Goal: Task Accomplishment & Management: Use online tool/utility

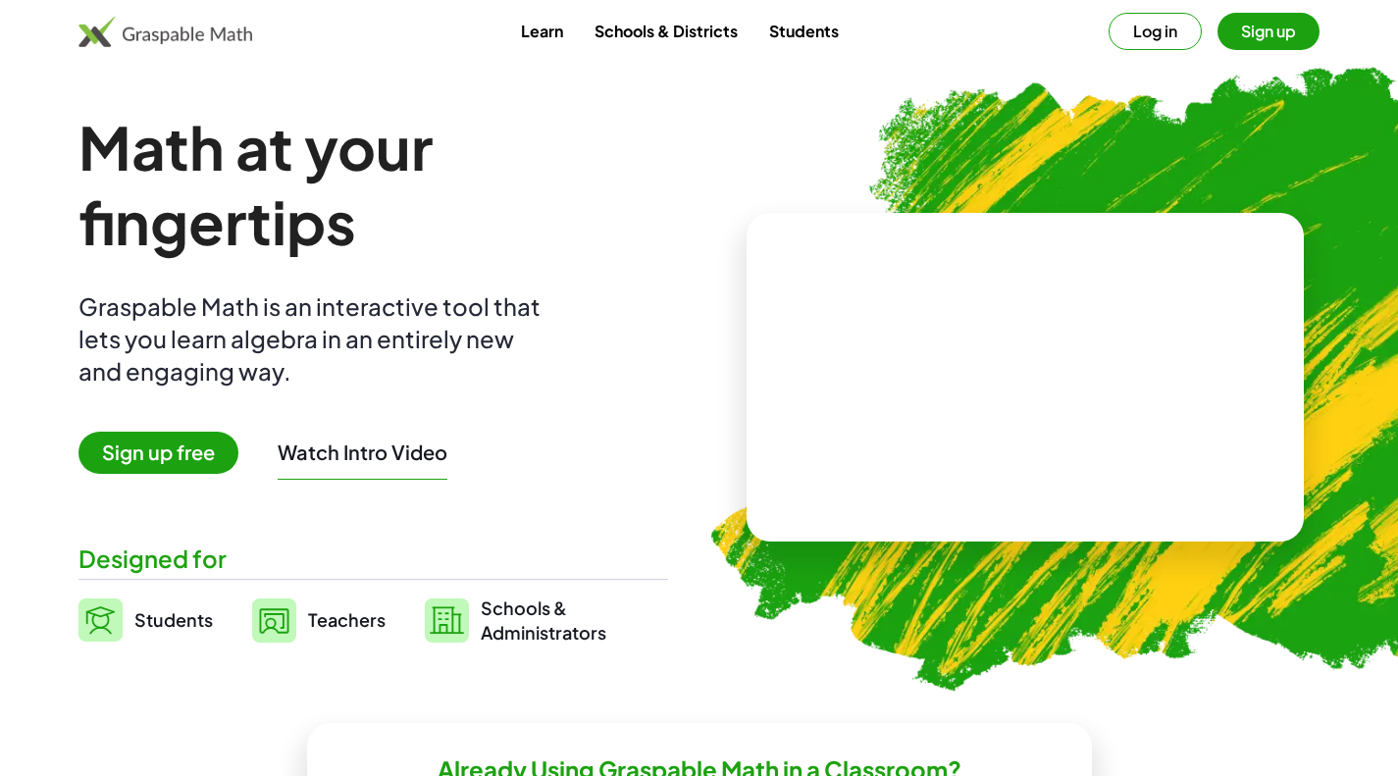
click at [1141, 26] on button "Log in" at bounding box center [1154, 31] width 93 height 37
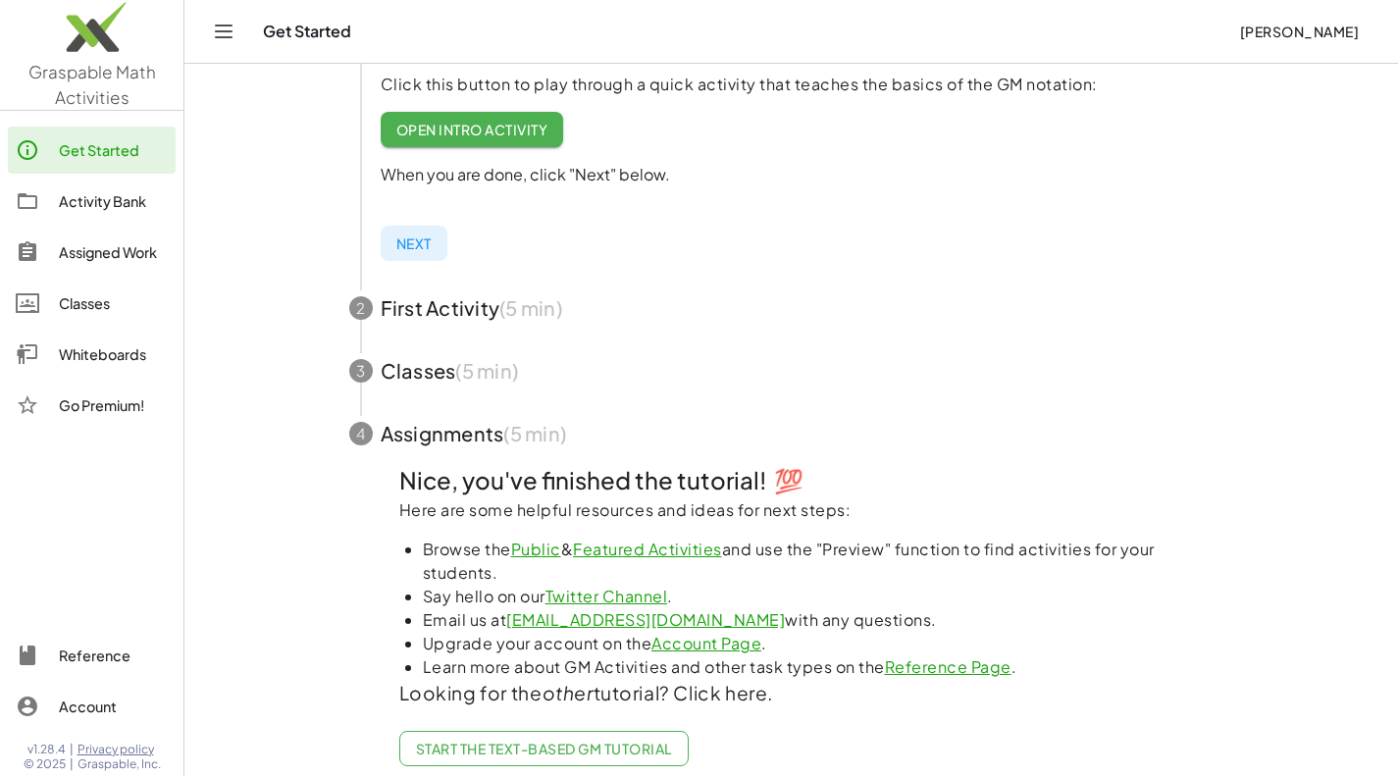
scroll to position [483, 0]
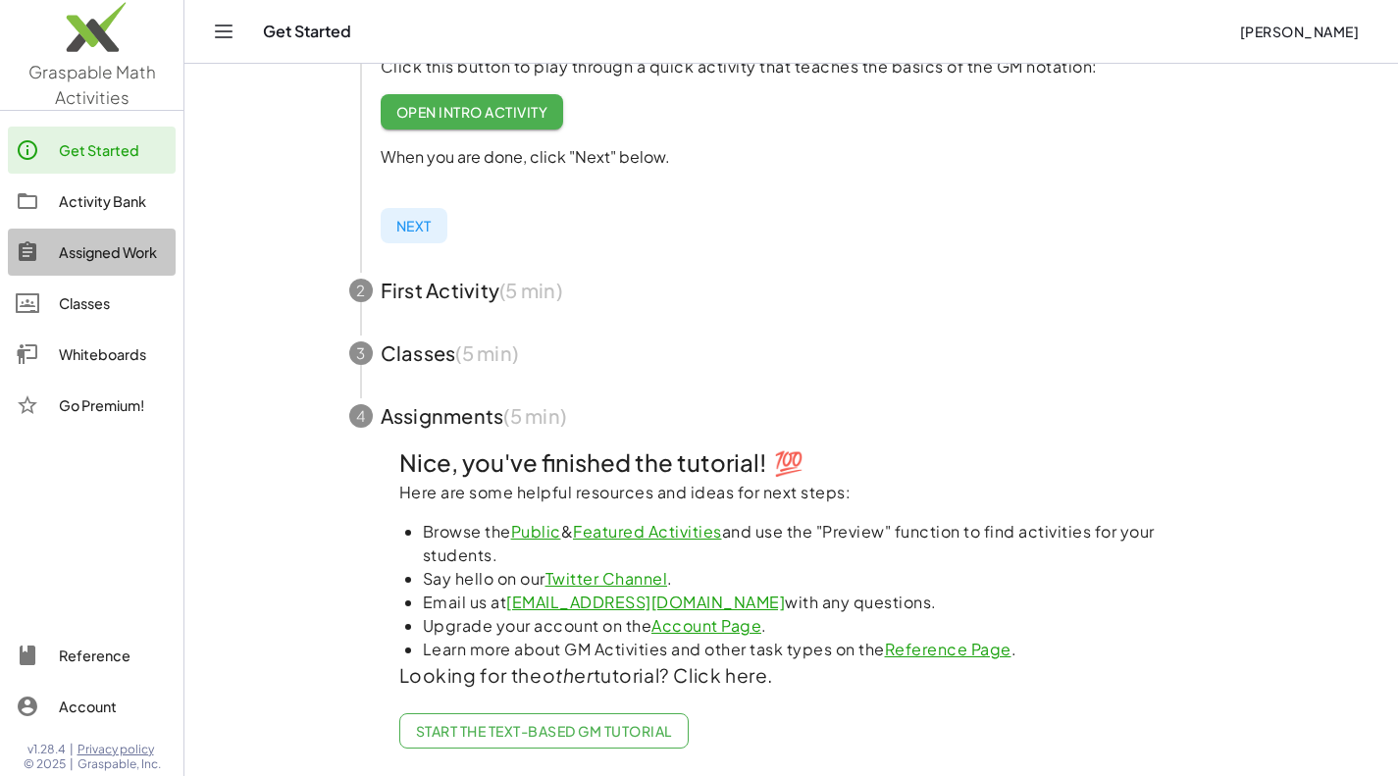
click at [85, 239] on link "Assigned Work" at bounding box center [92, 252] width 168 height 47
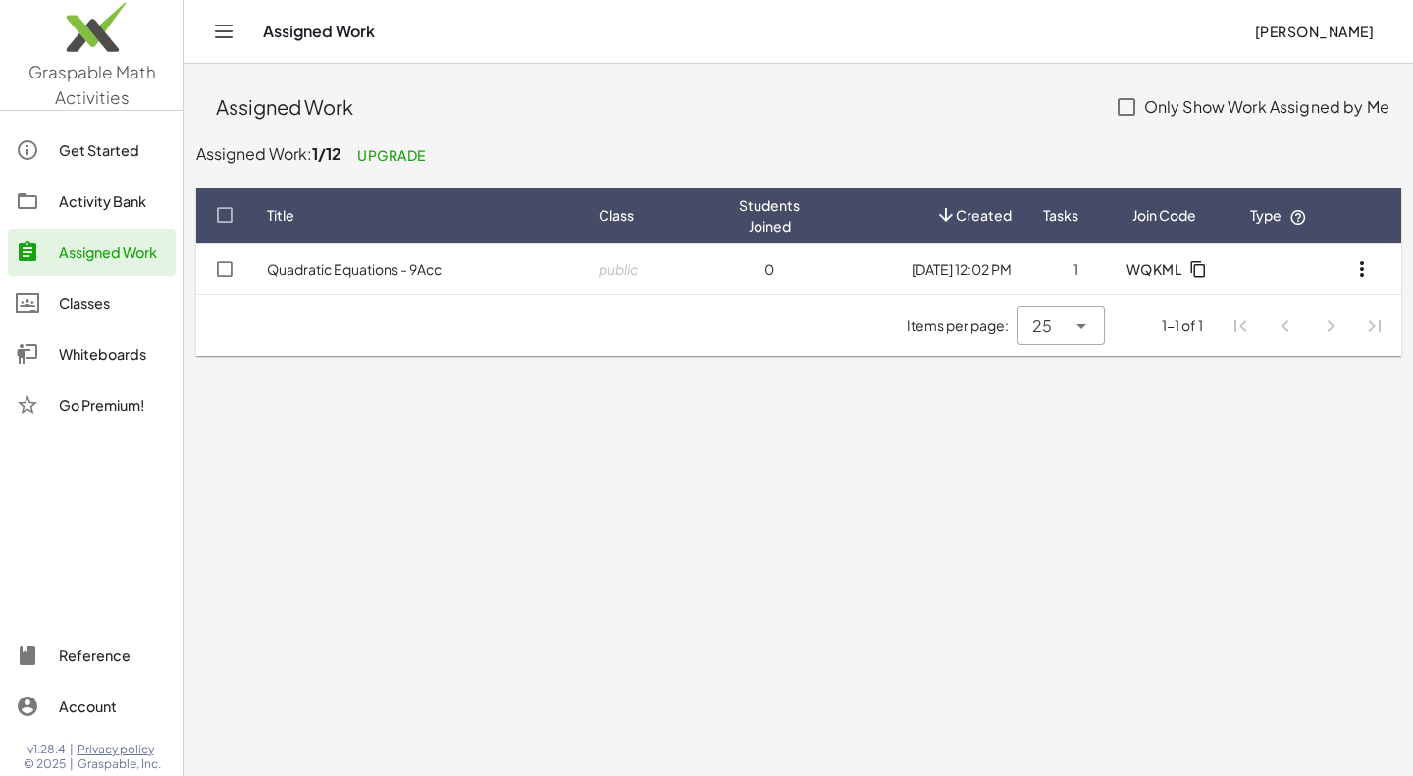
click at [392, 271] on link "Quadratic Equations - 9Acc" at bounding box center [354, 269] width 175 height 18
click at [104, 345] on div "Whiteboards" at bounding box center [113, 354] width 109 height 24
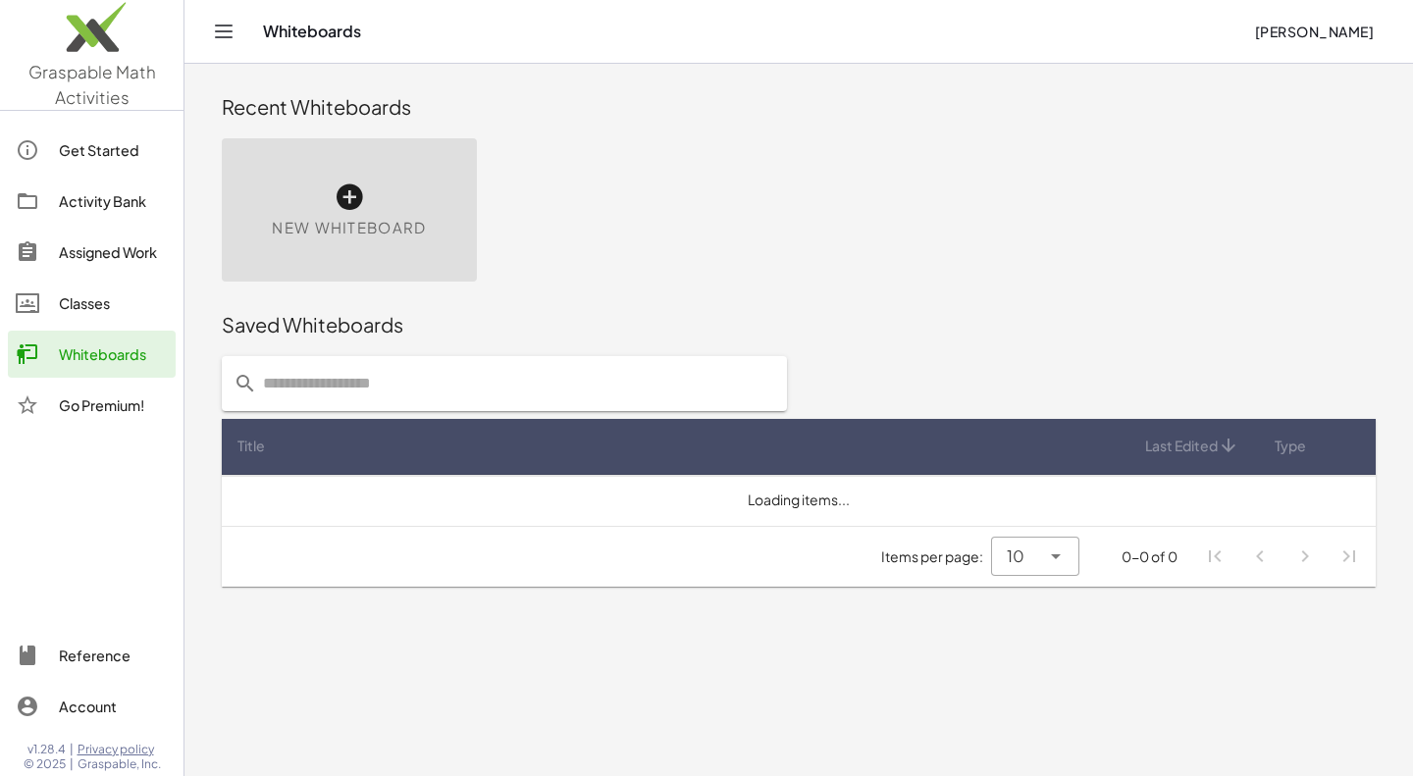
click at [381, 190] on div "New Whiteboard" at bounding box center [349, 209] width 255 height 143
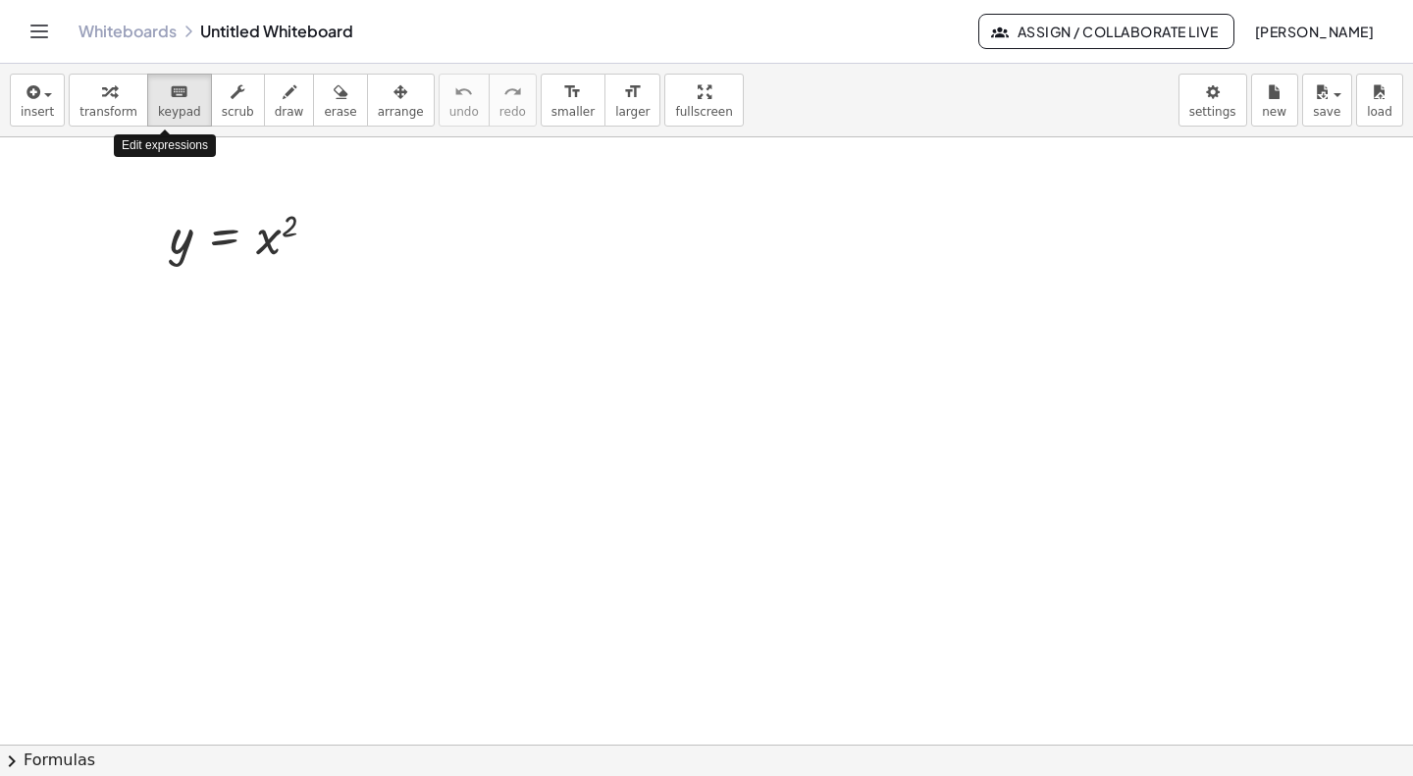
click at [175, 108] on span "keypad" at bounding box center [179, 112] width 43 height 14
click at [270, 240] on div at bounding box center [276, 237] width 41 height 55
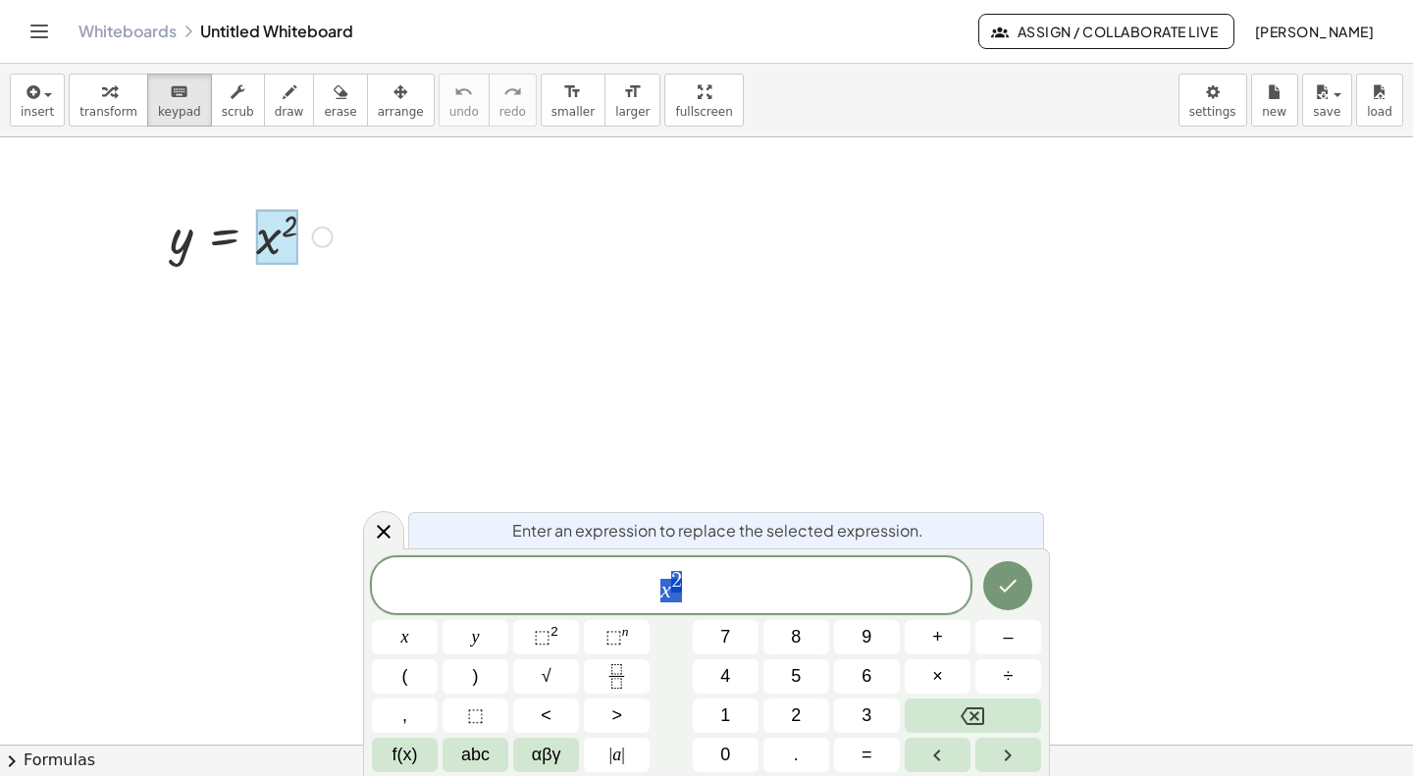
click at [169, 124] on button "keyboard keypad" at bounding box center [179, 100] width 65 height 53
click at [231, 102] on icon "button" at bounding box center [238, 92] width 14 height 24
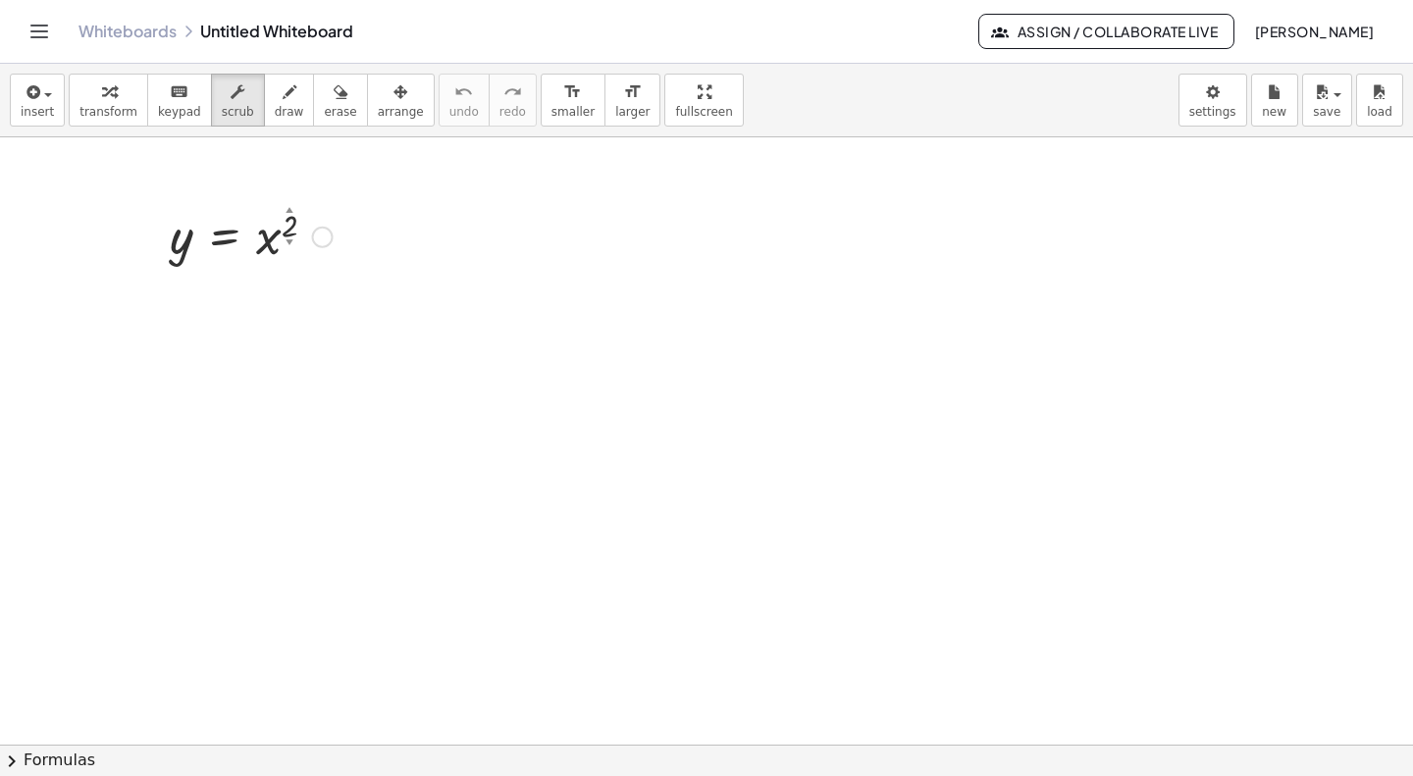
click at [287, 213] on div "▲" at bounding box center [289, 210] width 8 height 11
click at [287, 210] on div "▲" at bounding box center [289, 210] width 8 height 11
click at [286, 206] on div "▲" at bounding box center [289, 210] width 8 height 11
click at [288, 210] on div "▲" at bounding box center [289, 210] width 8 height 11
click at [290, 240] on div "▼" at bounding box center [289, 242] width 8 height 11
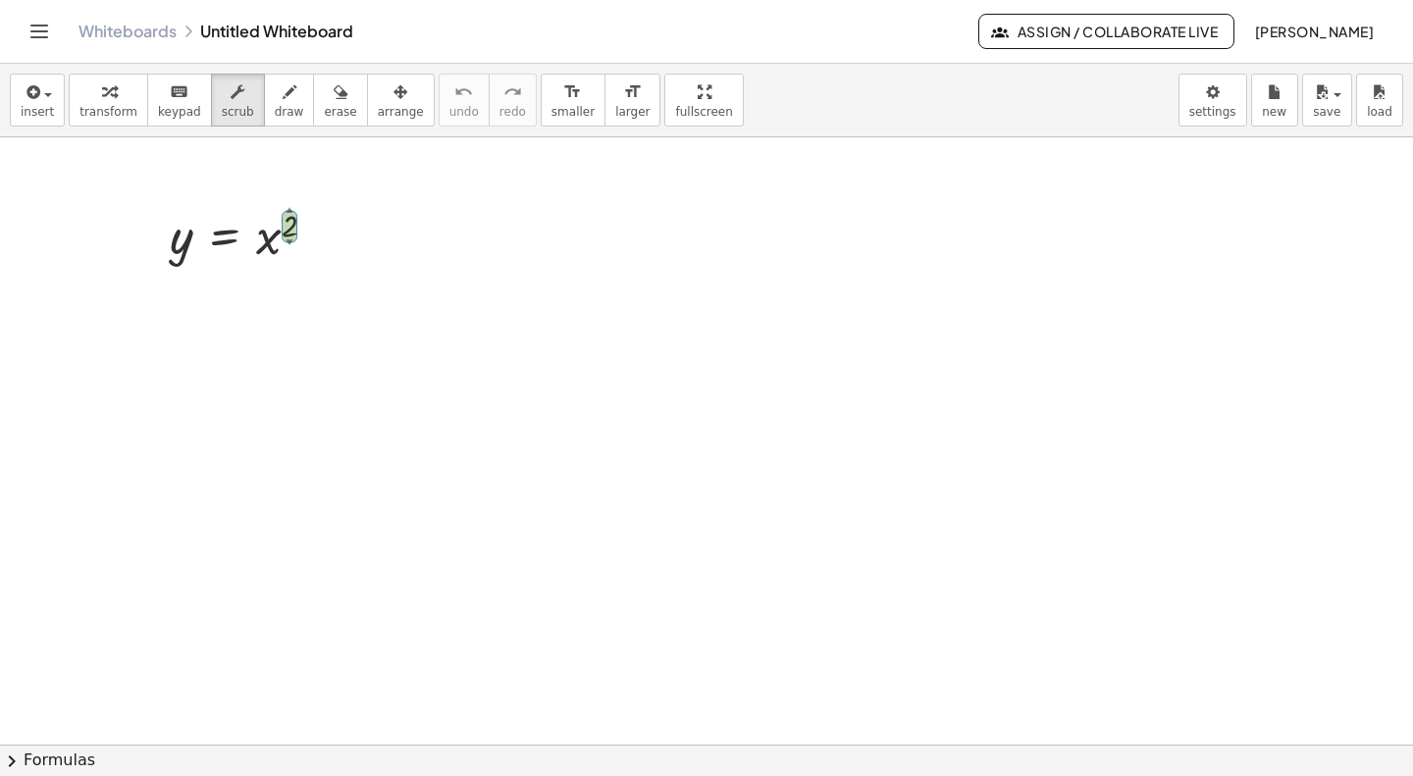
click at [276, 102] on div "button" at bounding box center [289, 91] width 29 height 24
drag, startPoint x: 437, startPoint y: 210, endPoint x: 440, endPoint y: 390, distance: 180.5
click at [440, 390] on div at bounding box center [706, 744] width 1413 height 1214
drag, startPoint x: 360, startPoint y: 328, endPoint x: 557, endPoint y: 334, distance: 197.3
click at [557, 334] on div at bounding box center [706, 744] width 1413 height 1214
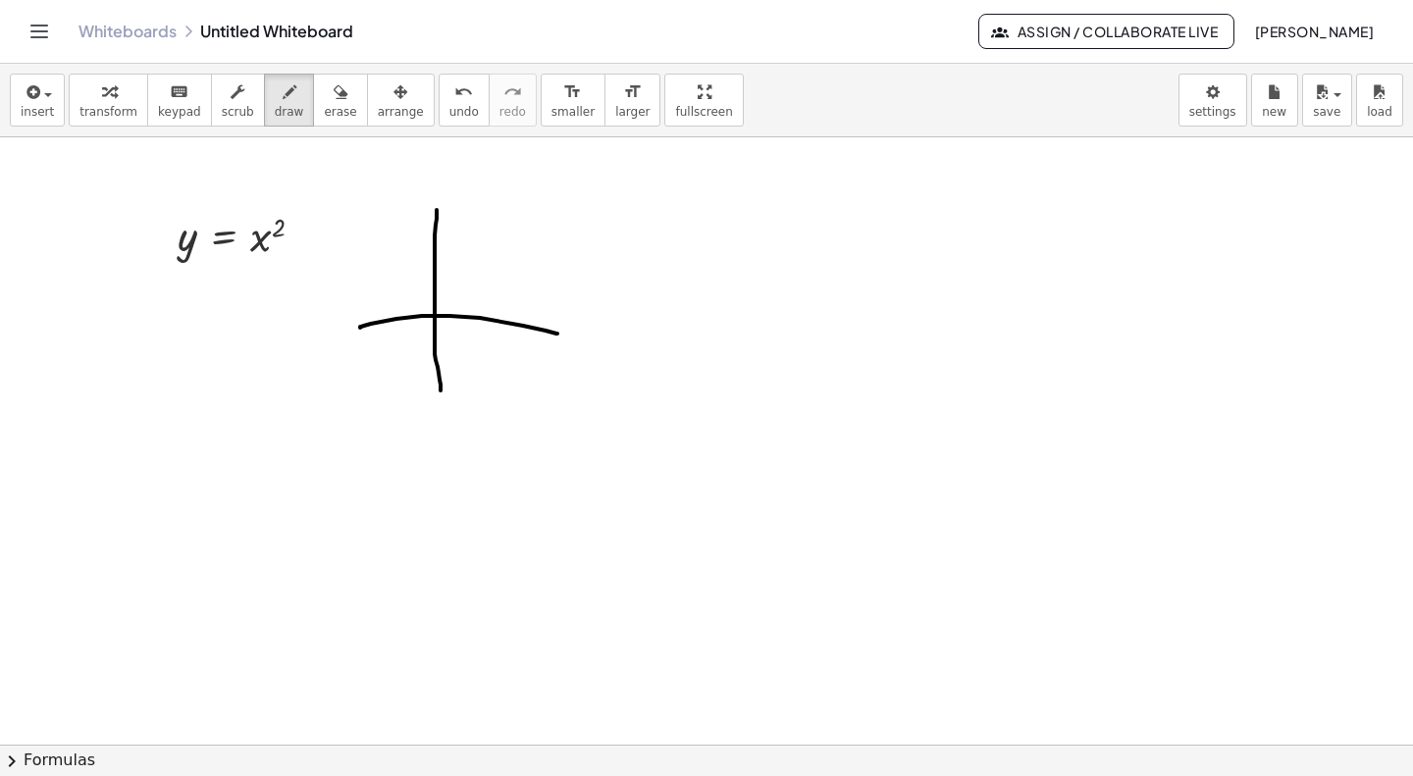
click at [551, 114] on span "smaller" at bounding box center [572, 112] width 43 height 14
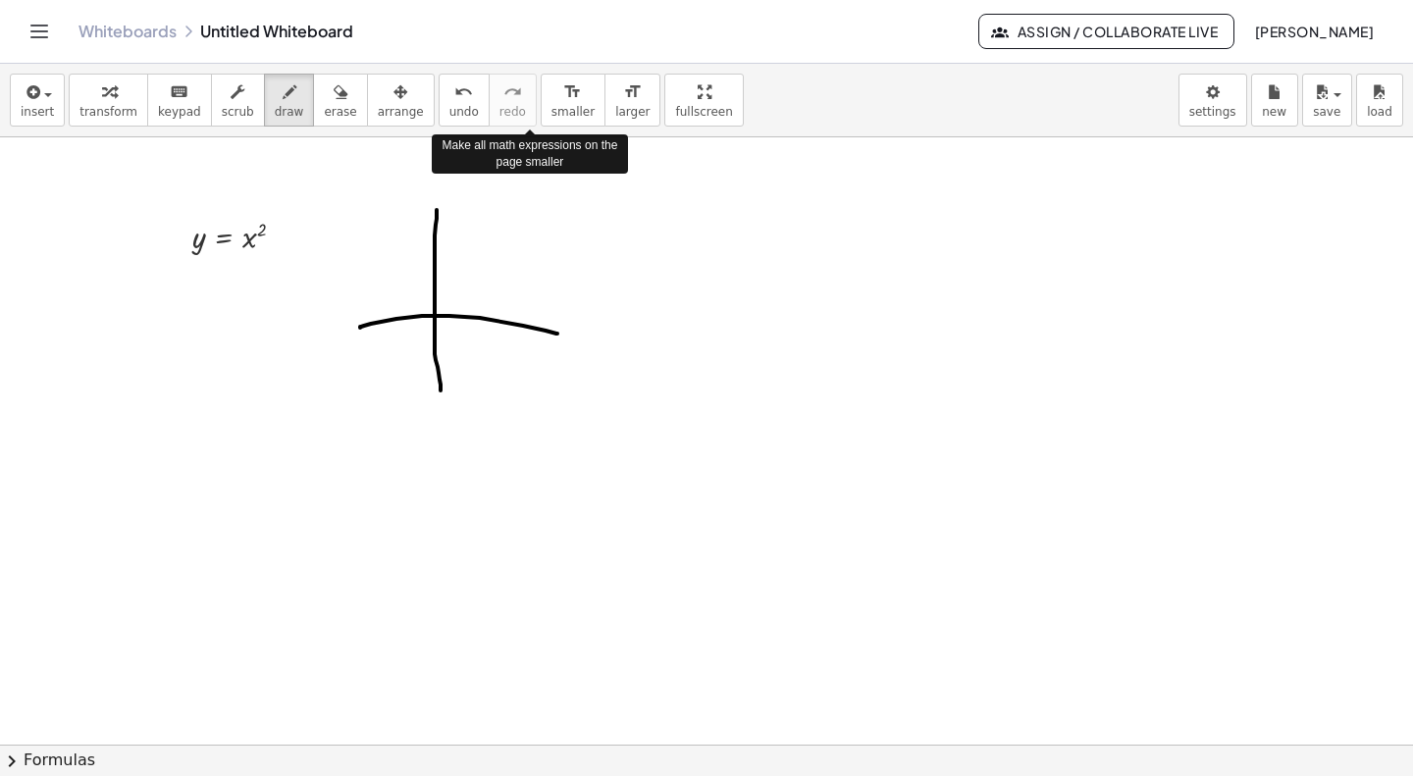
click at [551, 114] on span "smaller" at bounding box center [572, 112] width 43 height 14
click at [623, 97] on icon "format_size" at bounding box center [632, 92] width 19 height 24
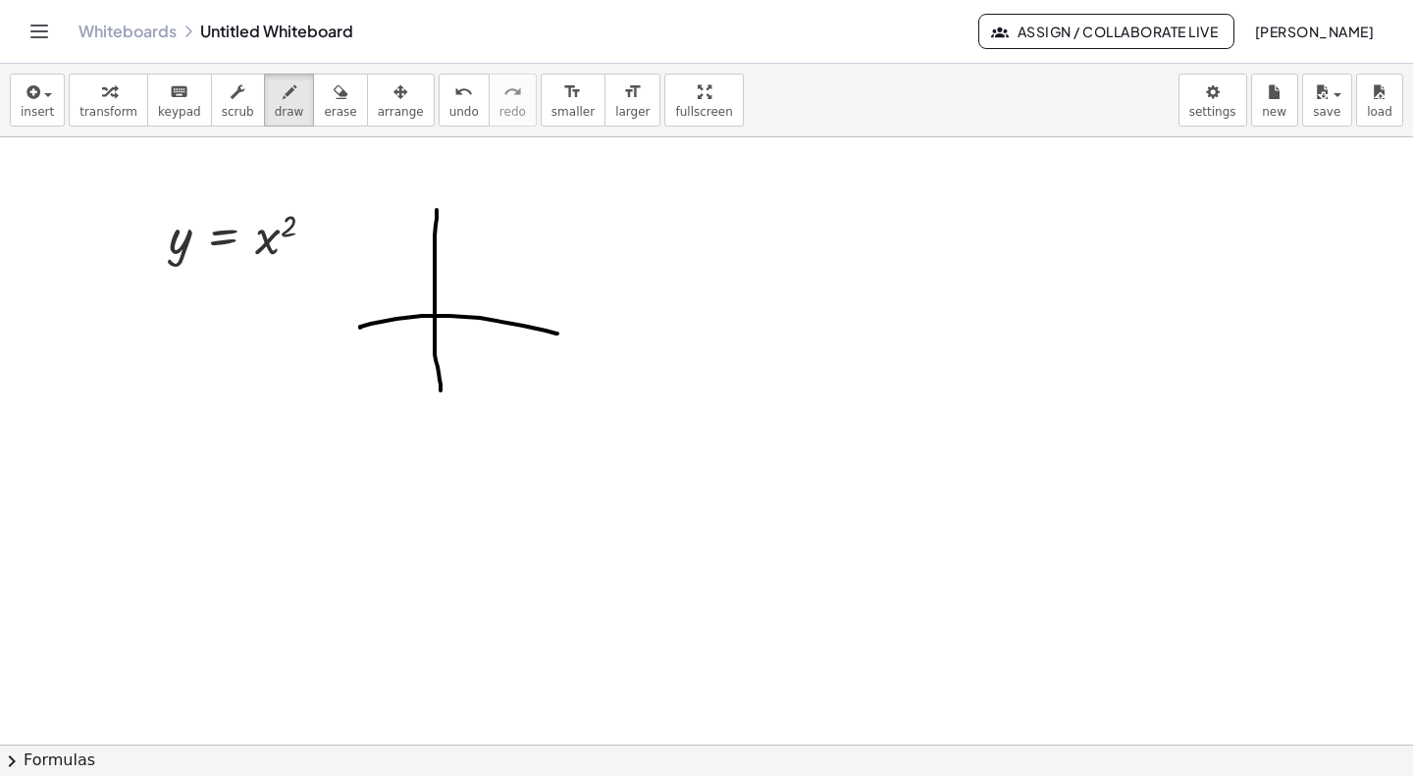
click at [393, 86] on icon "button" at bounding box center [400, 92] width 14 height 24
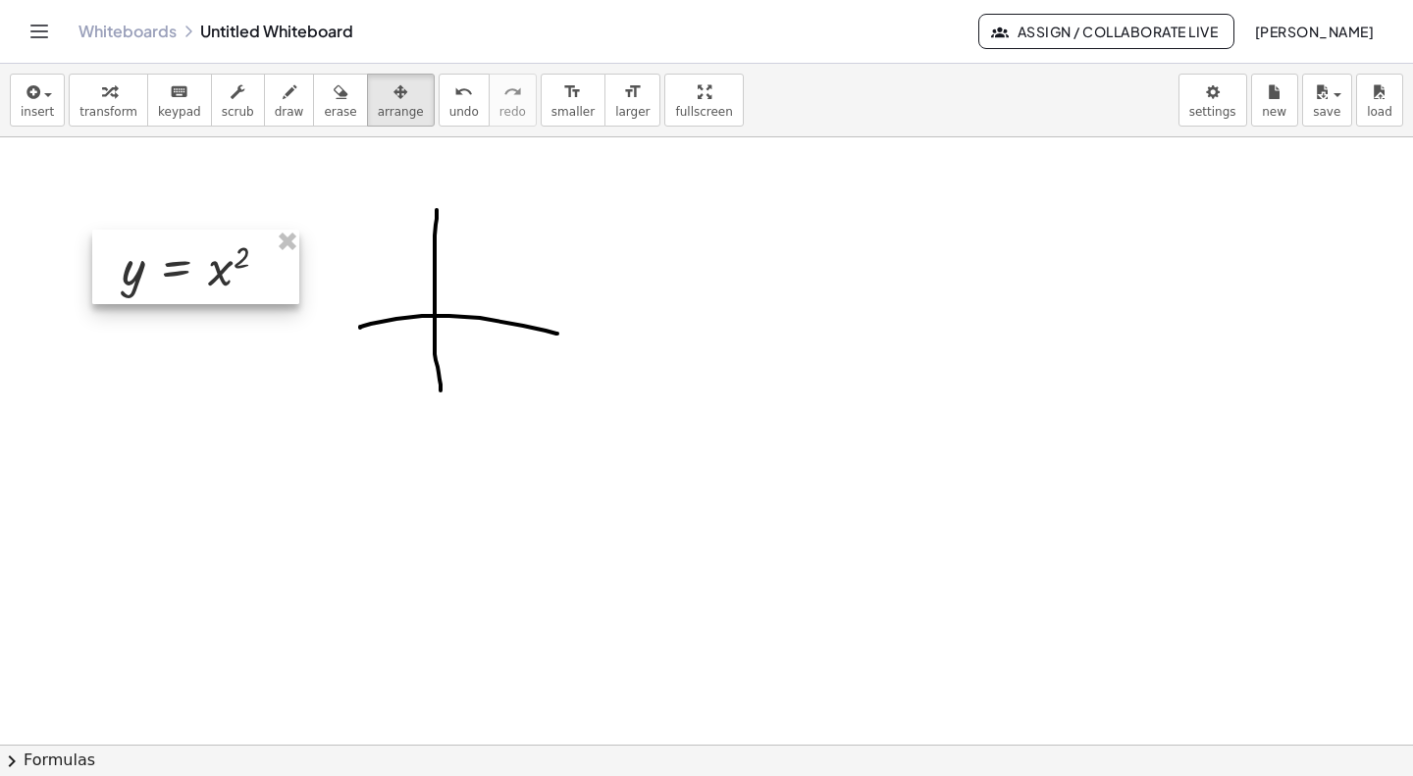
drag, startPoint x: 273, startPoint y: 233, endPoint x: 283, endPoint y: 242, distance: 13.2
click at [216, 230] on div at bounding box center [195, 267] width 207 height 75
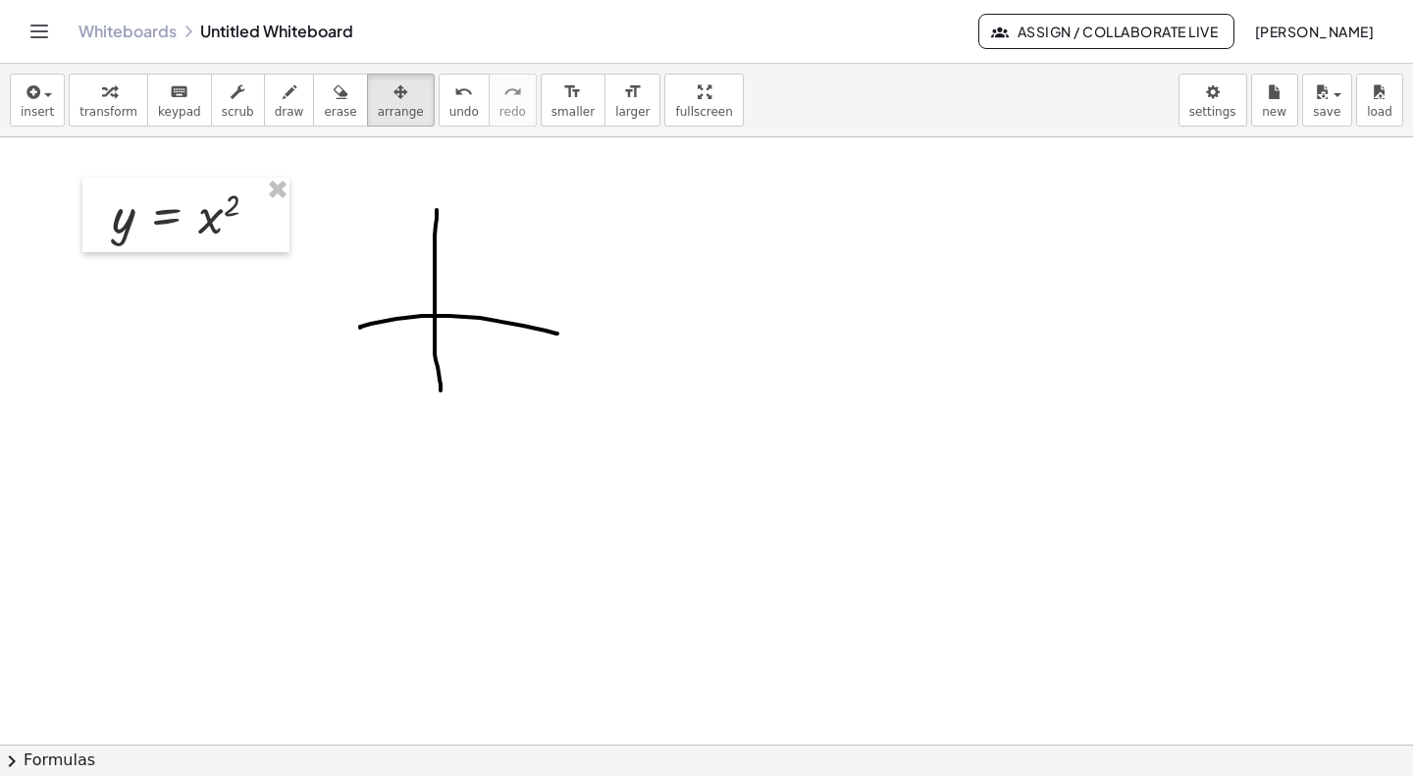
click at [426, 315] on div at bounding box center [706, 744] width 1413 height 1214
drag, startPoint x: 442, startPoint y: 313, endPoint x: 440, endPoint y: 303, distance: 10.0
click at [441, 313] on div at bounding box center [706, 744] width 1413 height 1214
drag, startPoint x: 425, startPoint y: 275, endPoint x: 420, endPoint y: 283, distance: 10.1
click at [530, 370] on div at bounding box center [706, 744] width 1413 height 1214
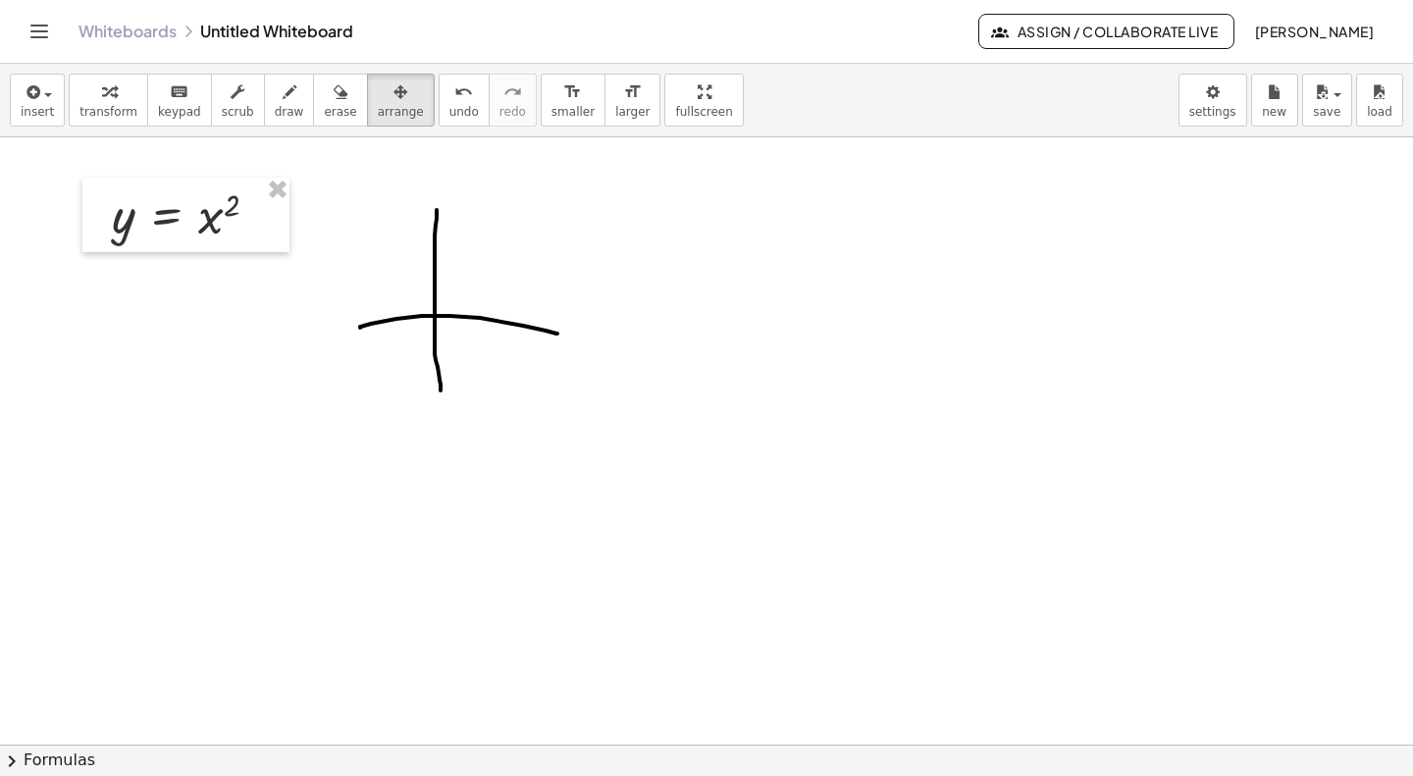
drag, startPoint x: 381, startPoint y: 257, endPoint x: 411, endPoint y: 265, distance: 31.4
click at [400, 272] on div at bounding box center [706, 744] width 1413 height 1214
click at [324, 78] on button "erase" at bounding box center [340, 100] width 54 height 53
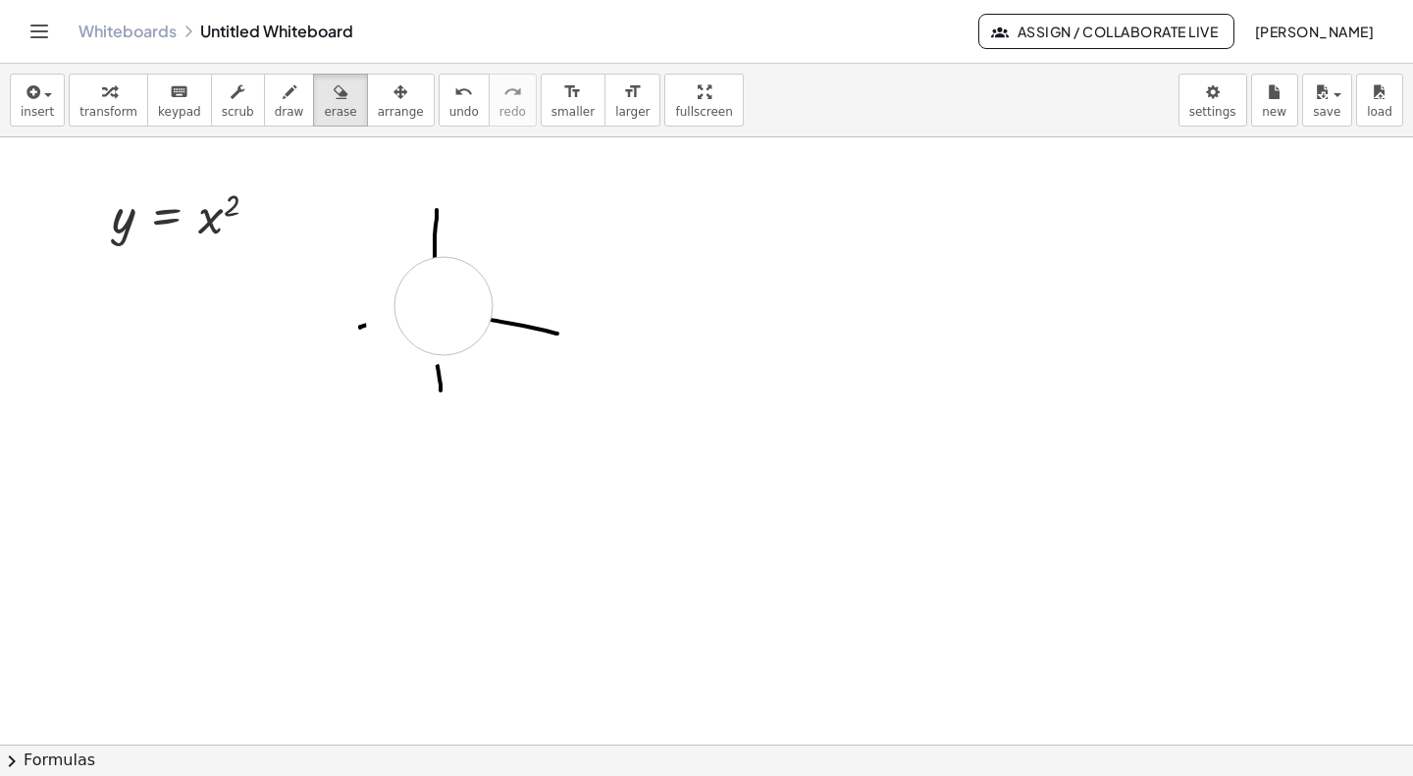
drag, startPoint x: 416, startPoint y: 320, endPoint x: 485, endPoint y: 303, distance: 70.7
click at [456, 307] on div at bounding box center [706, 744] width 1413 height 1214
click at [436, 320] on div at bounding box center [706, 744] width 1413 height 1214
drag, startPoint x: 493, startPoint y: 340, endPoint x: 488, endPoint y: 317, distance: 24.3
click at [483, 321] on div at bounding box center [706, 744] width 1413 height 1214
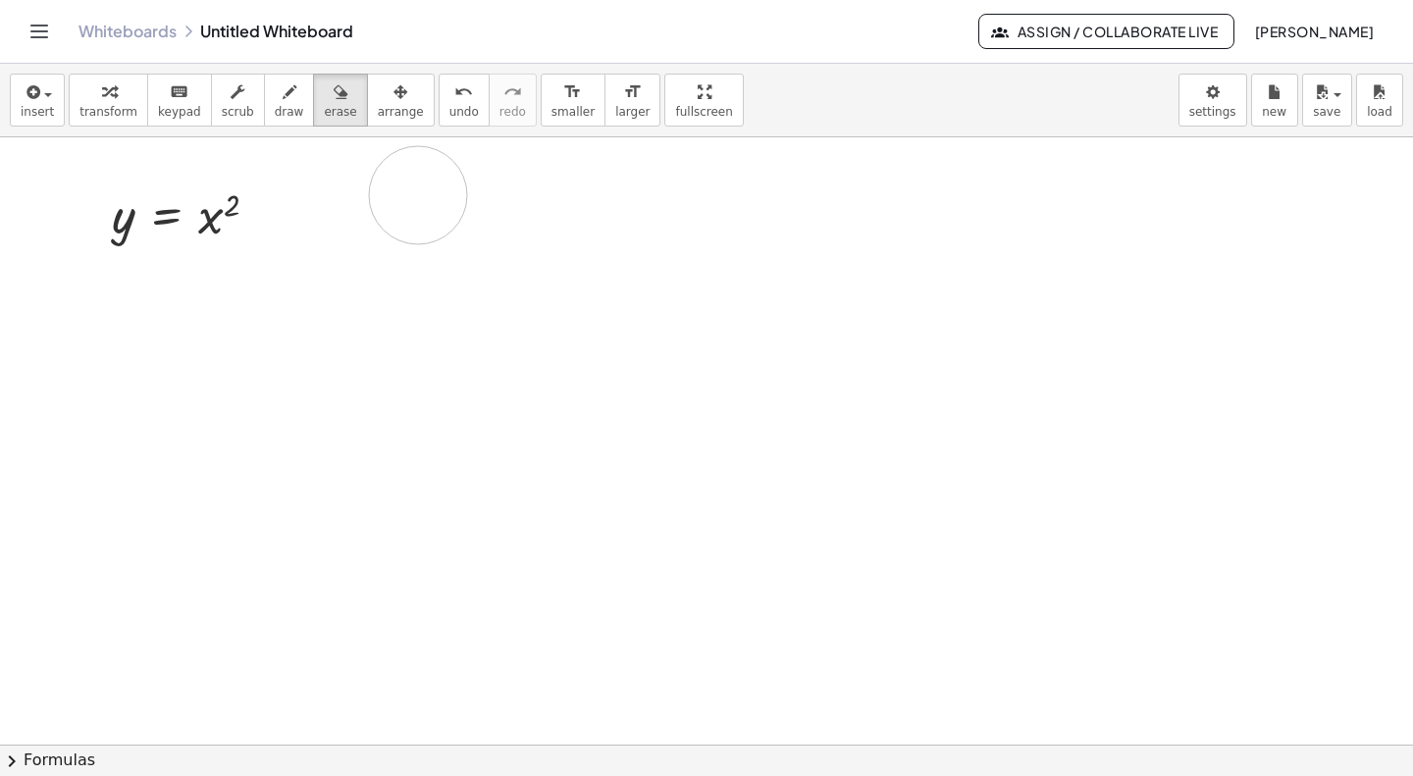
drag, startPoint x: 550, startPoint y: 347, endPoint x: 418, endPoint y: 195, distance: 201.6
click at [418, 195] on div at bounding box center [706, 744] width 1413 height 1214
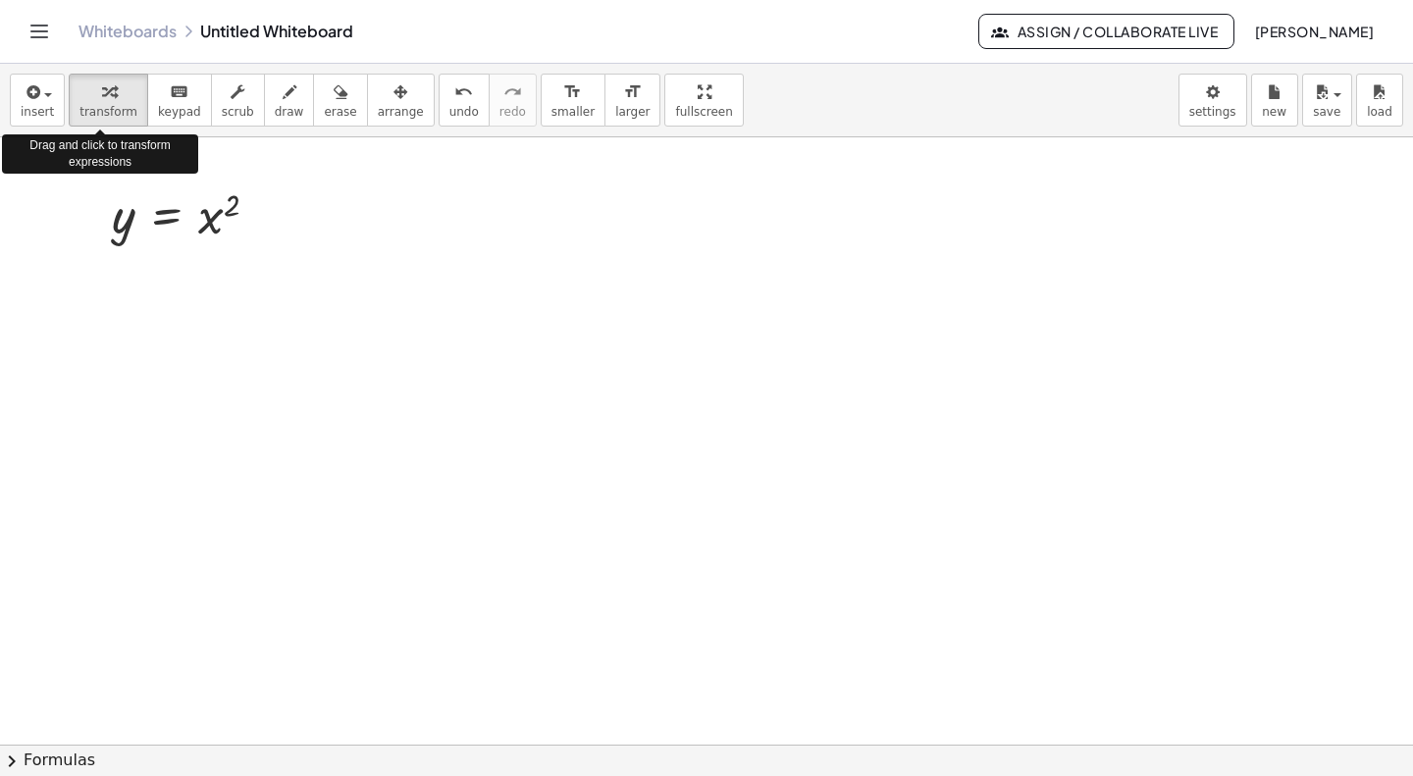
click at [99, 109] on span "transform" at bounding box center [108, 112] width 58 height 14
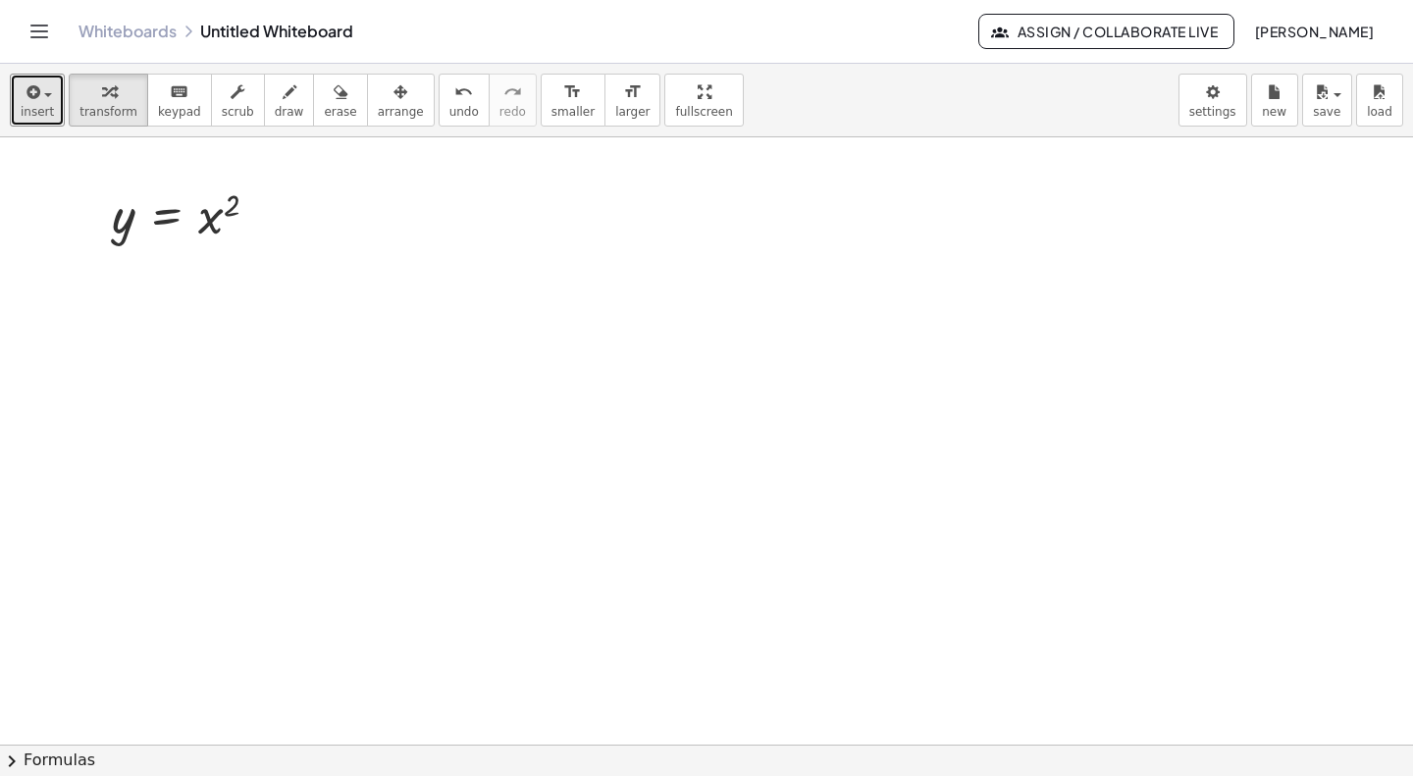
click at [36, 101] on icon "button" at bounding box center [32, 92] width 18 height 24
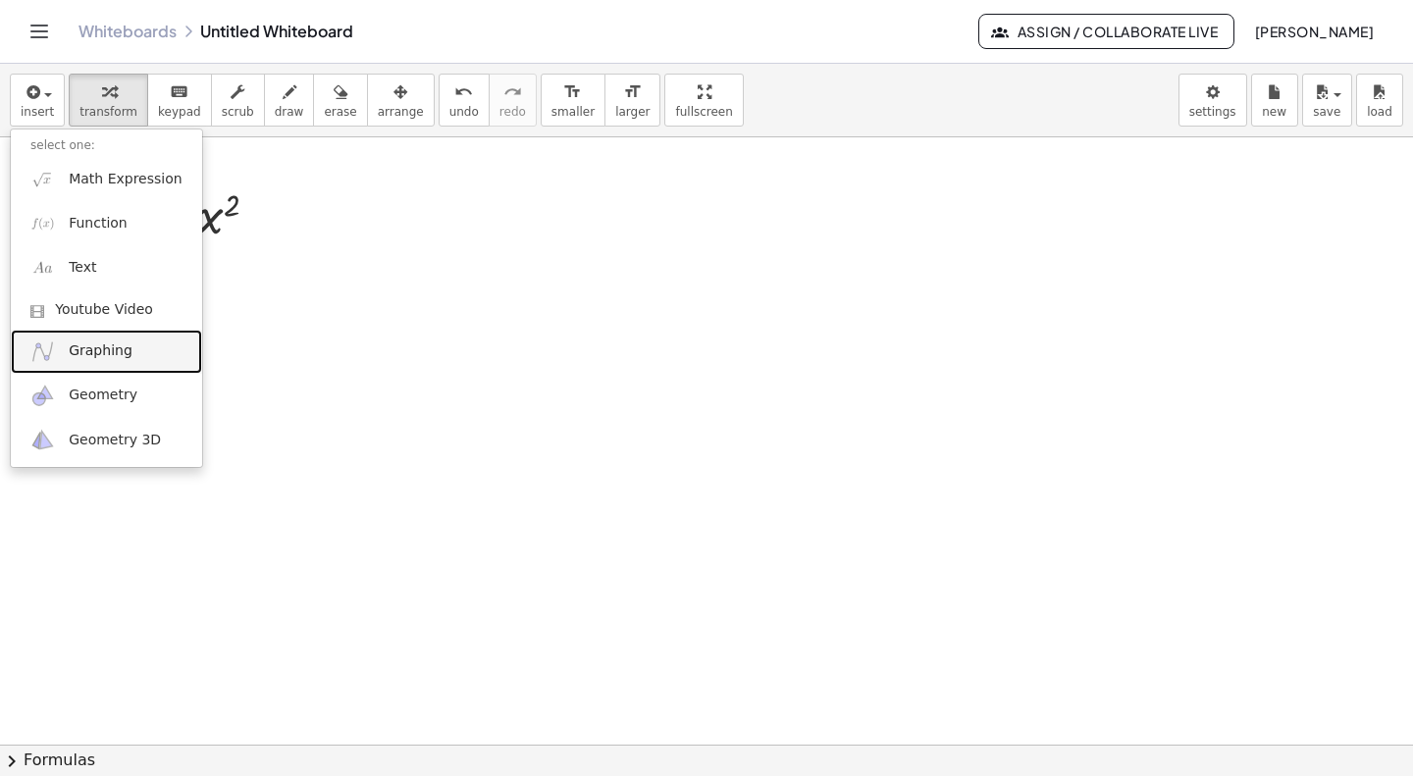
click at [99, 344] on span "Graphing" at bounding box center [101, 351] width 64 height 20
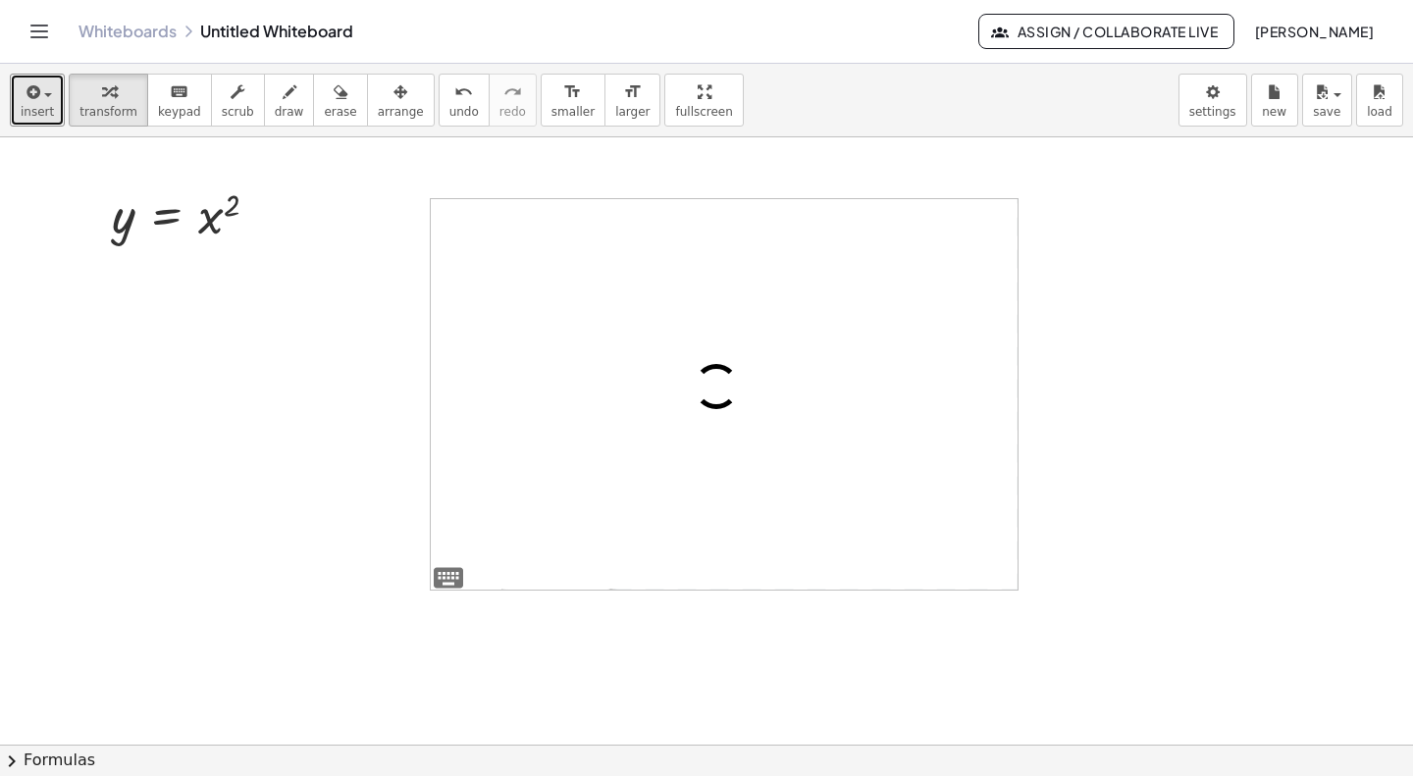
click at [24, 107] on span "insert" at bounding box center [37, 112] width 33 height 14
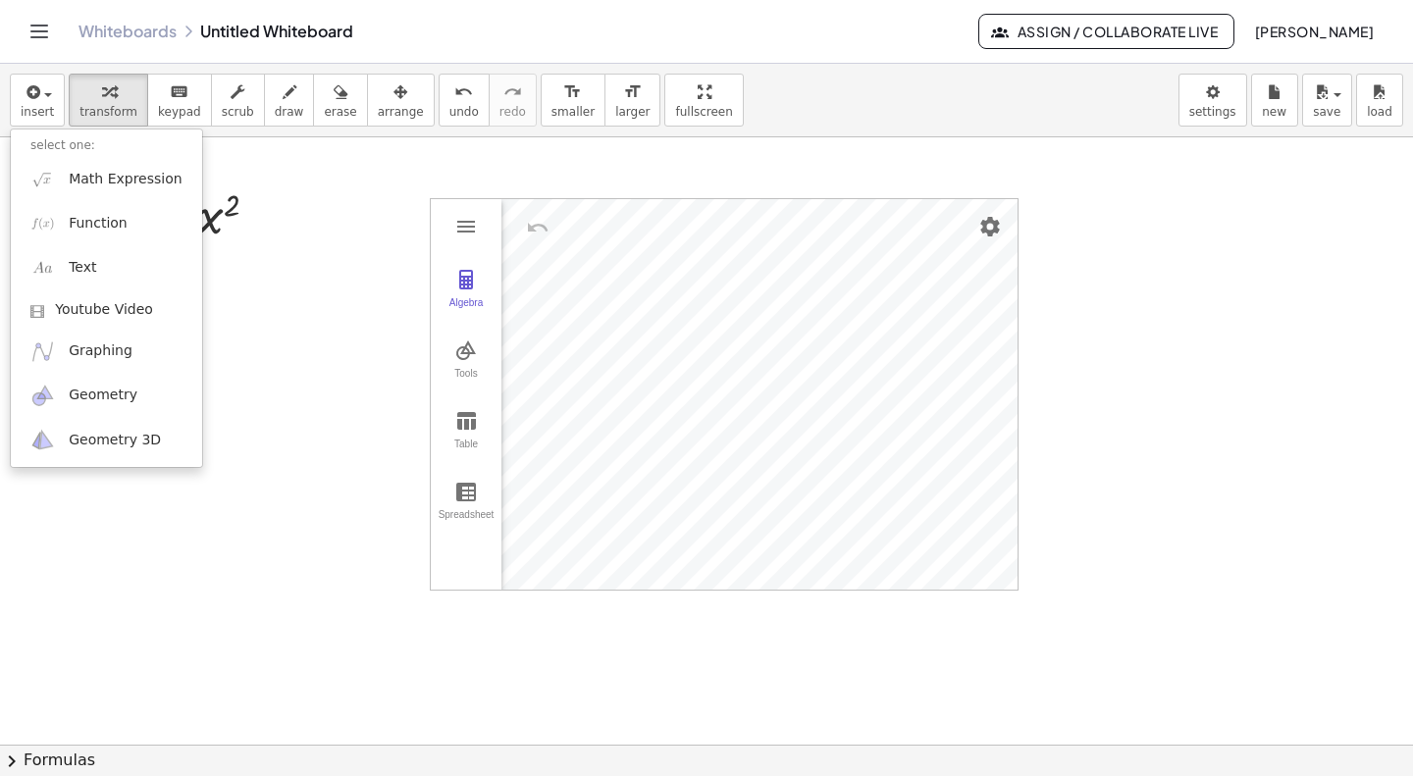
click at [468, 231] on img "Graphing Calculator" at bounding box center [466, 227] width 24 height 24
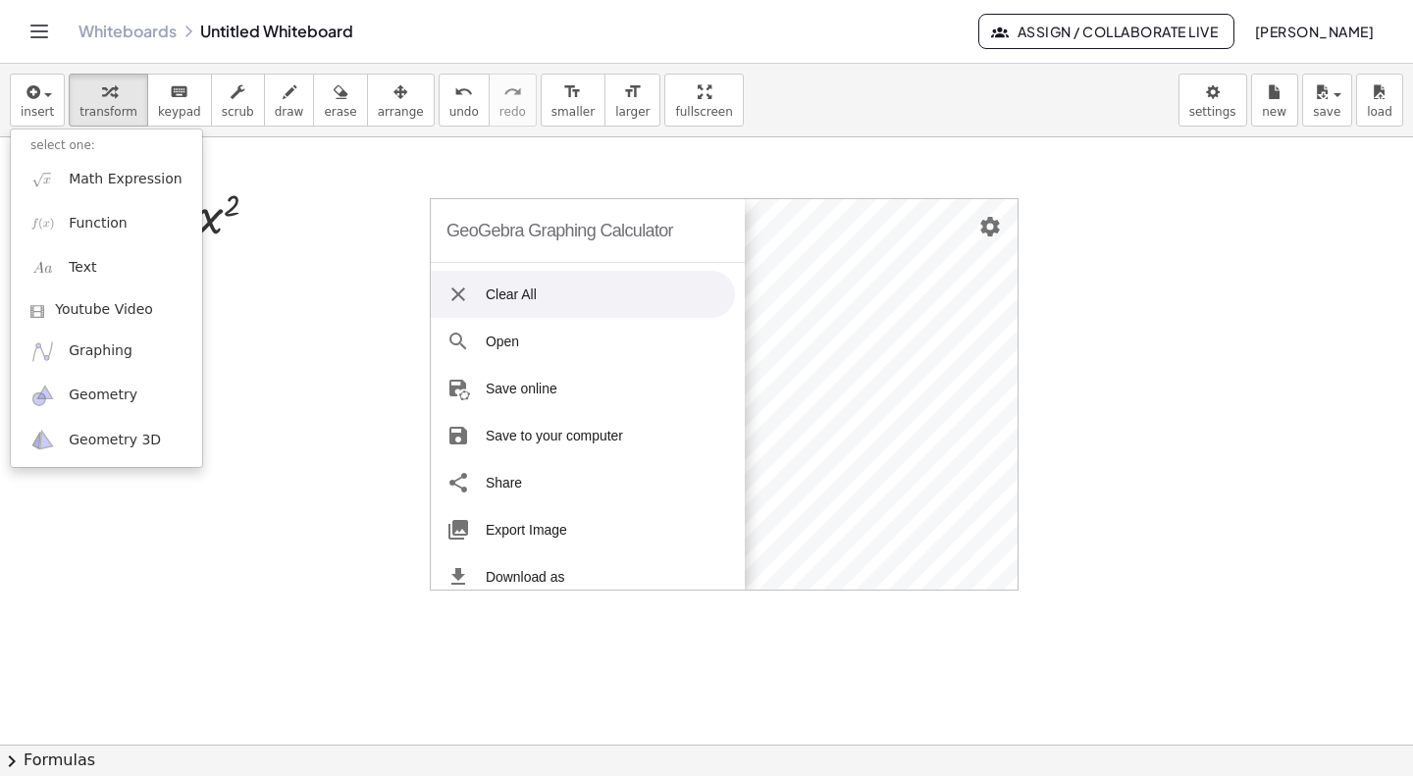
click at [468, 231] on div "GeoGebra Graphing Calculator" at bounding box center [559, 230] width 227 height 63
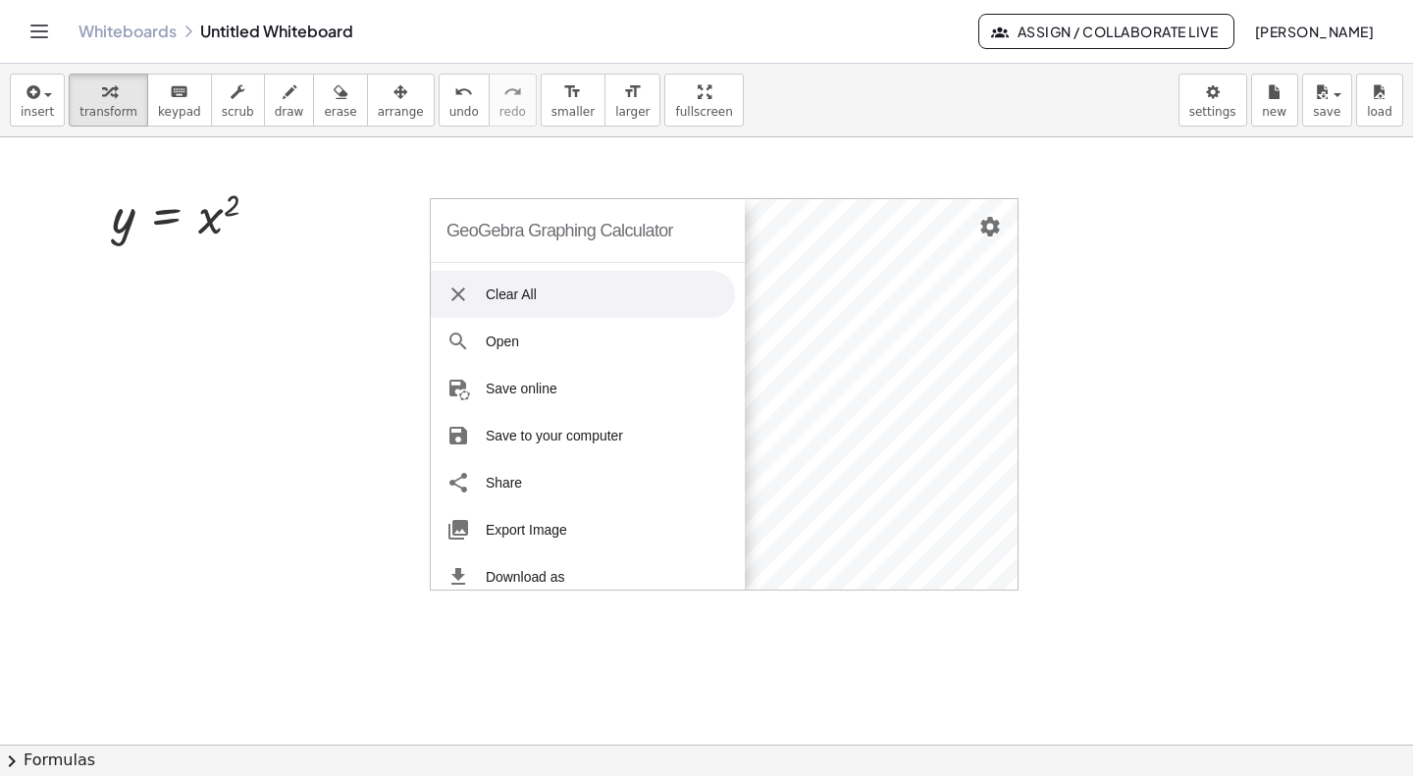
click at [326, 377] on div at bounding box center [706, 744] width 1413 height 1214
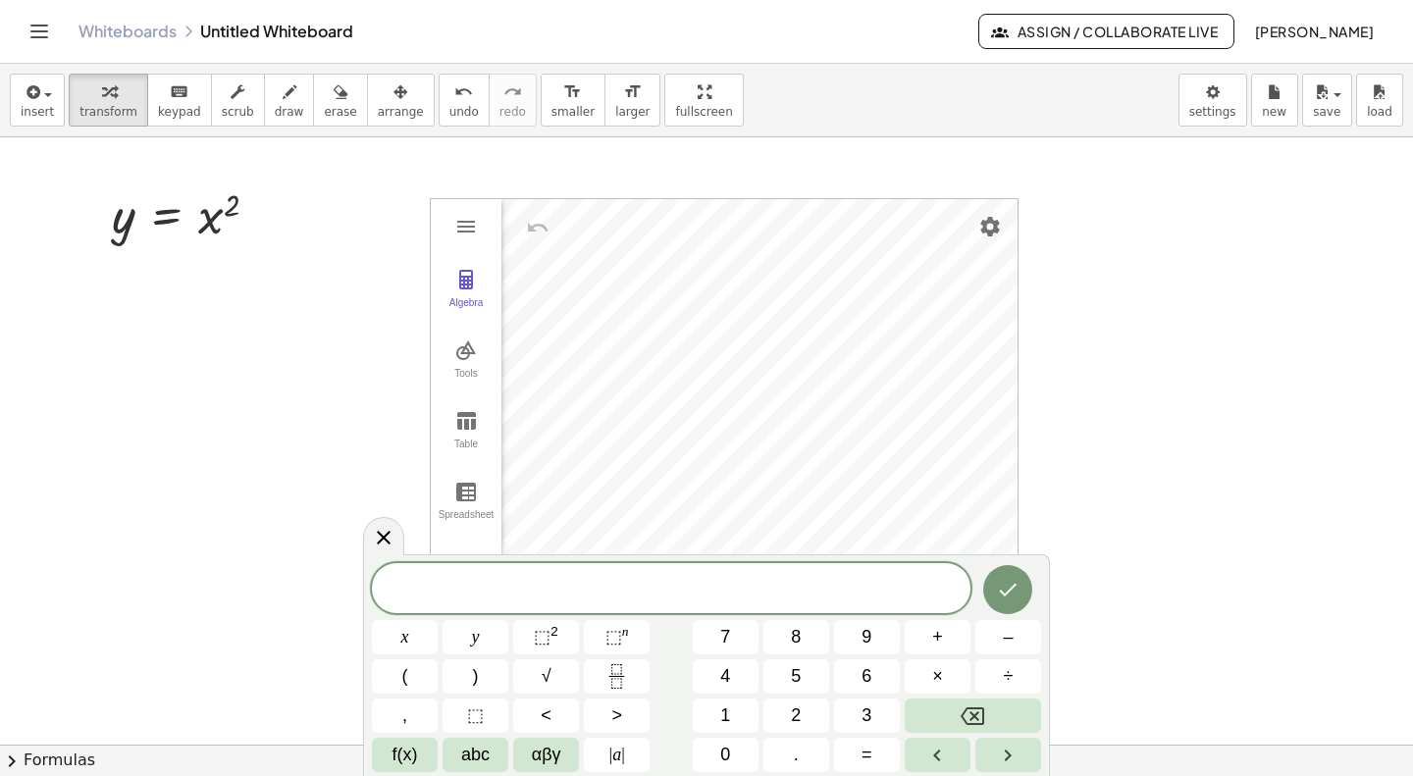
click at [469, 278] on img "Graphing Calculator" at bounding box center [466, 280] width 24 height 24
click at [543, 297] on div "Algebra" at bounding box center [549, 312] width 97 height 230
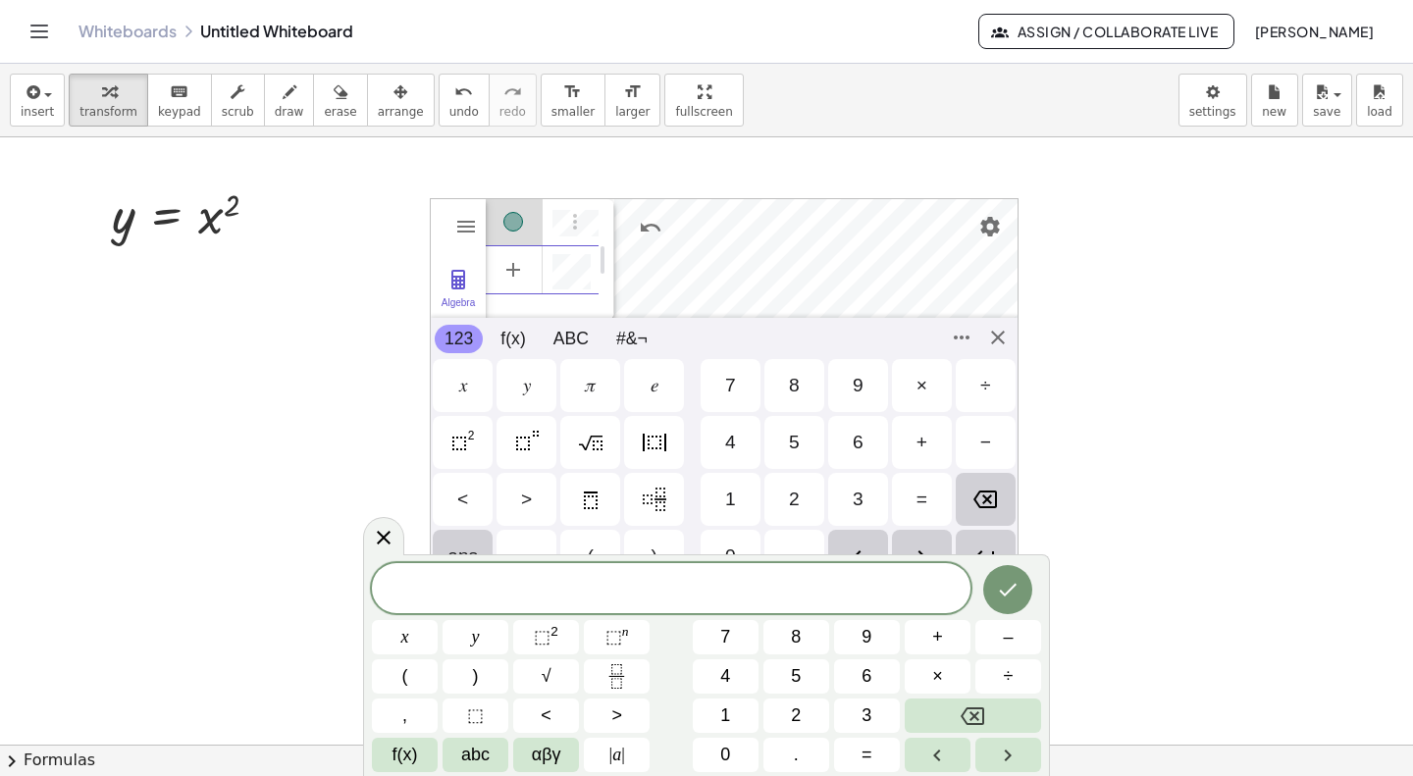
click at [1002, 341] on div "GeoGebra Graphing Calculator Clear All Open Save online Save to your computer S…" at bounding box center [724, 394] width 589 height 392
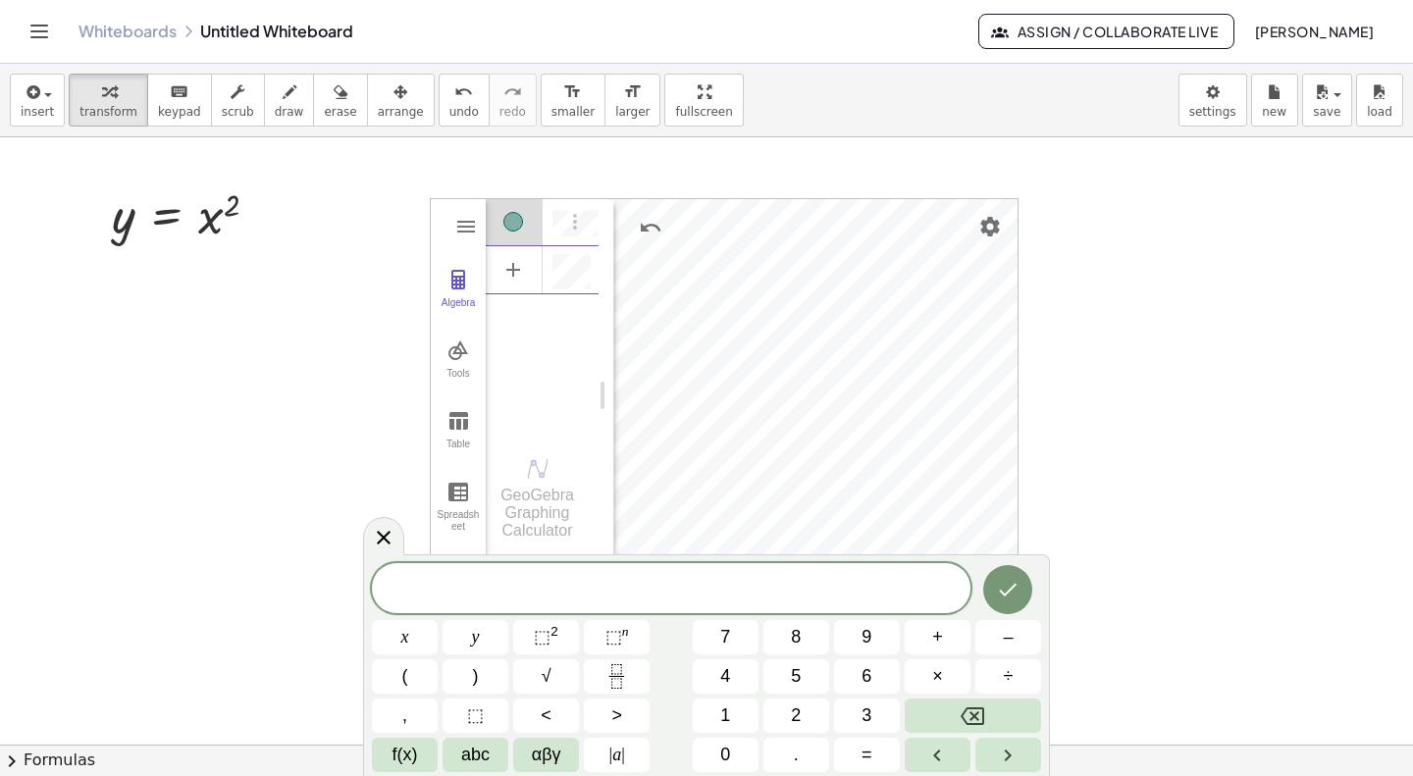
click at [1100, 465] on div at bounding box center [706, 744] width 1413 height 1214
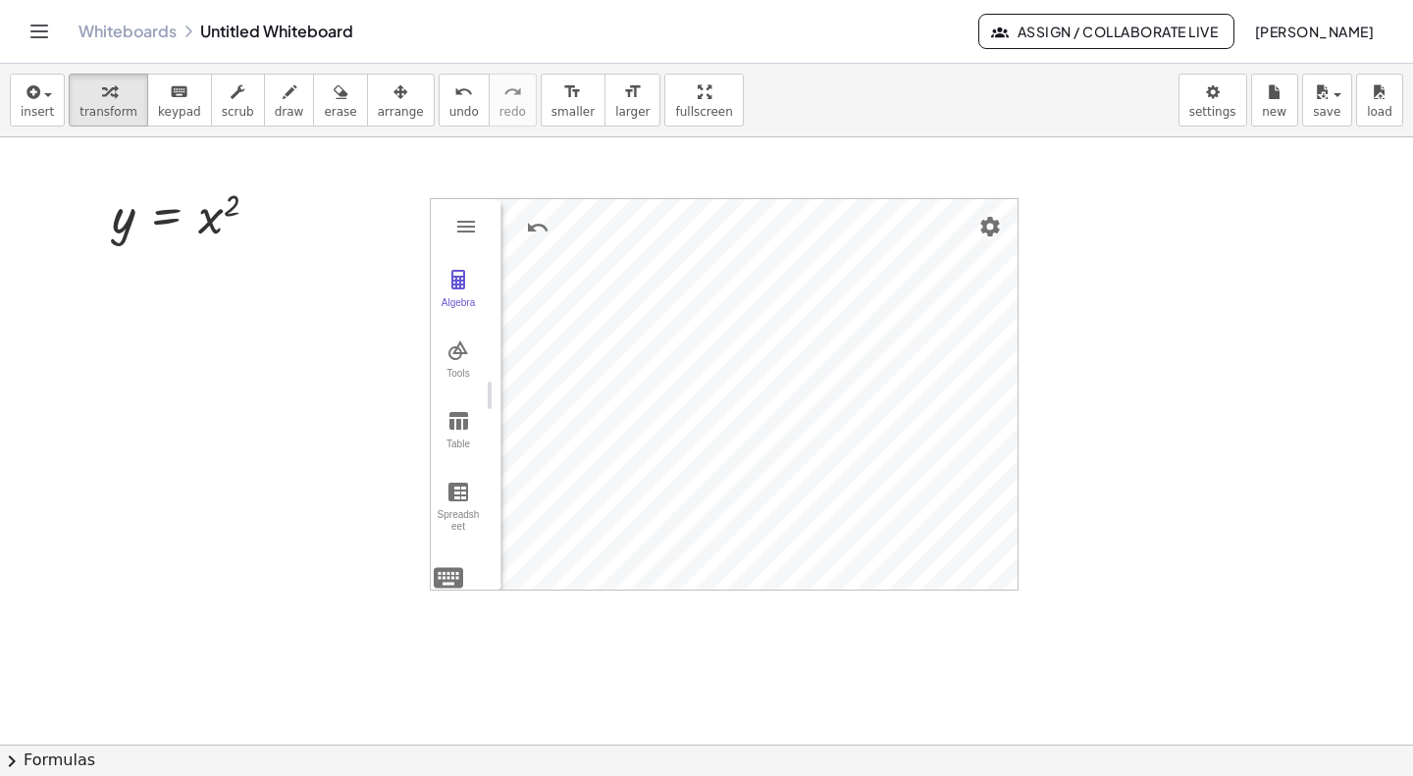
drag, startPoint x: 603, startPoint y: 399, endPoint x: 369, endPoint y: 400, distance: 234.4
click at [623, 86] on icon "format_size" at bounding box center [632, 92] width 19 height 24
drag, startPoint x: 170, startPoint y: 217, endPoint x: 272, endPoint y: 272, distance: 115.9
click at [471, 229] on img "Graphing Calculator" at bounding box center [466, 227] width 24 height 24
click at [996, 607] on div "y = x 2 GeoGebra Graphing Calculator Clear All Open Save online Save to your co…" at bounding box center [706, 744] width 1413 height 1214
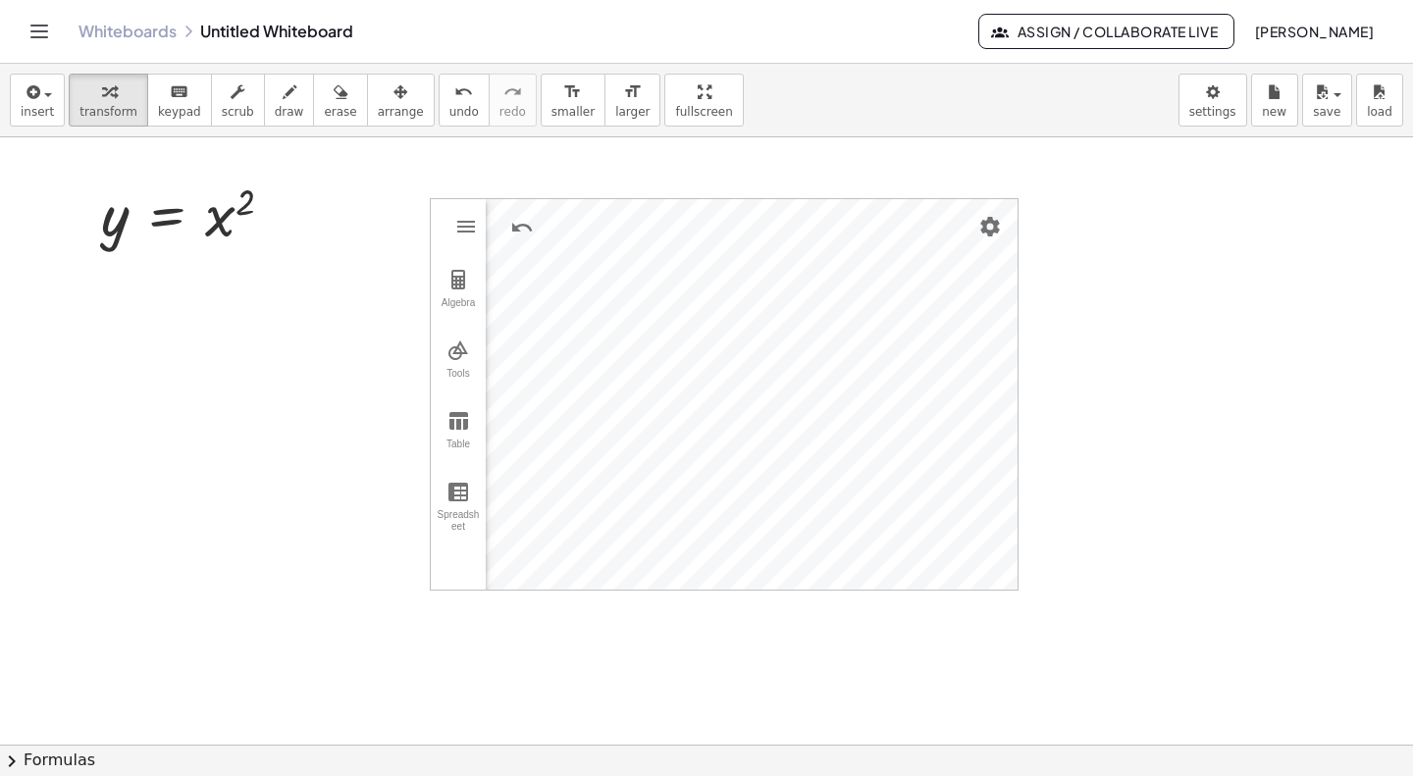
click at [990, 235] on img "Settings" at bounding box center [990, 227] width 24 height 24
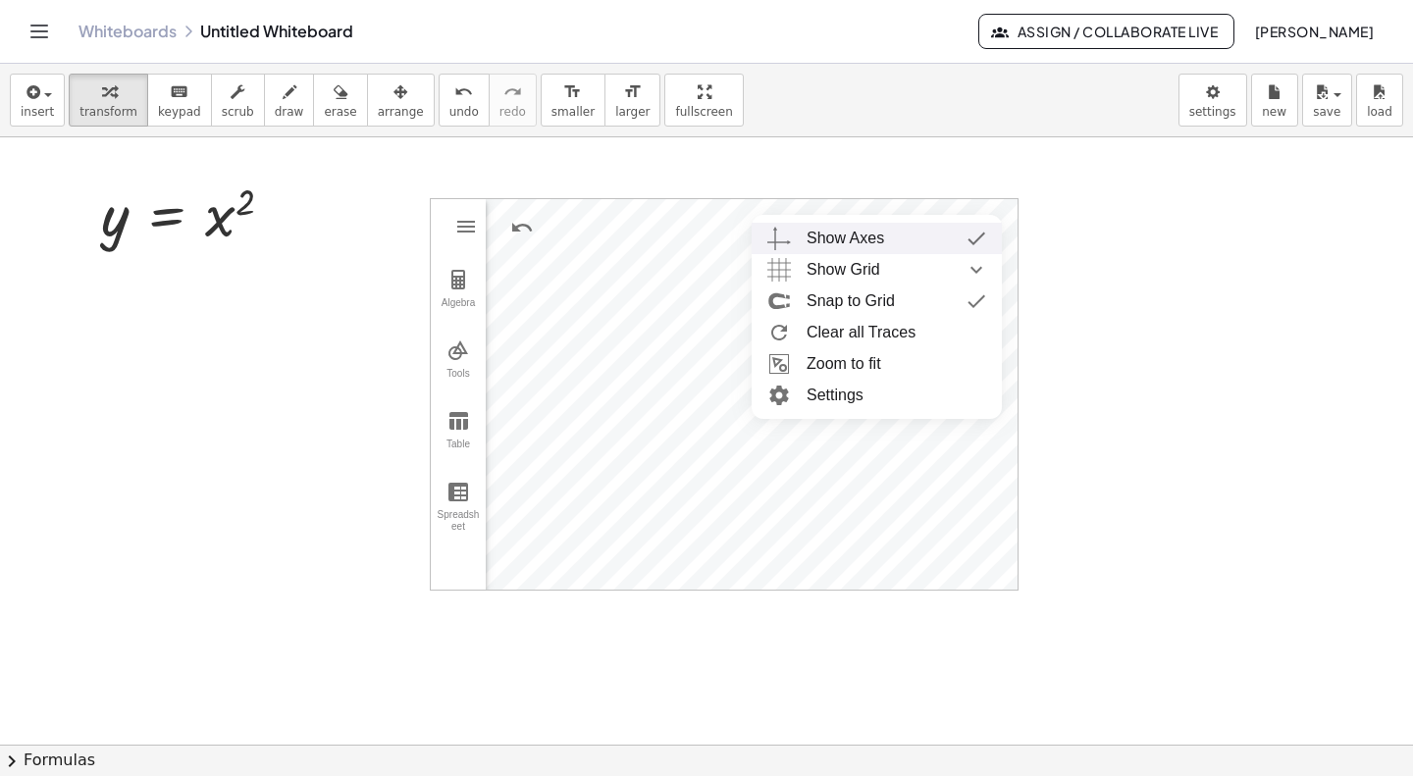
click at [1124, 232] on div at bounding box center [706, 744] width 1413 height 1214
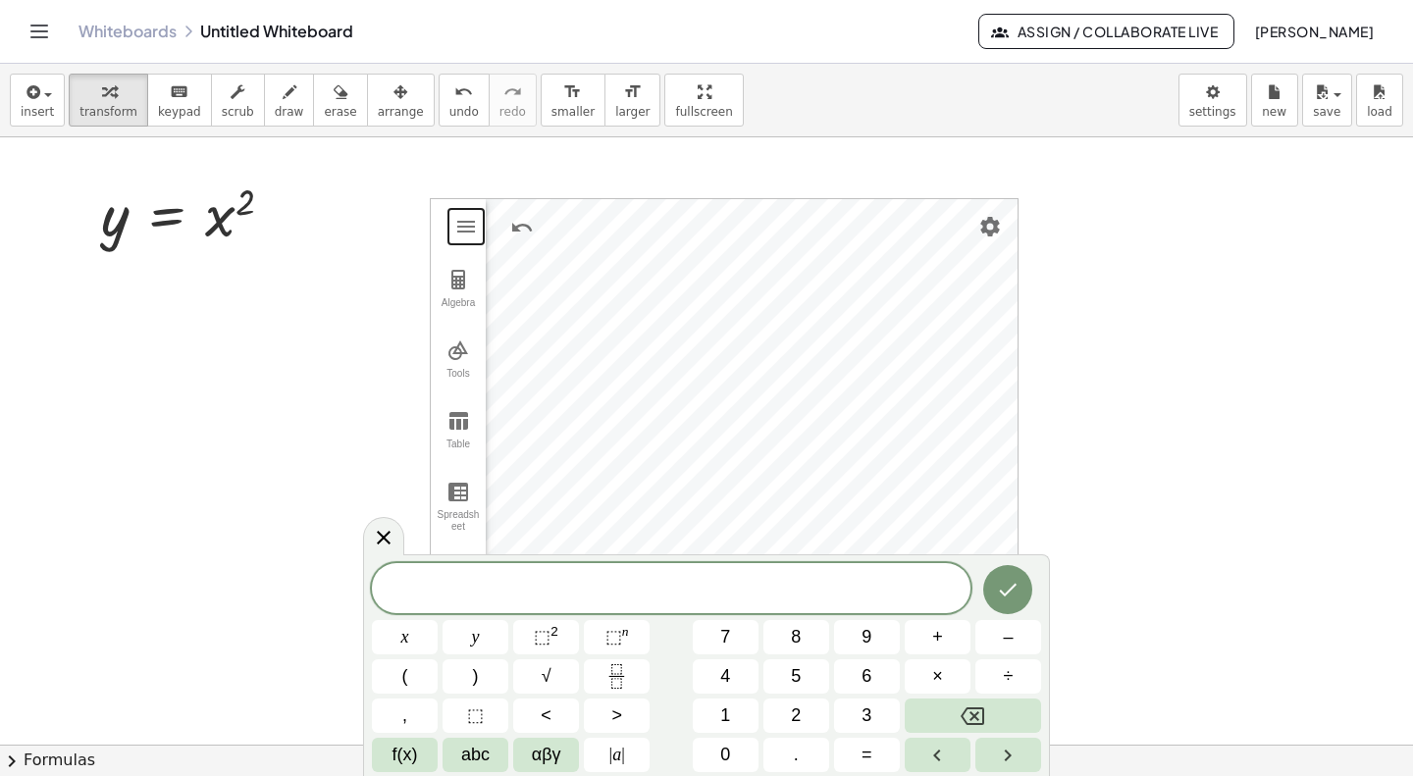
click at [452, 224] on button "Graphing Calculator" at bounding box center [465, 226] width 35 height 35
click at [452, 300] on div "Algebra" at bounding box center [458, 310] width 47 height 27
click at [633, 282] on div "Algebra" at bounding box center [645, 267] width 318 height 43
click at [1304, 429] on div at bounding box center [706, 744] width 1413 height 1214
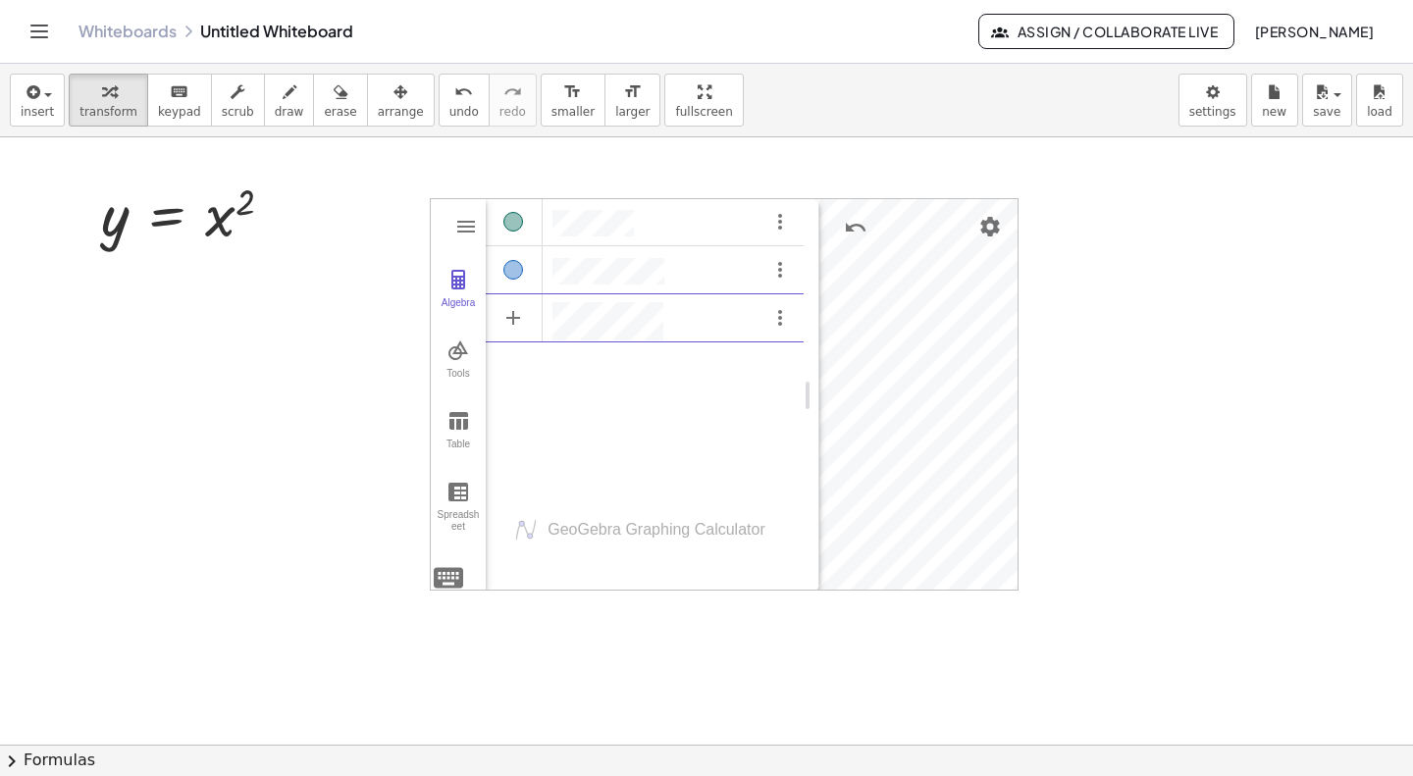
click at [1144, 539] on div at bounding box center [706, 744] width 1413 height 1214
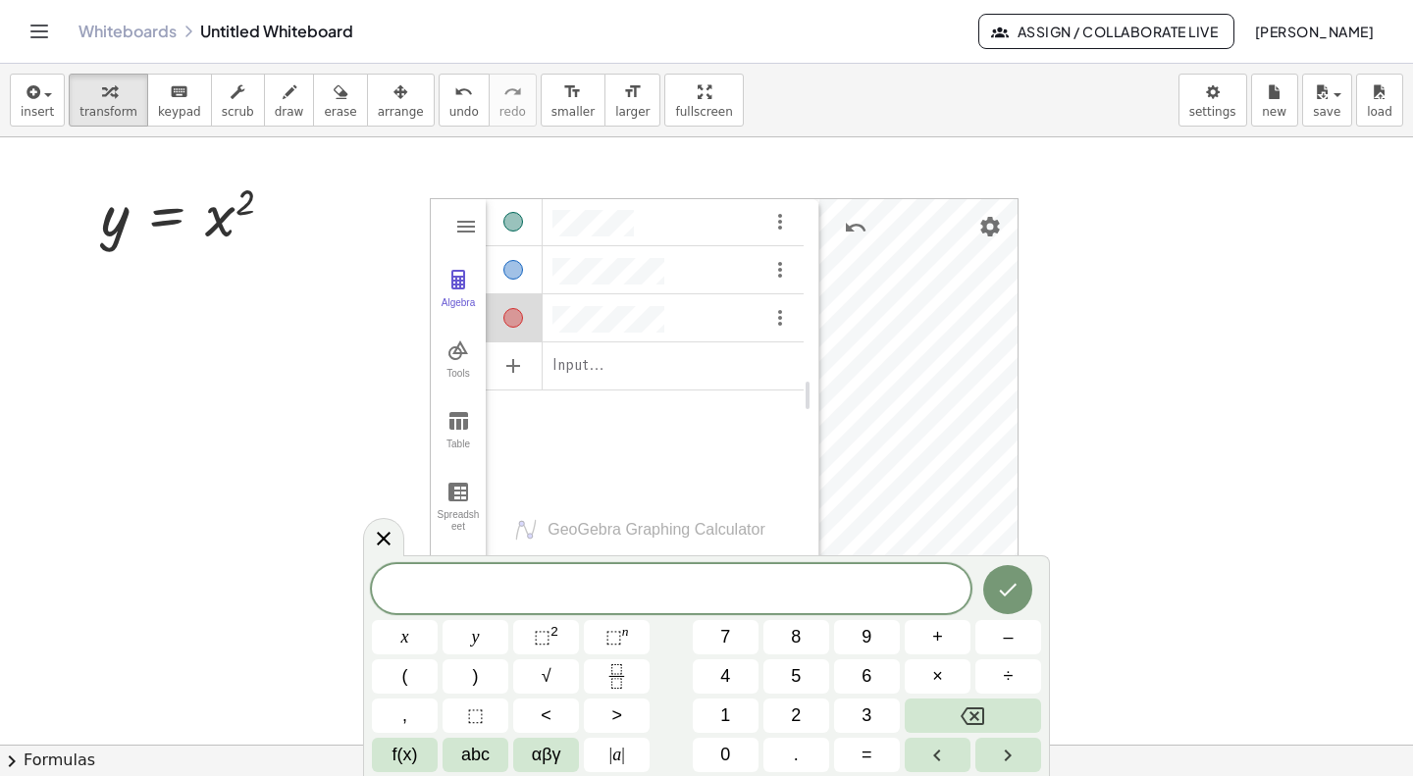
click at [374, 535] on icon at bounding box center [384, 539] width 24 height 24
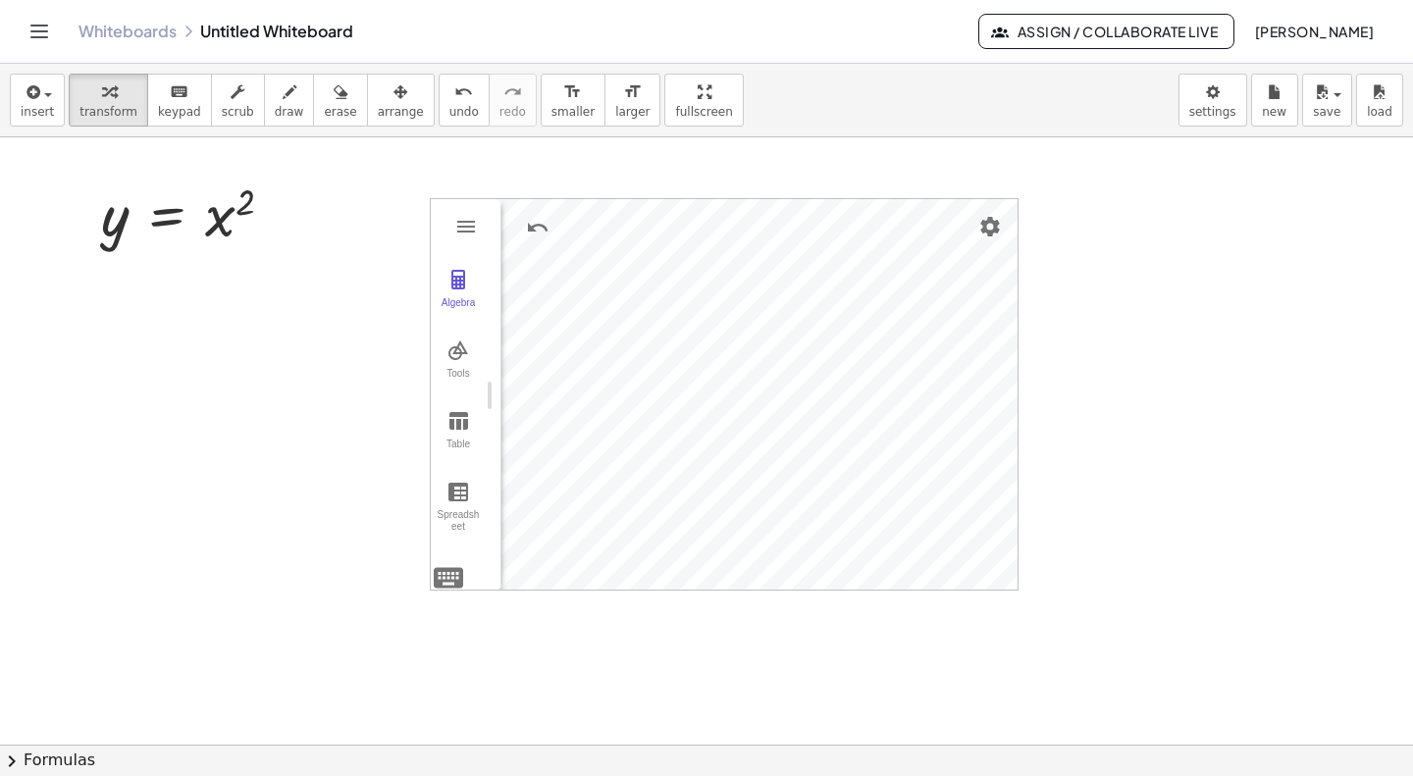
drag, startPoint x: 805, startPoint y: 400, endPoint x: 448, endPoint y: 410, distance: 357.2
click at [108, 377] on div at bounding box center [706, 744] width 1413 height 1214
click at [183, 568] on div at bounding box center [706, 744] width 1413 height 1214
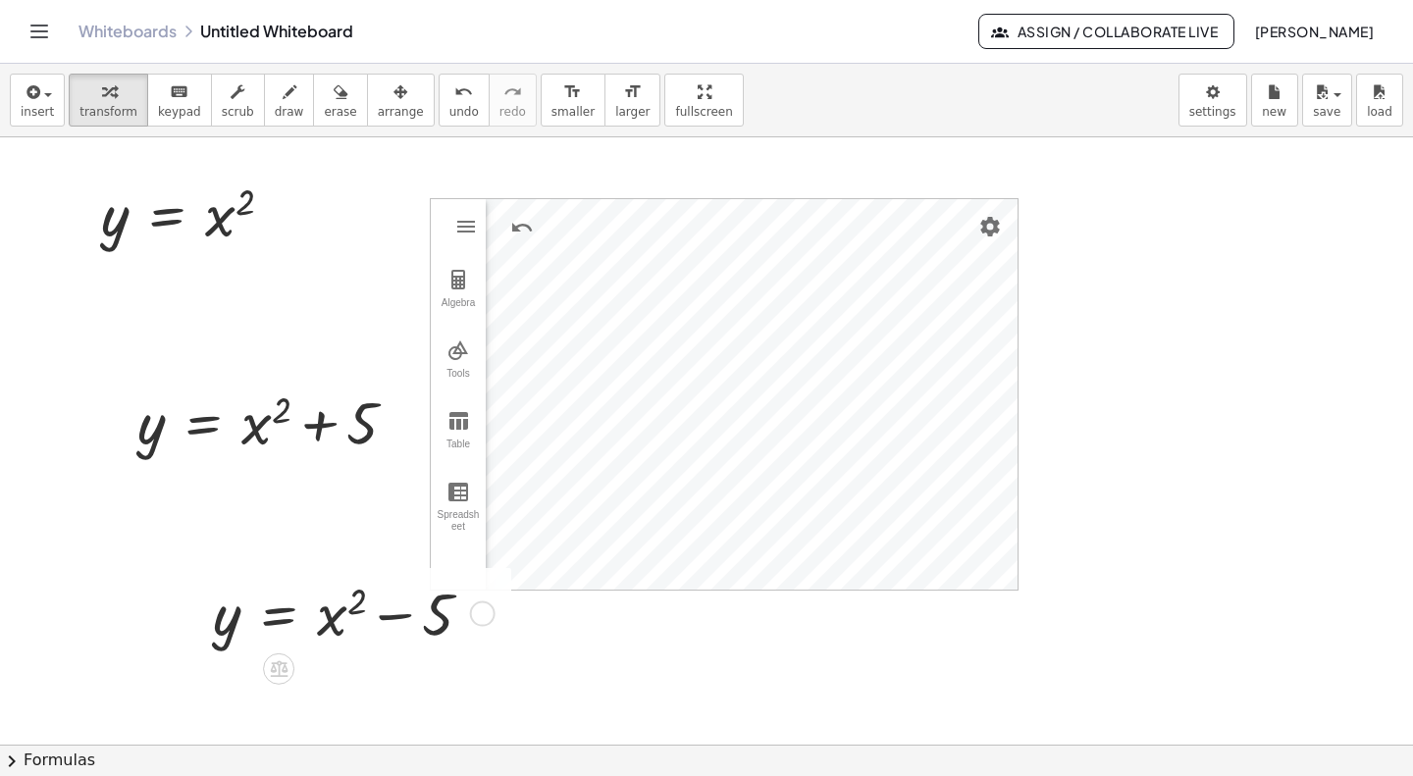
click at [343, 627] on div at bounding box center [350, 612] width 294 height 78
click at [330, 611] on div at bounding box center [350, 612] width 294 height 78
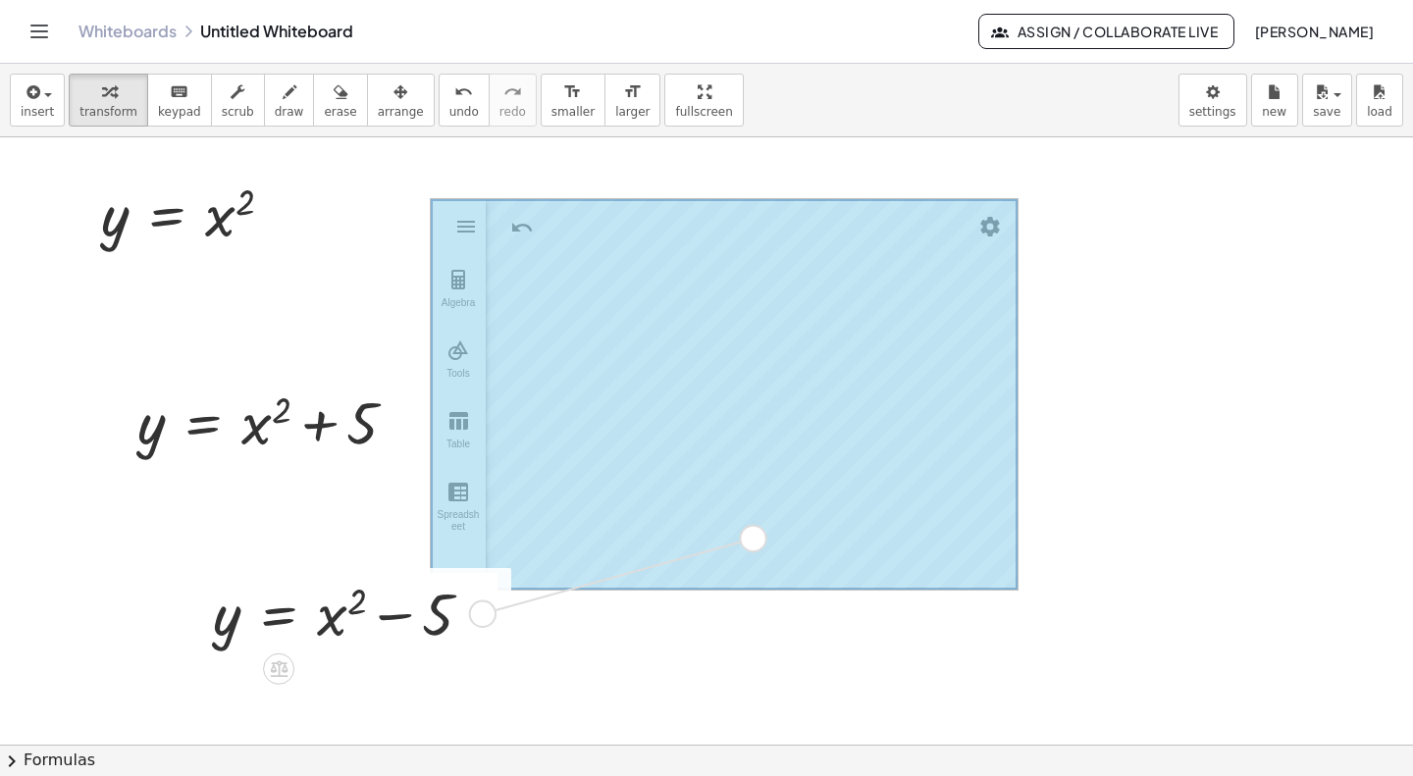
drag, startPoint x: 481, startPoint y: 611, endPoint x: 748, endPoint y: 535, distance: 278.5
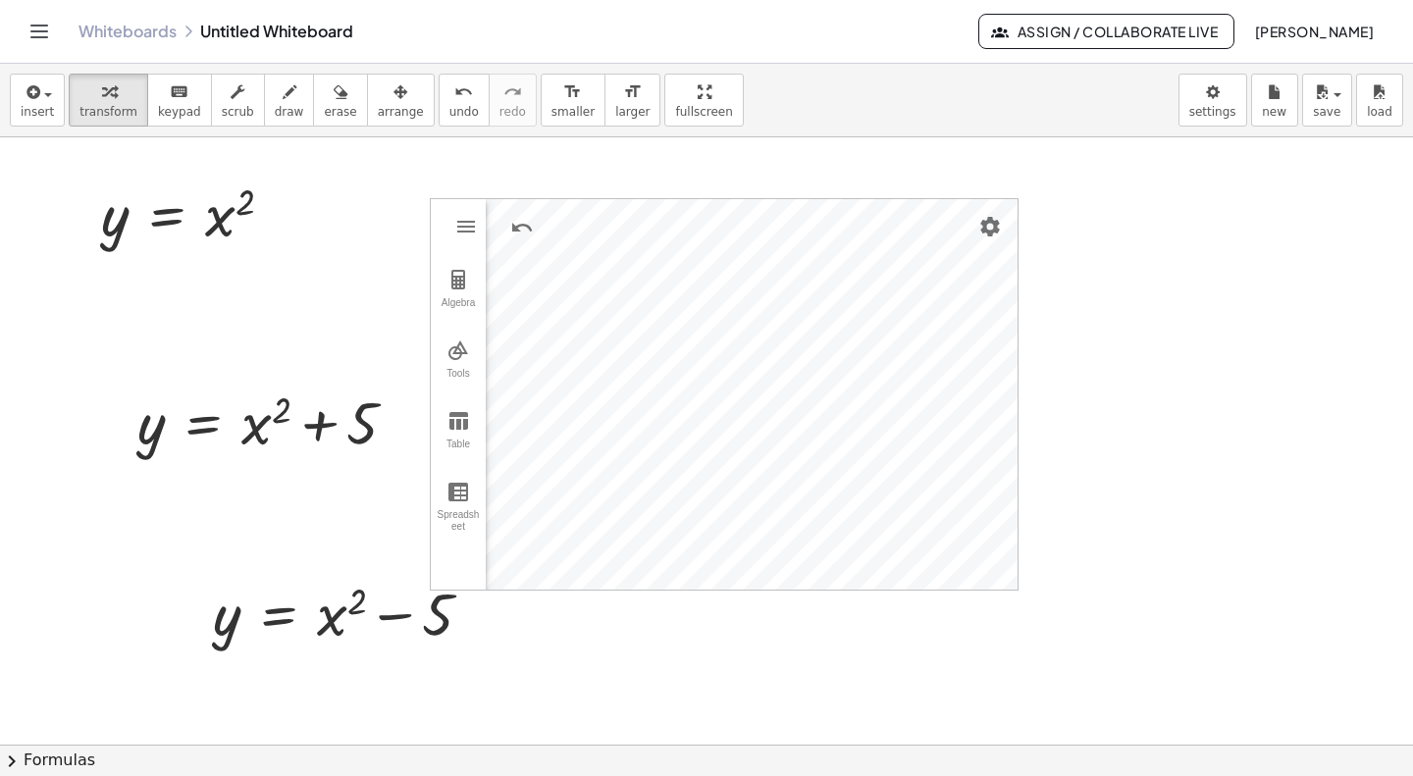
click at [703, 680] on div at bounding box center [706, 744] width 1413 height 1214
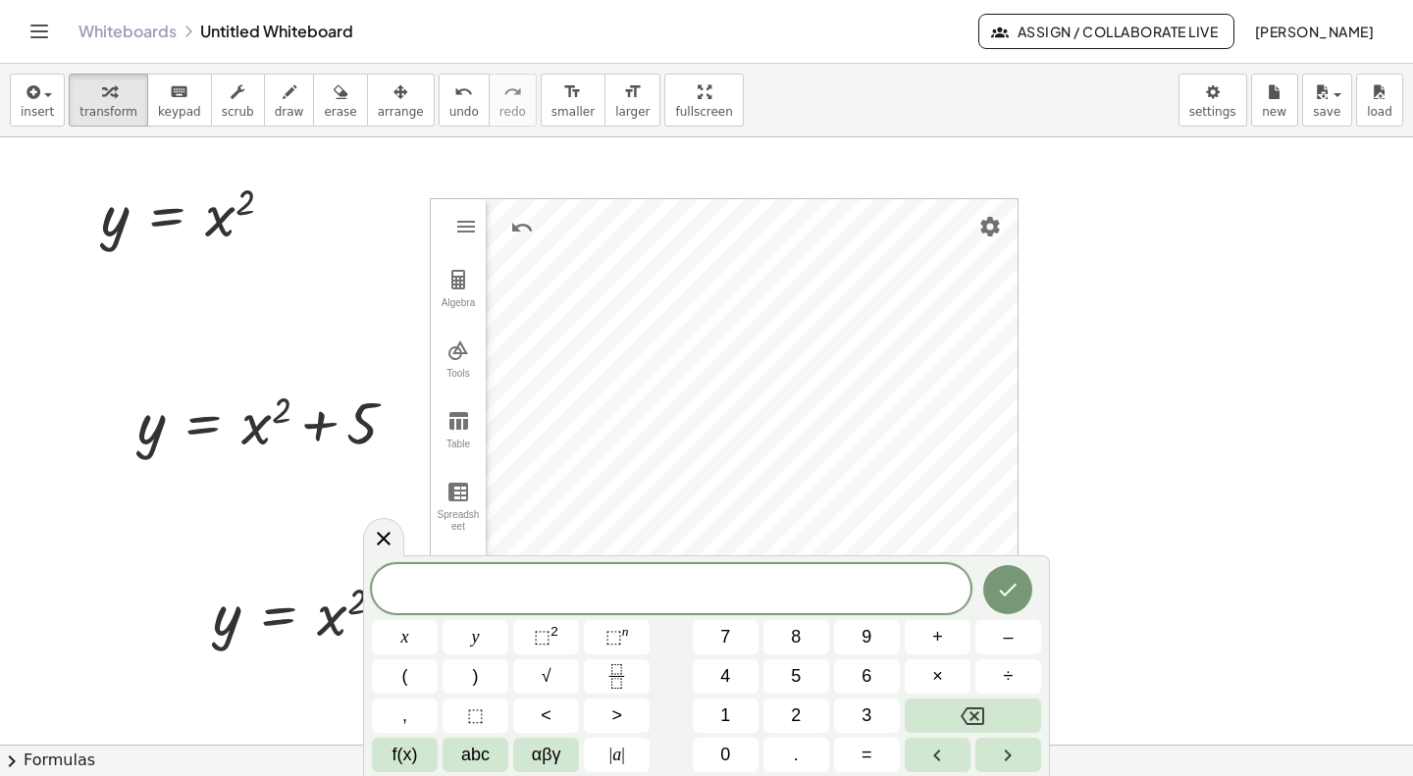
click at [1216, 542] on div at bounding box center [706, 744] width 1413 height 1214
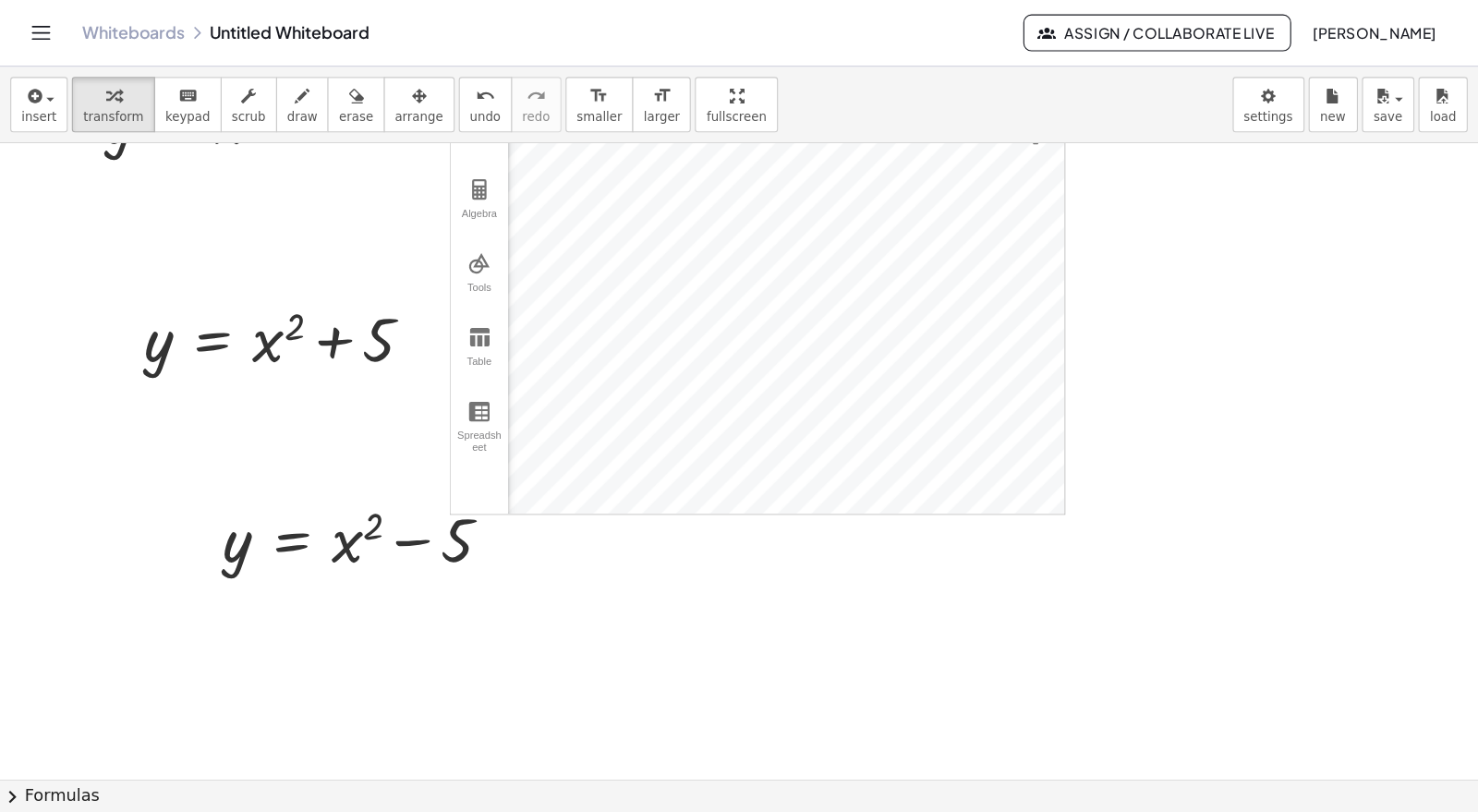
scroll to position [0, 0]
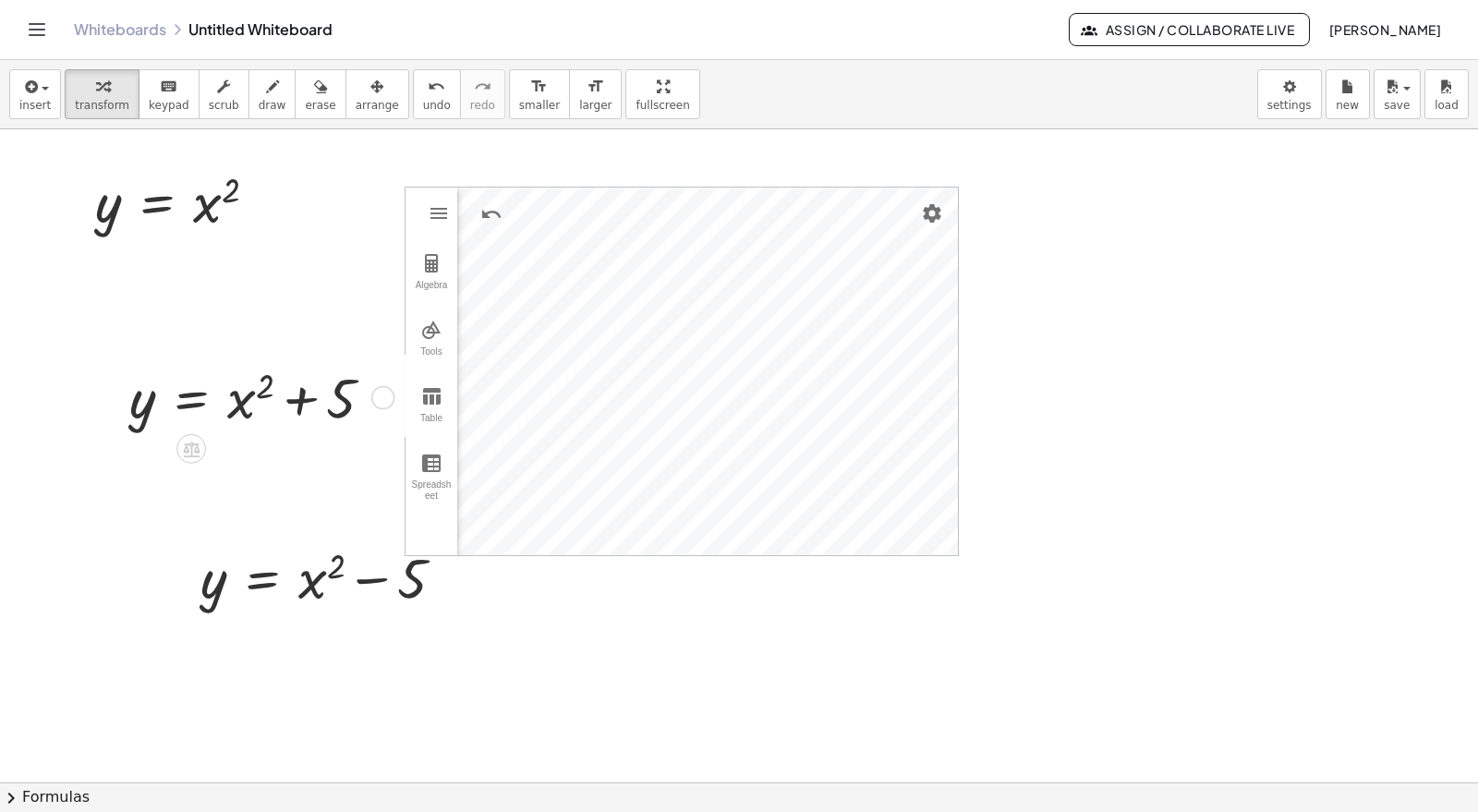
click at [282, 406] on div at bounding box center [259, 397] width 277 height 73
click at [370, 89] on icon "button" at bounding box center [377, 87] width 13 height 23
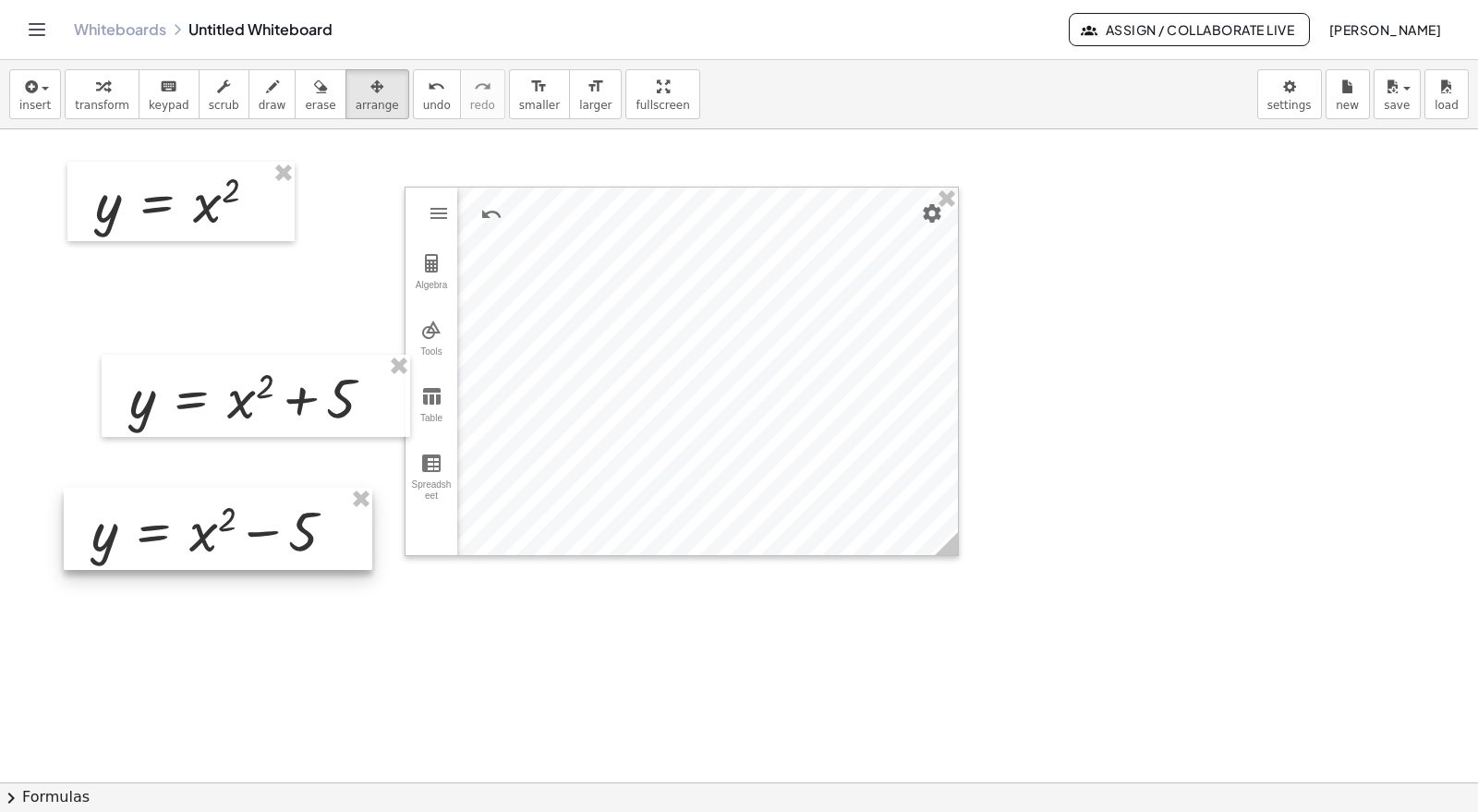
drag, startPoint x: 300, startPoint y: 552, endPoint x: 191, endPoint y: 505, distance: 118.7
click at [191, 505] on div at bounding box center [219, 529] width 309 height 83
click at [208, 527] on div at bounding box center [219, 529] width 309 height 83
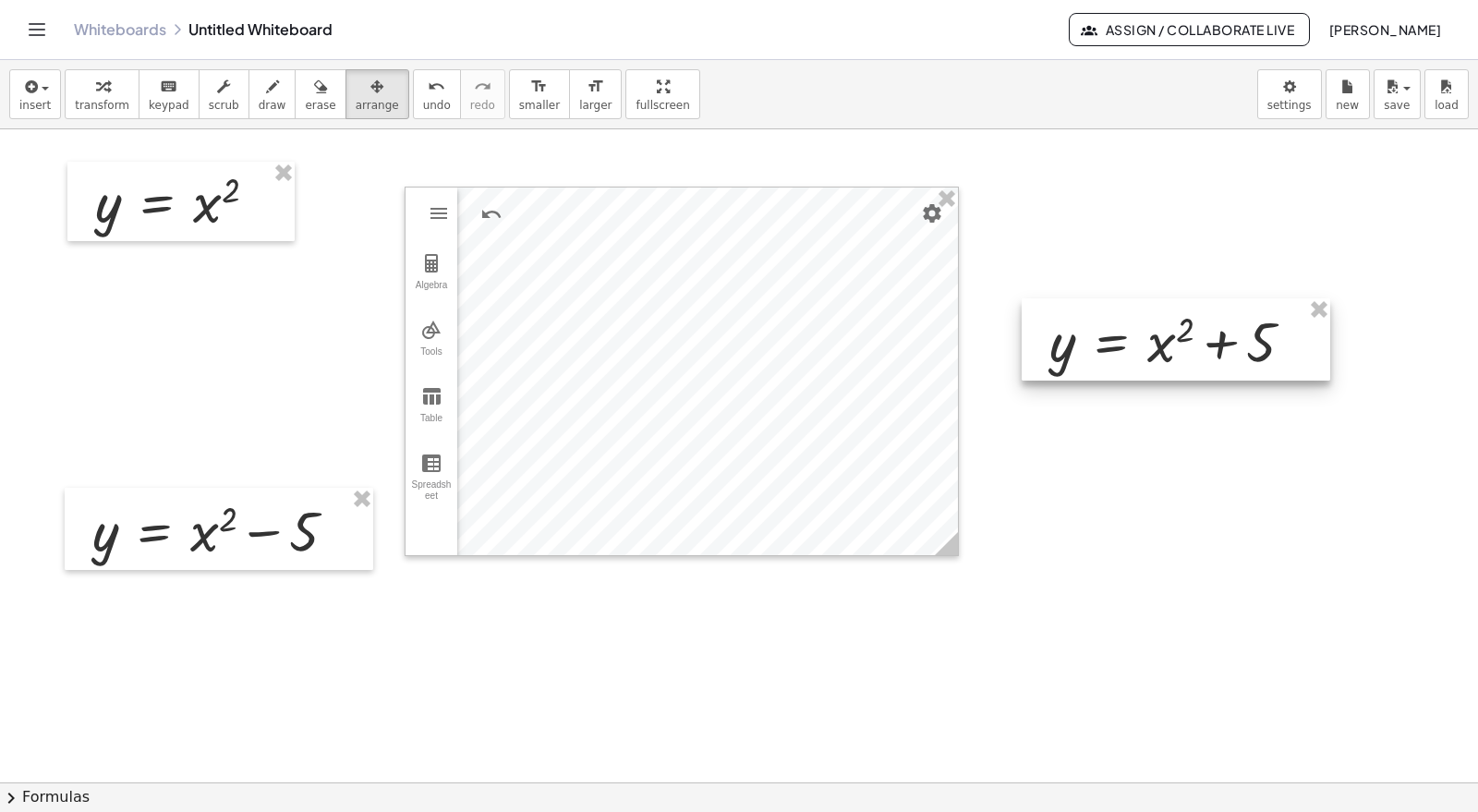
drag, startPoint x: 307, startPoint y: 376, endPoint x: 1228, endPoint y: 320, distance: 922.7
click at [1228, 320] on div at bounding box center [1177, 340] width 309 height 83
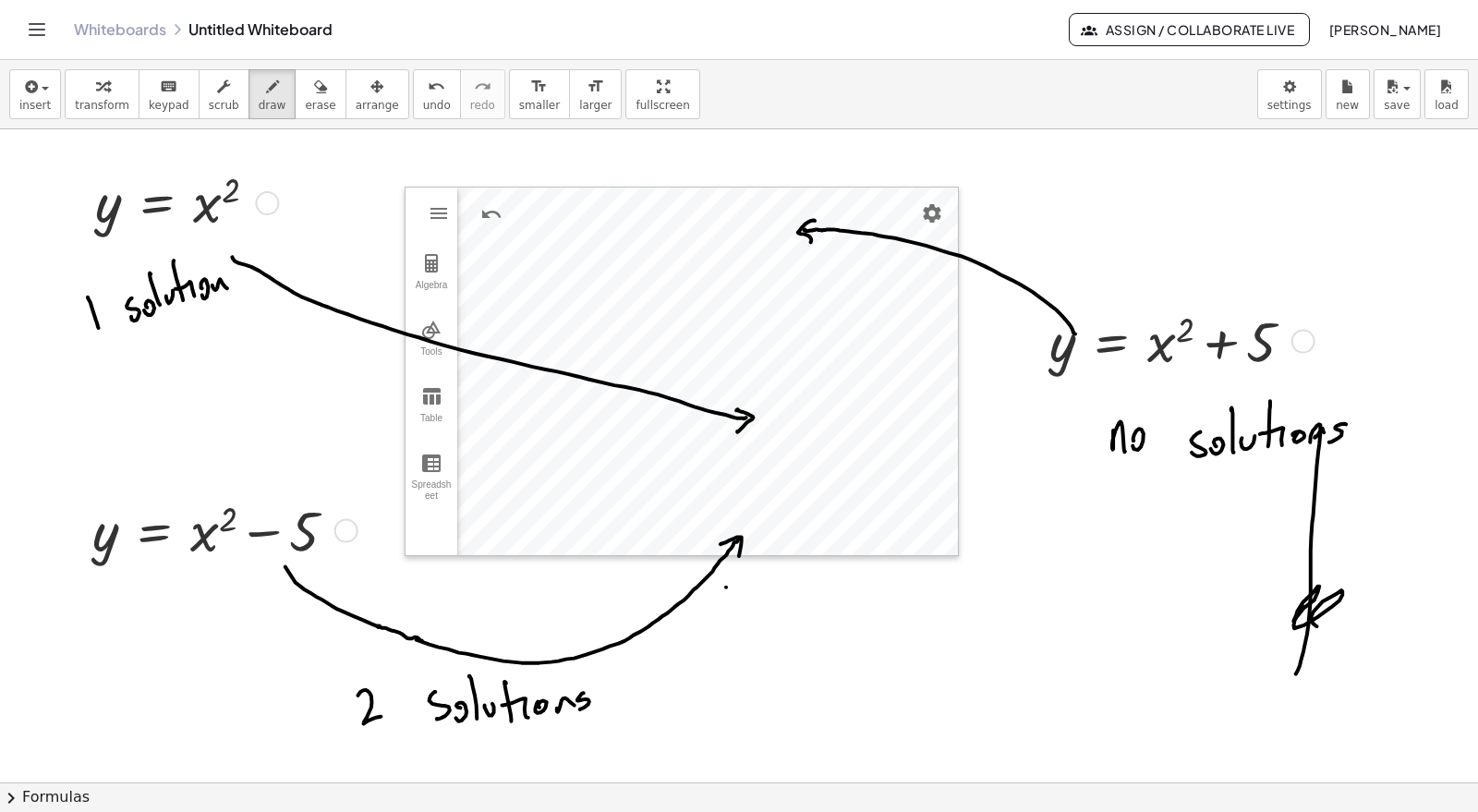
click at [308, 102] on button "erase" at bounding box center [320, 94] width 51 height 50
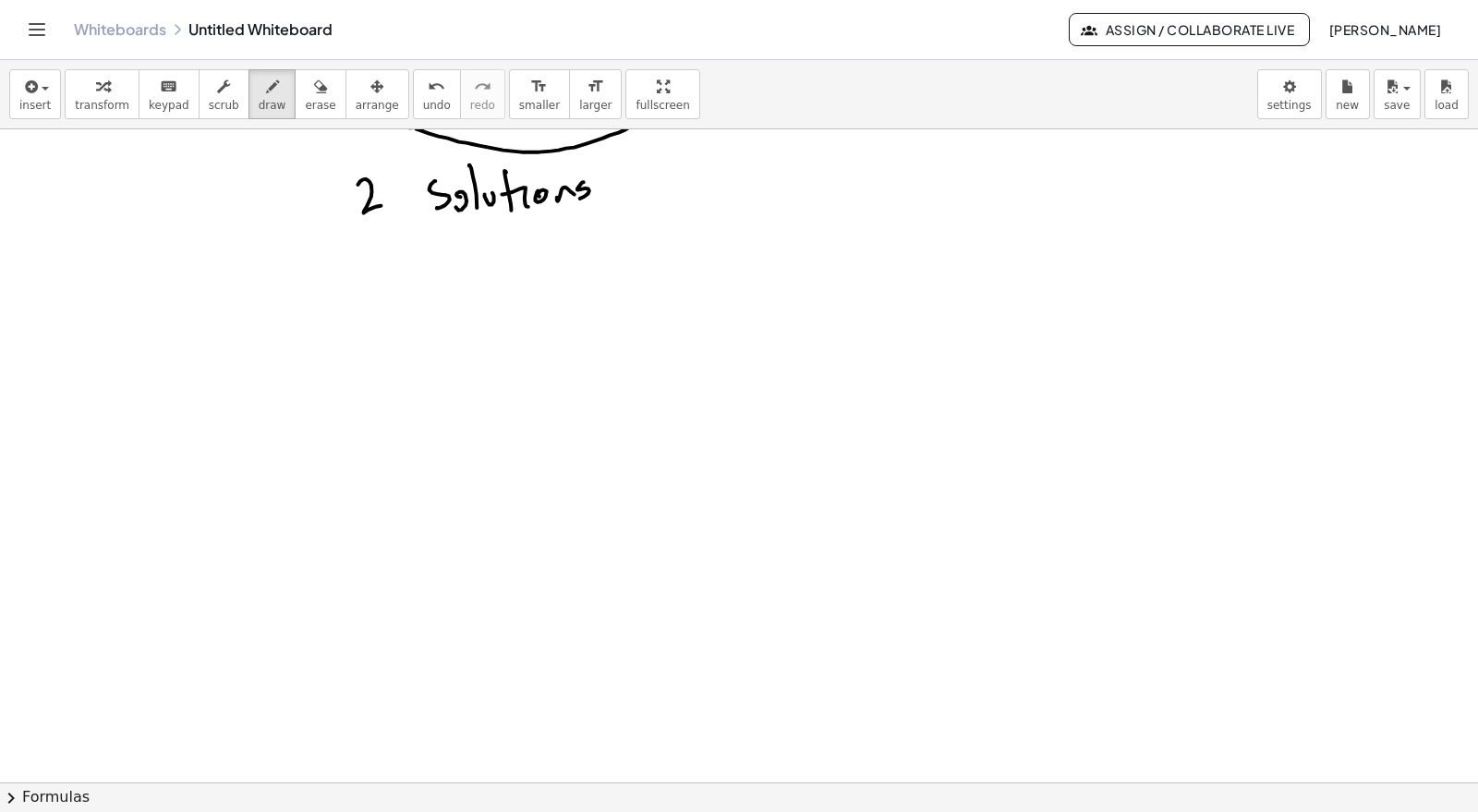
scroll to position [512, 0]
click at [42, 90] on div "button" at bounding box center [35, 86] width 31 height 23
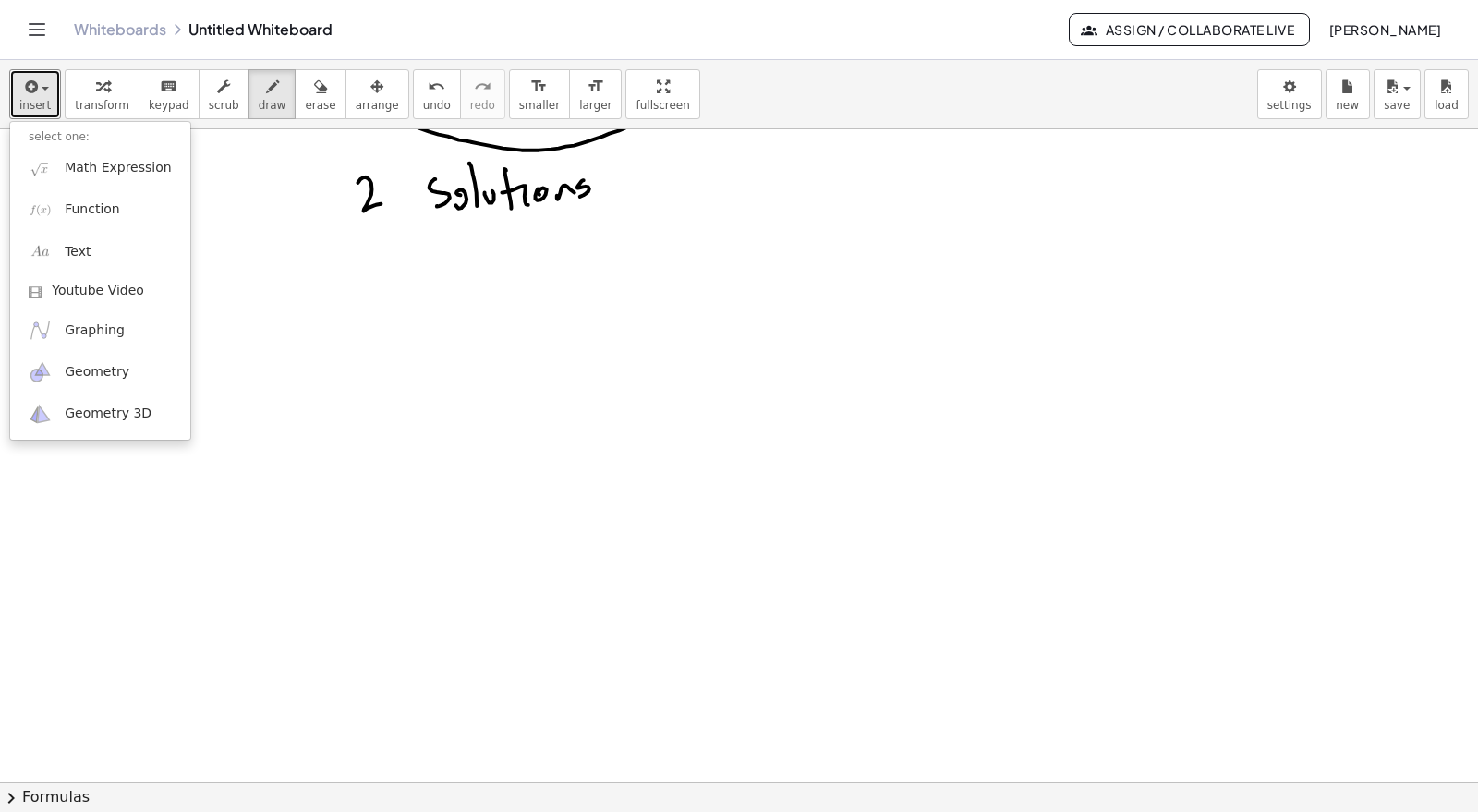
click at [398, 495] on div at bounding box center [739, 270] width 1478 height 1307
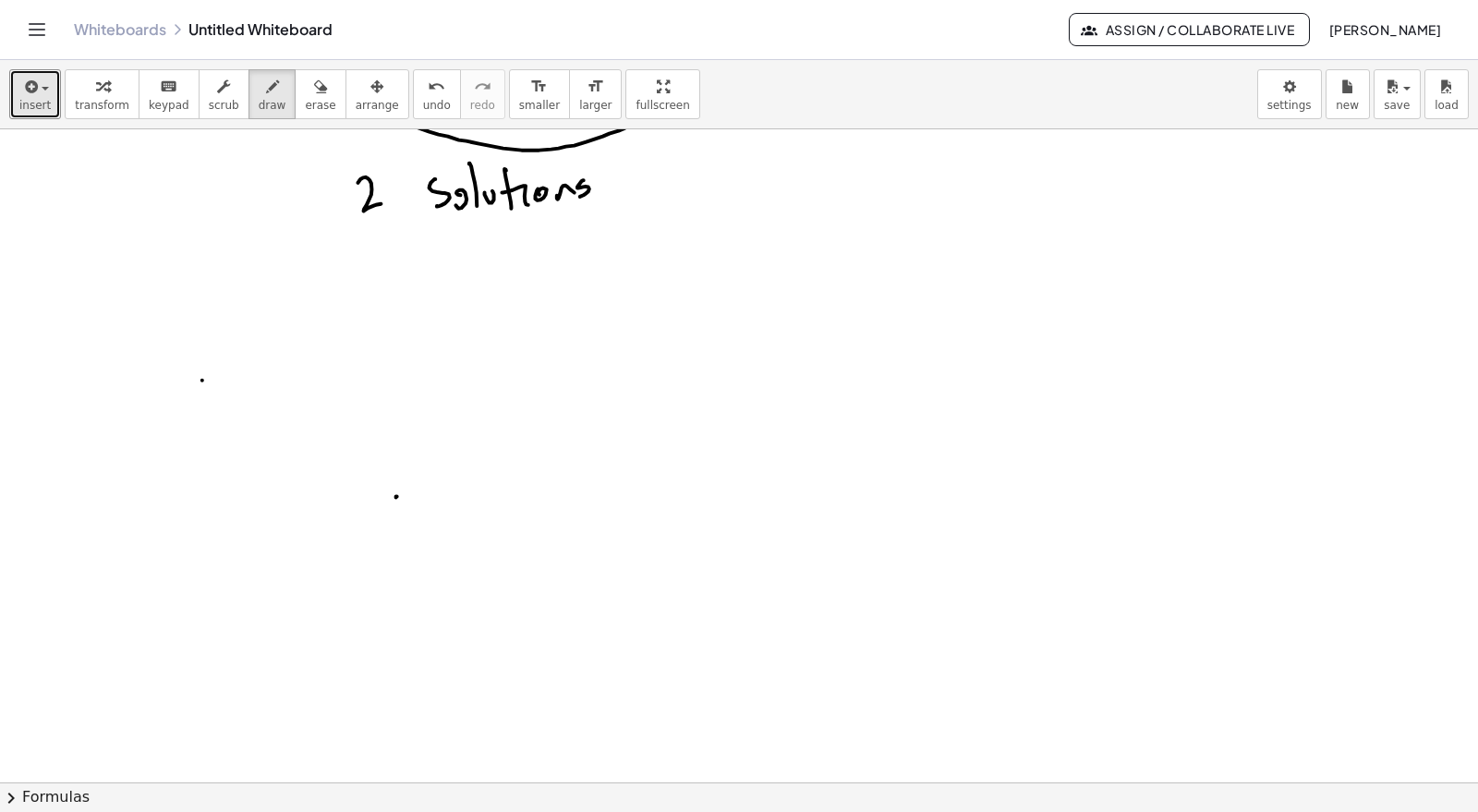
click at [203, 379] on div at bounding box center [739, 270] width 1478 height 1307
click at [305, 90] on div "button" at bounding box center [320, 86] width 30 height 23
click at [160, 90] on icon "keyboard" at bounding box center [169, 87] width 18 height 23
click at [157, 109] on span "keypad" at bounding box center [169, 106] width 41 height 13
click at [178, 365] on div at bounding box center [739, 270] width 1478 height 1307
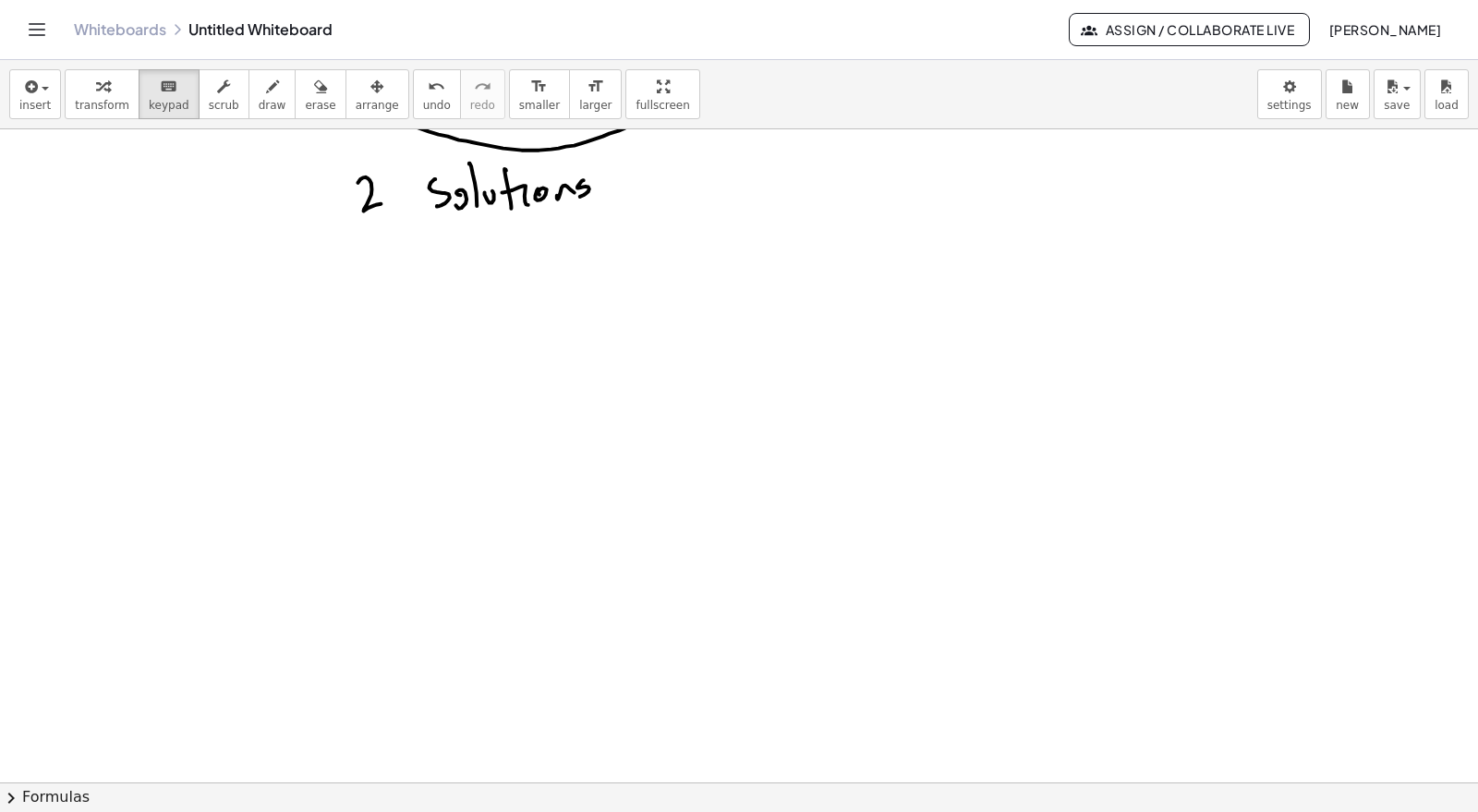
click at [155, 118] on div "insert select one: Math Expression Function Text Youtube Video Graphing Geometr…" at bounding box center [739, 95] width 1478 height 70
click at [154, 106] on span "keypad" at bounding box center [169, 106] width 41 height 13
click at [203, 354] on div at bounding box center [739, 270] width 1478 height 1307
click at [200, 355] on div at bounding box center [739, 270] width 1478 height 1307
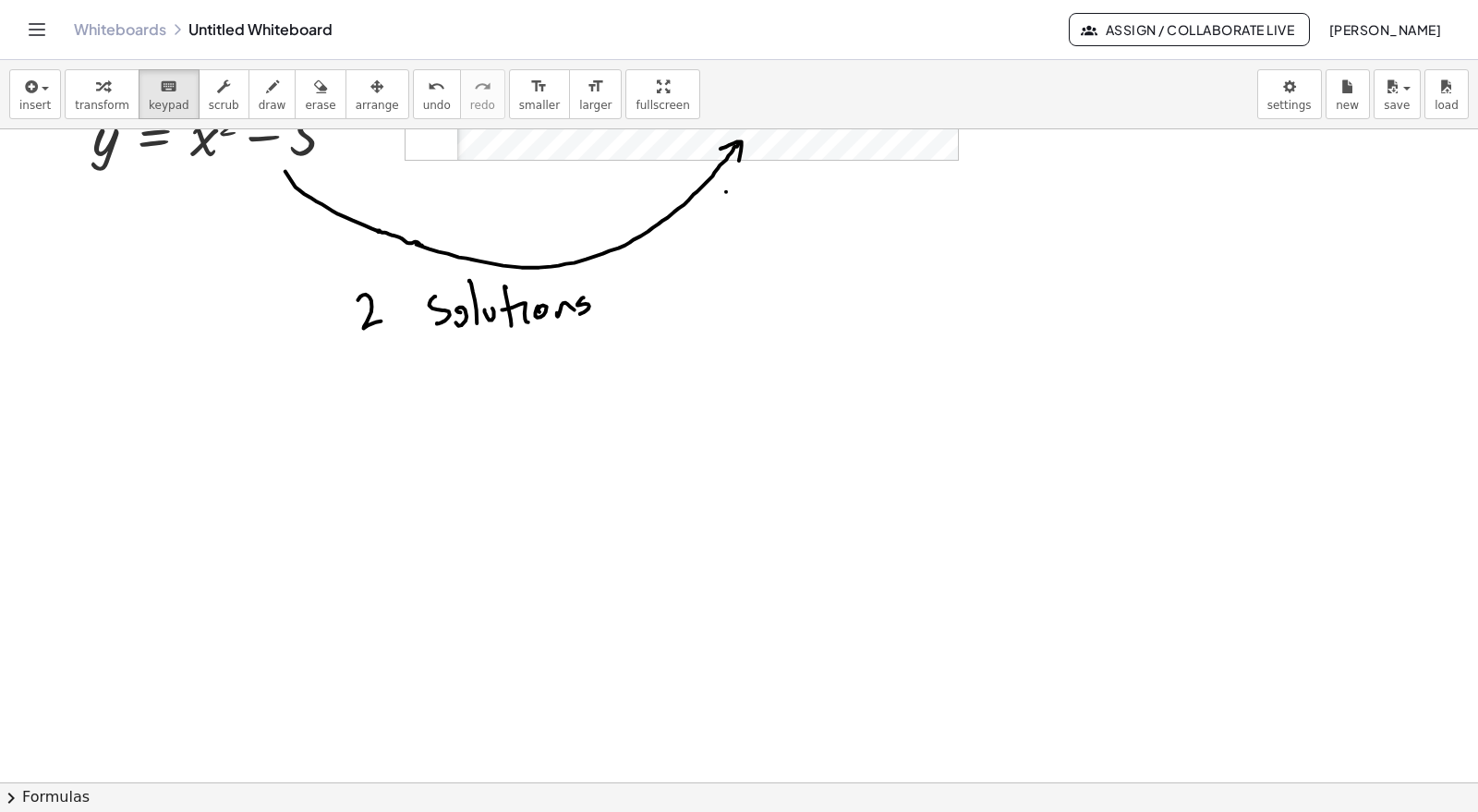
scroll to position [398, 0]
click at [44, 90] on div "button" at bounding box center [35, 86] width 31 height 23
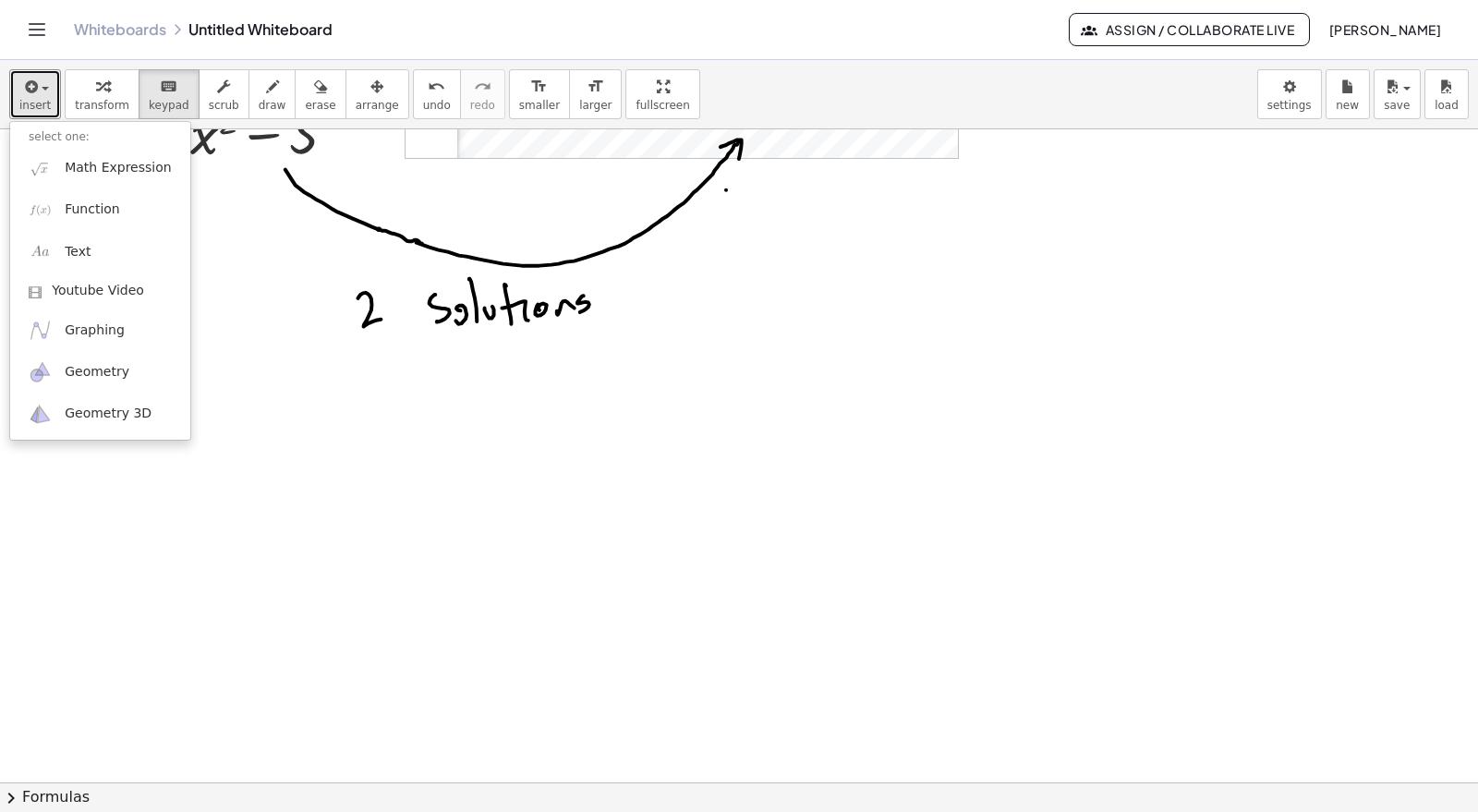
click at [293, 405] on div at bounding box center [739, 386] width 1478 height 1307
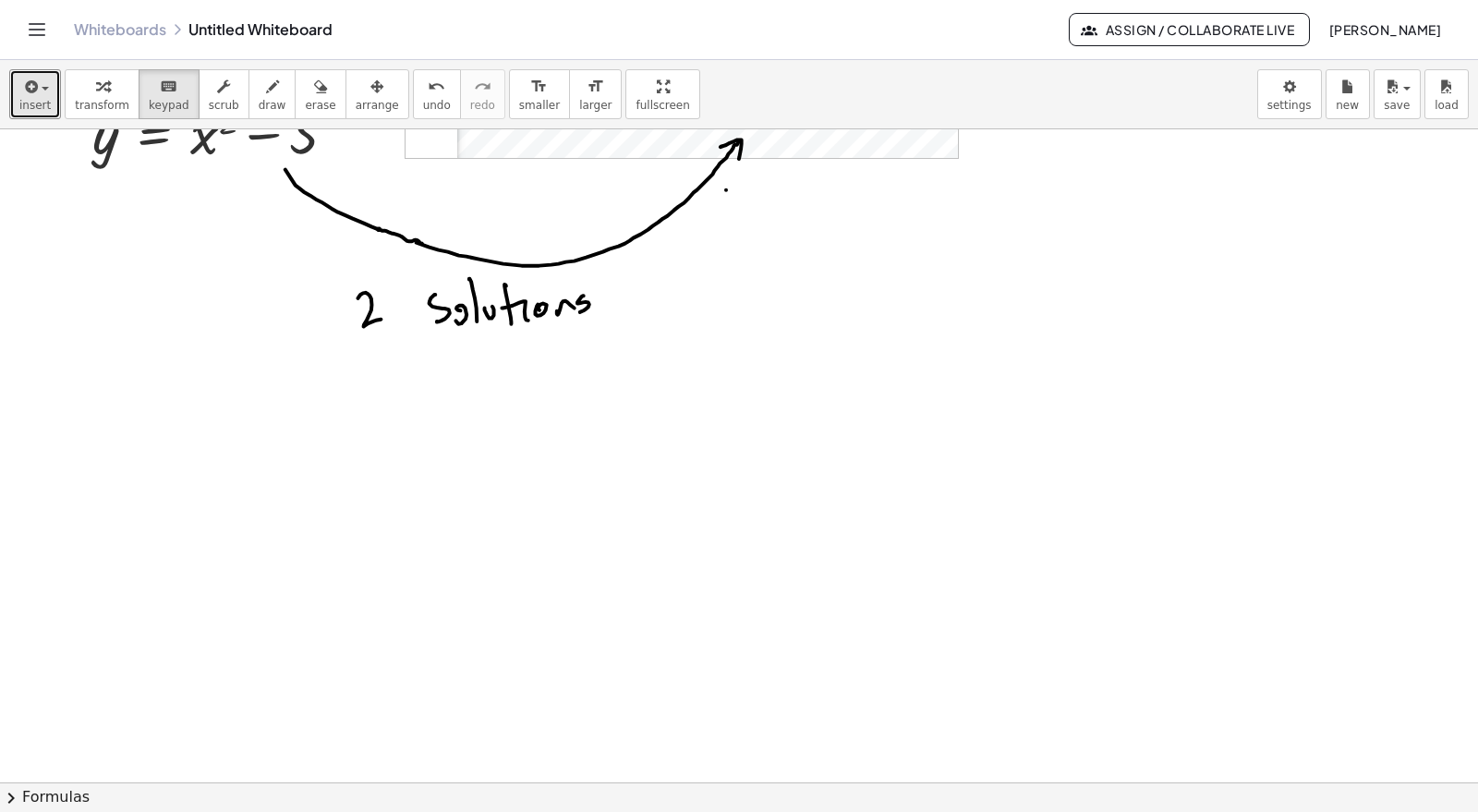
click at [109, 441] on div at bounding box center [739, 386] width 1478 height 1307
click at [165, 99] on span "keypad" at bounding box center [169, 106] width 41 height 13
click at [138, 421] on div at bounding box center [739, 386] width 1478 height 1307
click at [124, 453] on div at bounding box center [739, 386] width 1478 height 1307
click at [26, 95] on icon "button" at bounding box center [30, 87] width 17 height 23
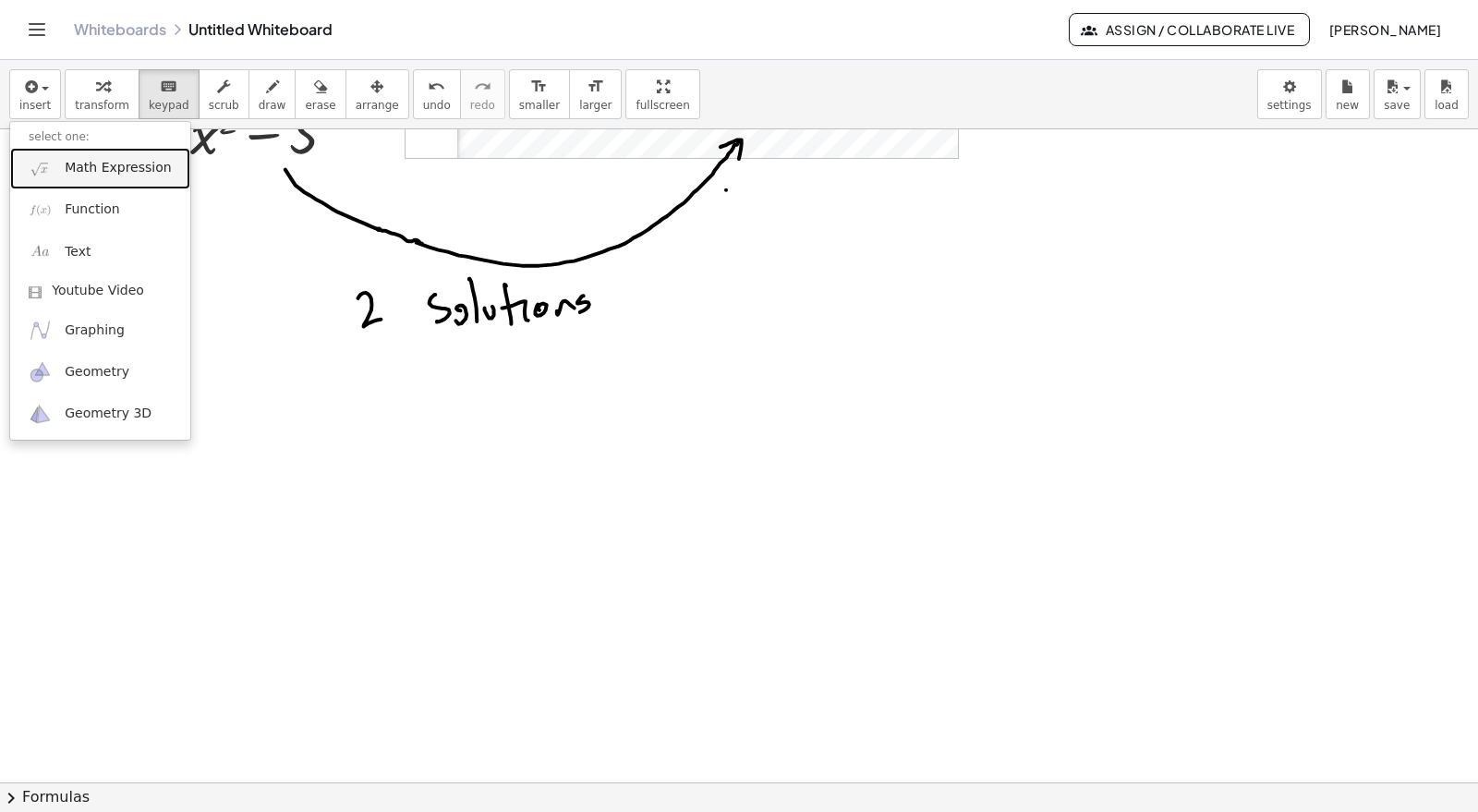
click at [116, 162] on span "Math Expression" at bounding box center [118, 169] width 106 height 19
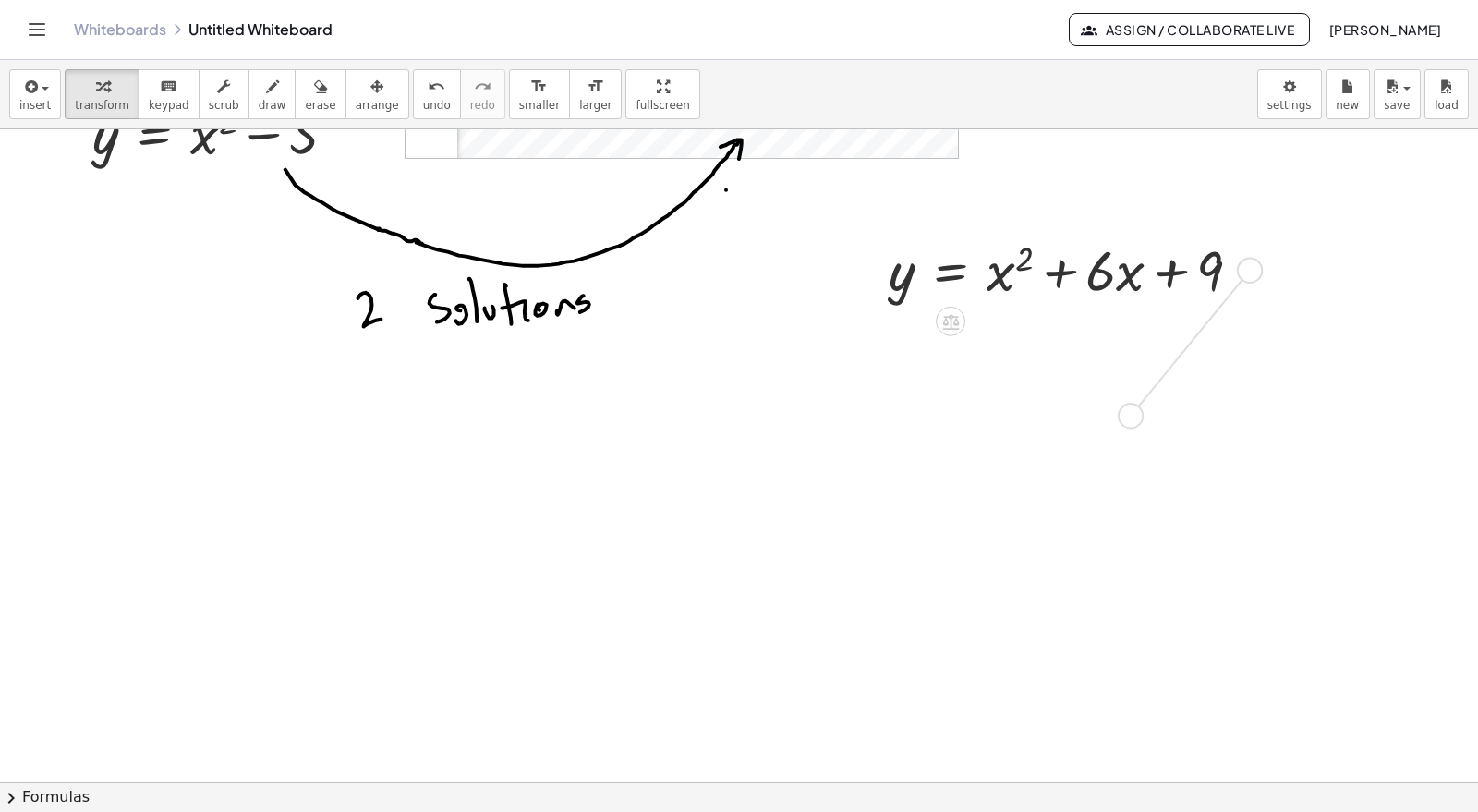
drag, startPoint x: 1245, startPoint y: 268, endPoint x: 1120, endPoint y: 423, distance: 199.1
click at [1120, 423] on div "y = x 2 GeoGebra Graphing Calculator Clear All Open Save online Save to your co…" at bounding box center [739, 386] width 1478 height 1307
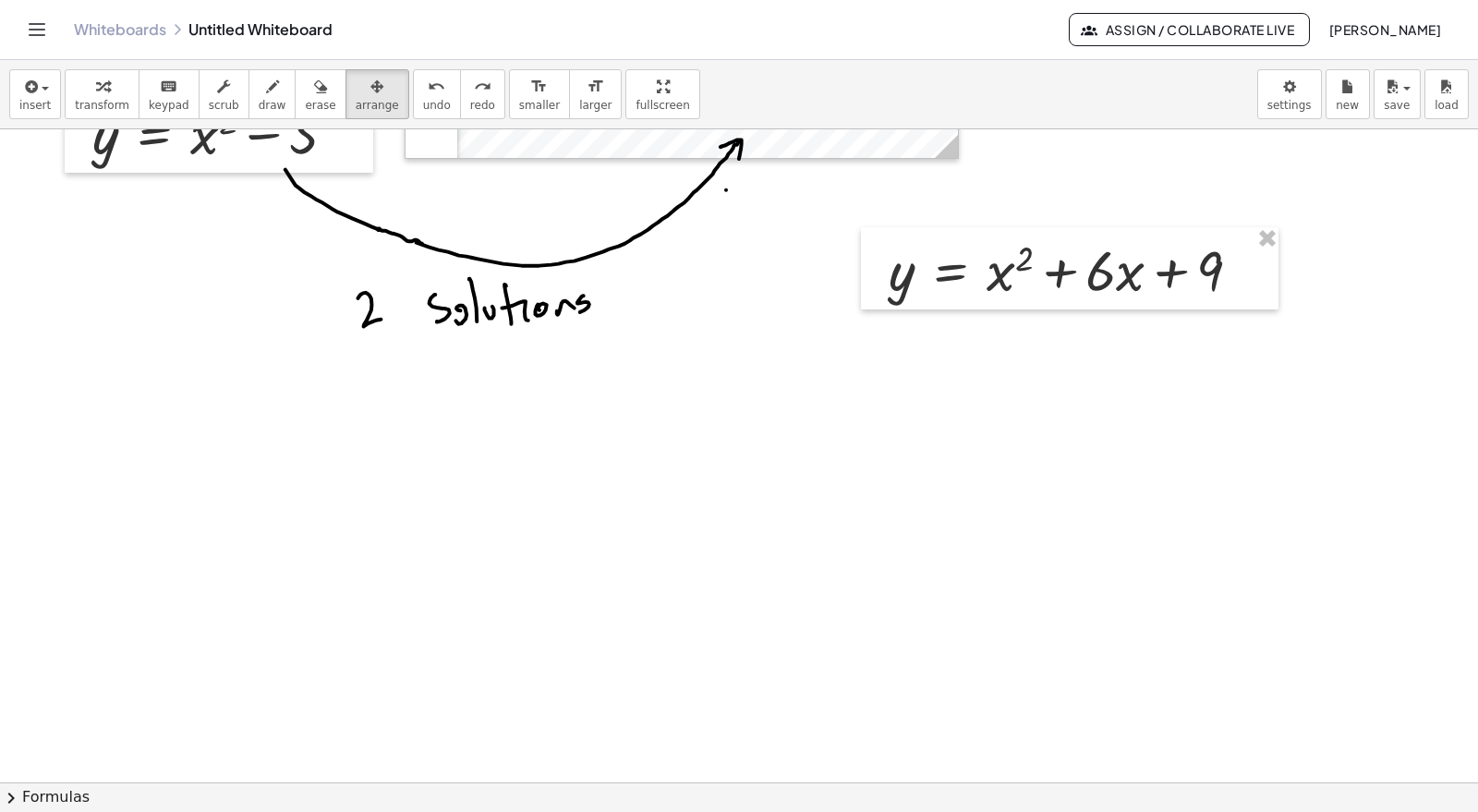
click at [349, 95] on button "arrange" at bounding box center [378, 94] width 64 height 50
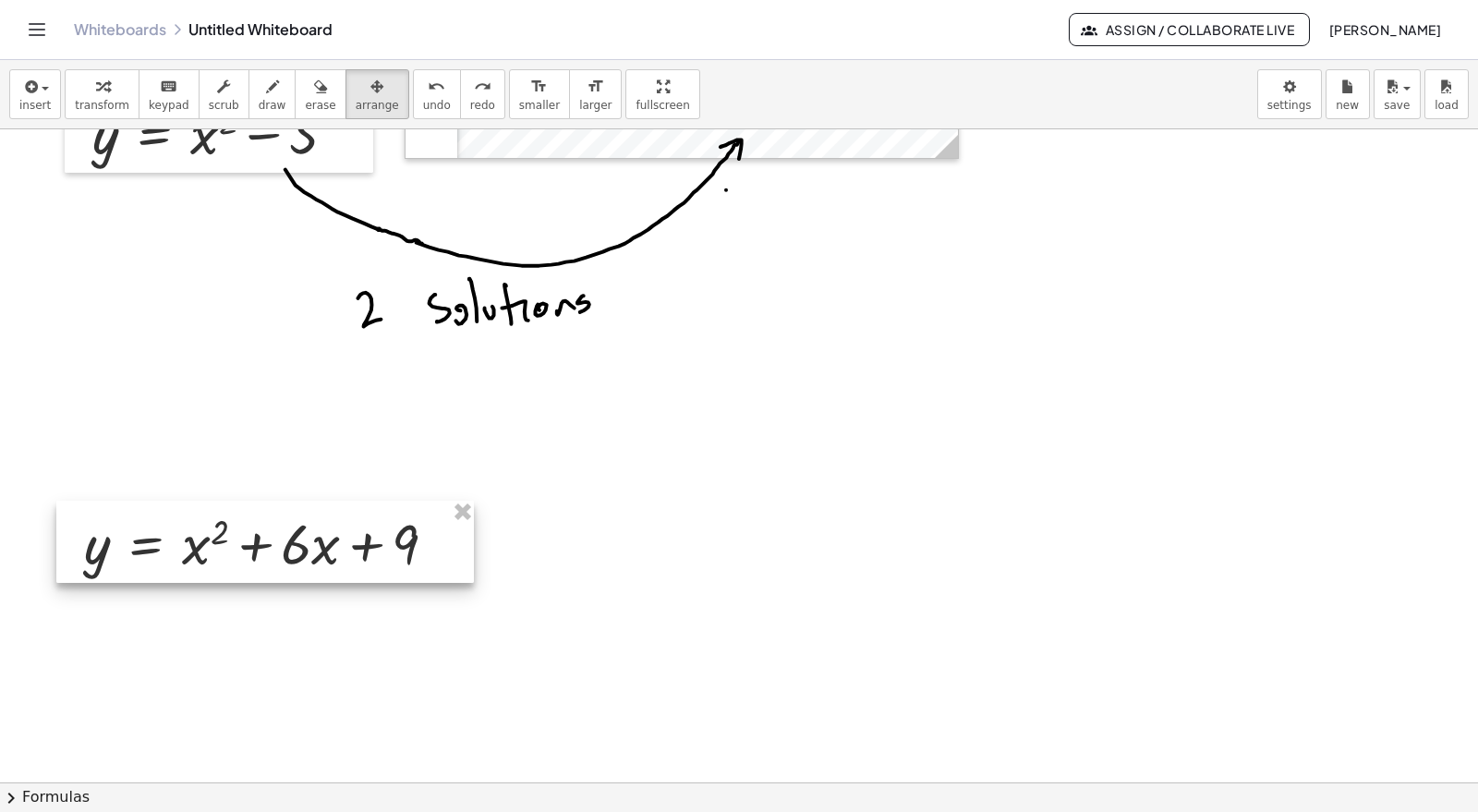
drag, startPoint x: 1101, startPoint y: 280, endPoint x: 302, endPoint y: 543, distance: 841.2
click at [302, 543] on div at bounding box center [265, 543] width 417 height 83
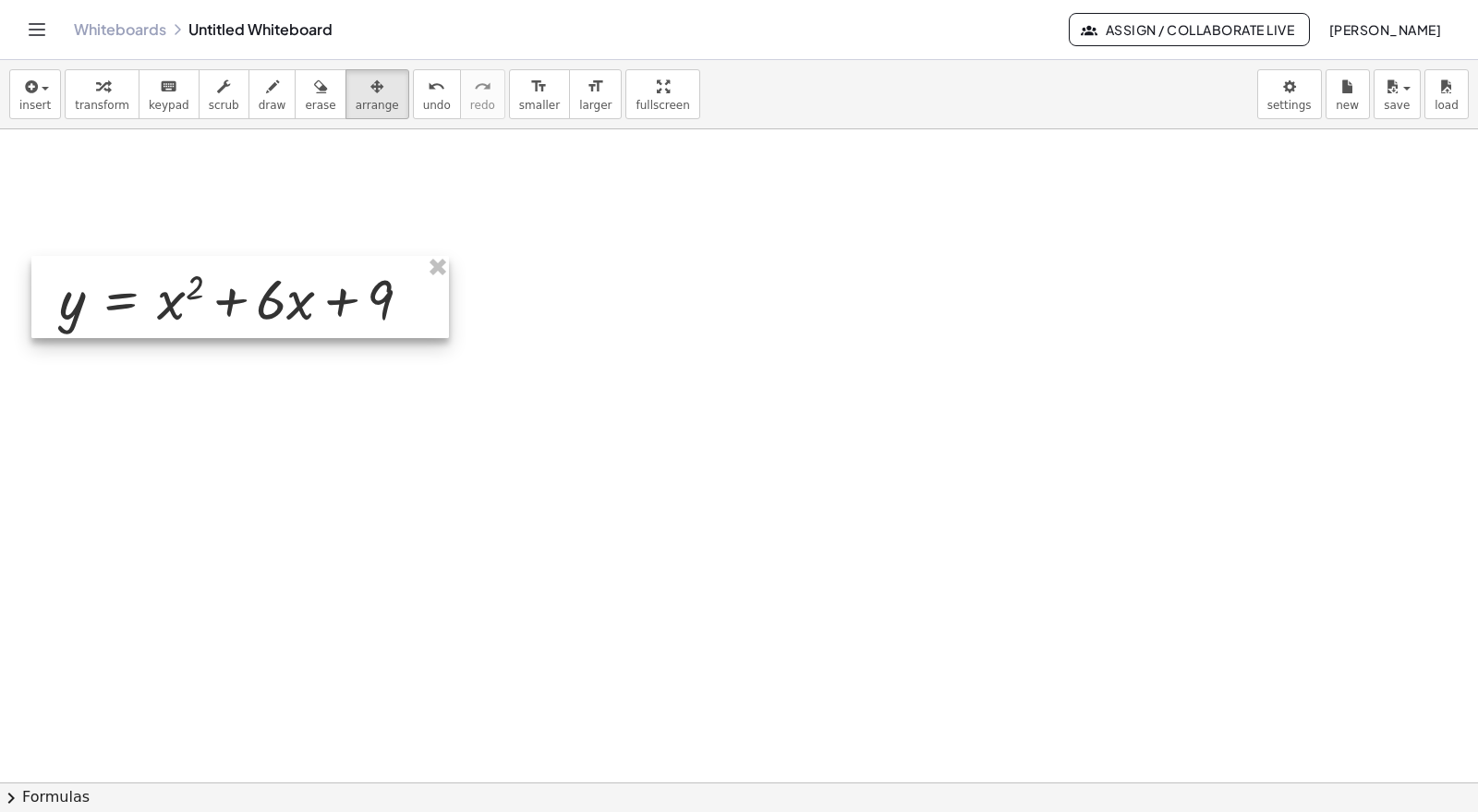
drag, startPoint x: 326, startPoint y: 348, endPoint x: 301, endPoint y: 308, distance: 47.2
click at [301, 308] on div at bounding box center [239, 298] width 417 height 83
click at [104, 90] on div "button" at bounding box center [102, 86] width 55 height 23
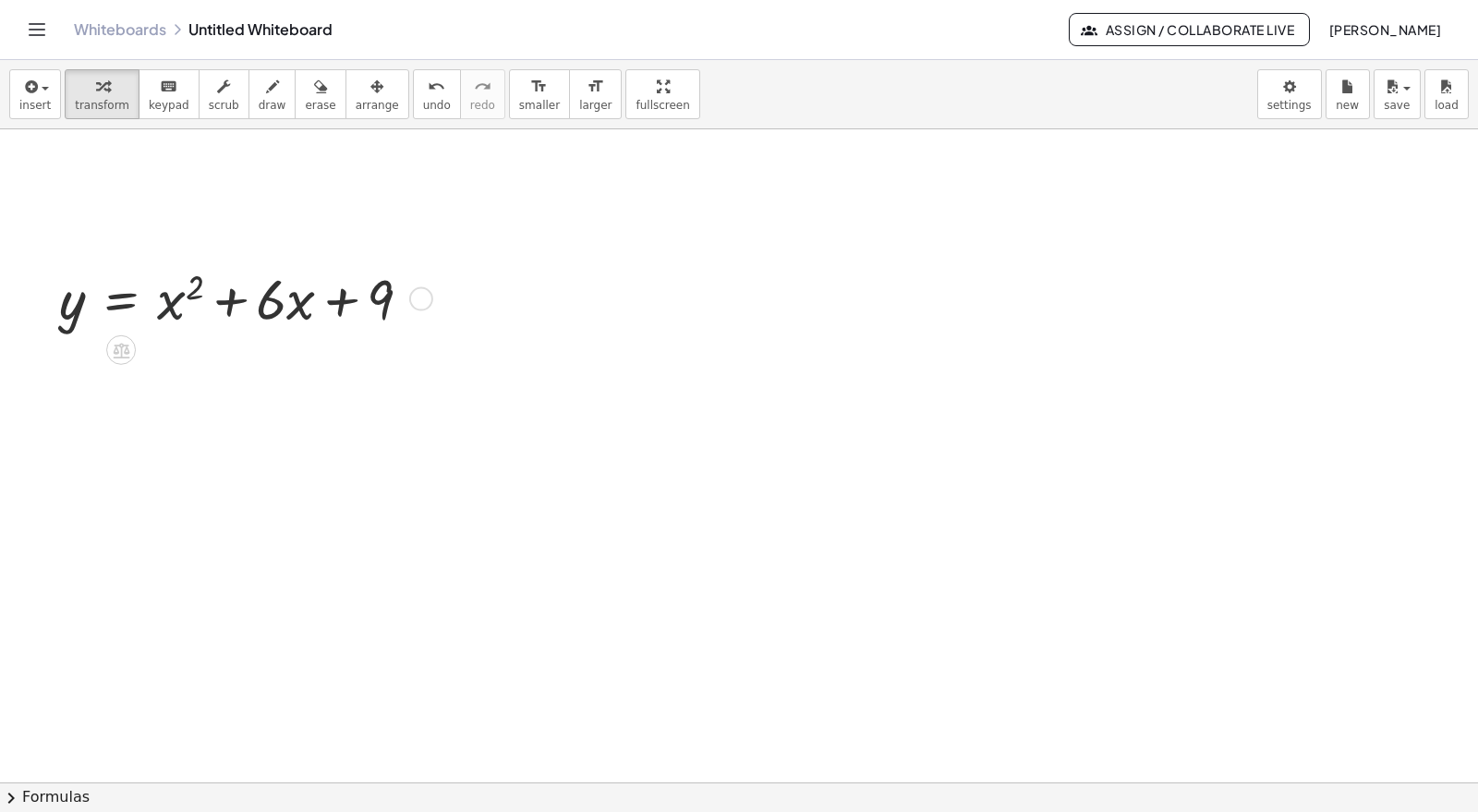
click at [171, 309] on div at bounding box center [242, 298] width 385 height 73
click at [33, 90] on icon "button" at bounding box center [30, 87] width 17 height 23
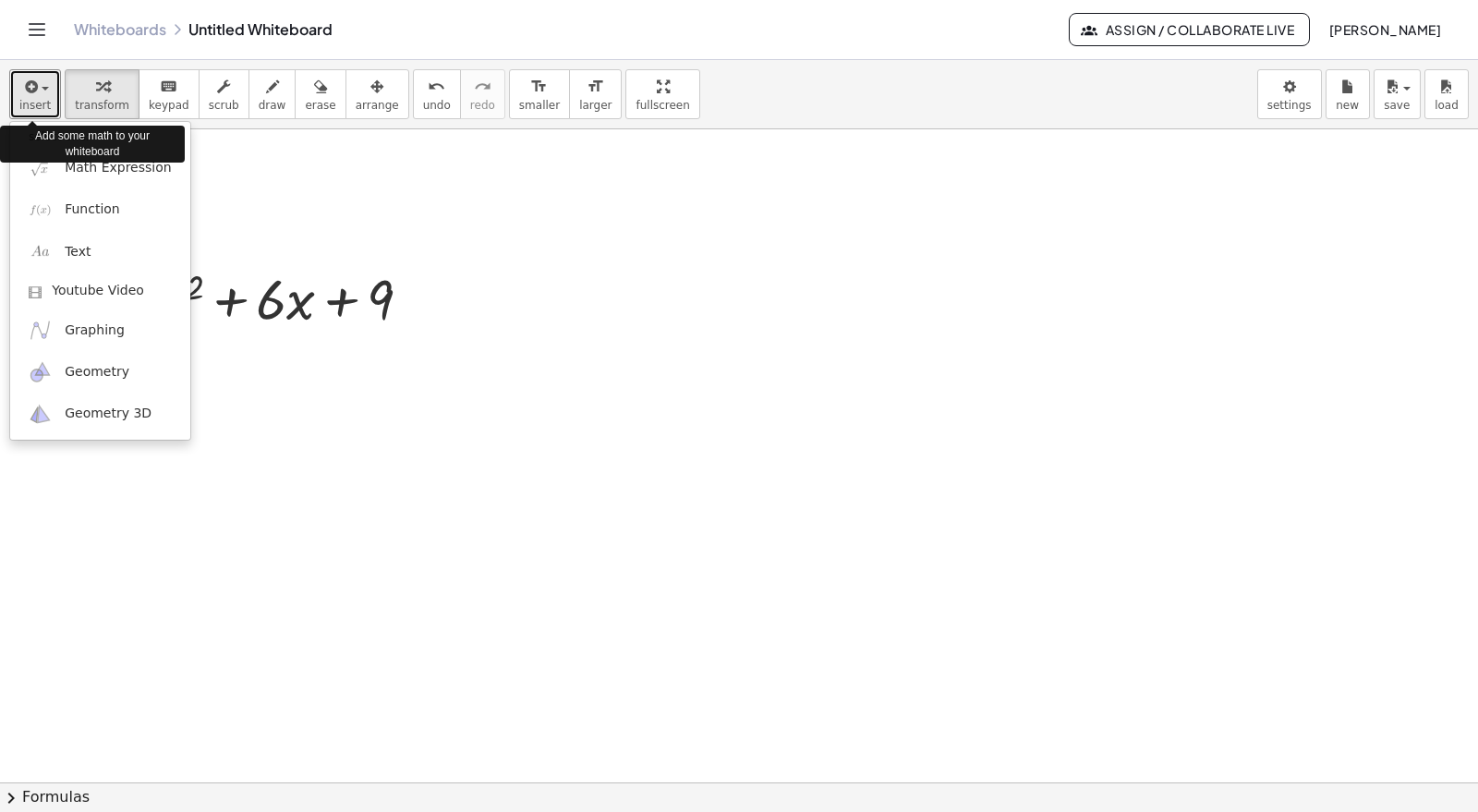
click at [33, 90] on icon "button" at bounding box center [30, 87] width 17 height 23
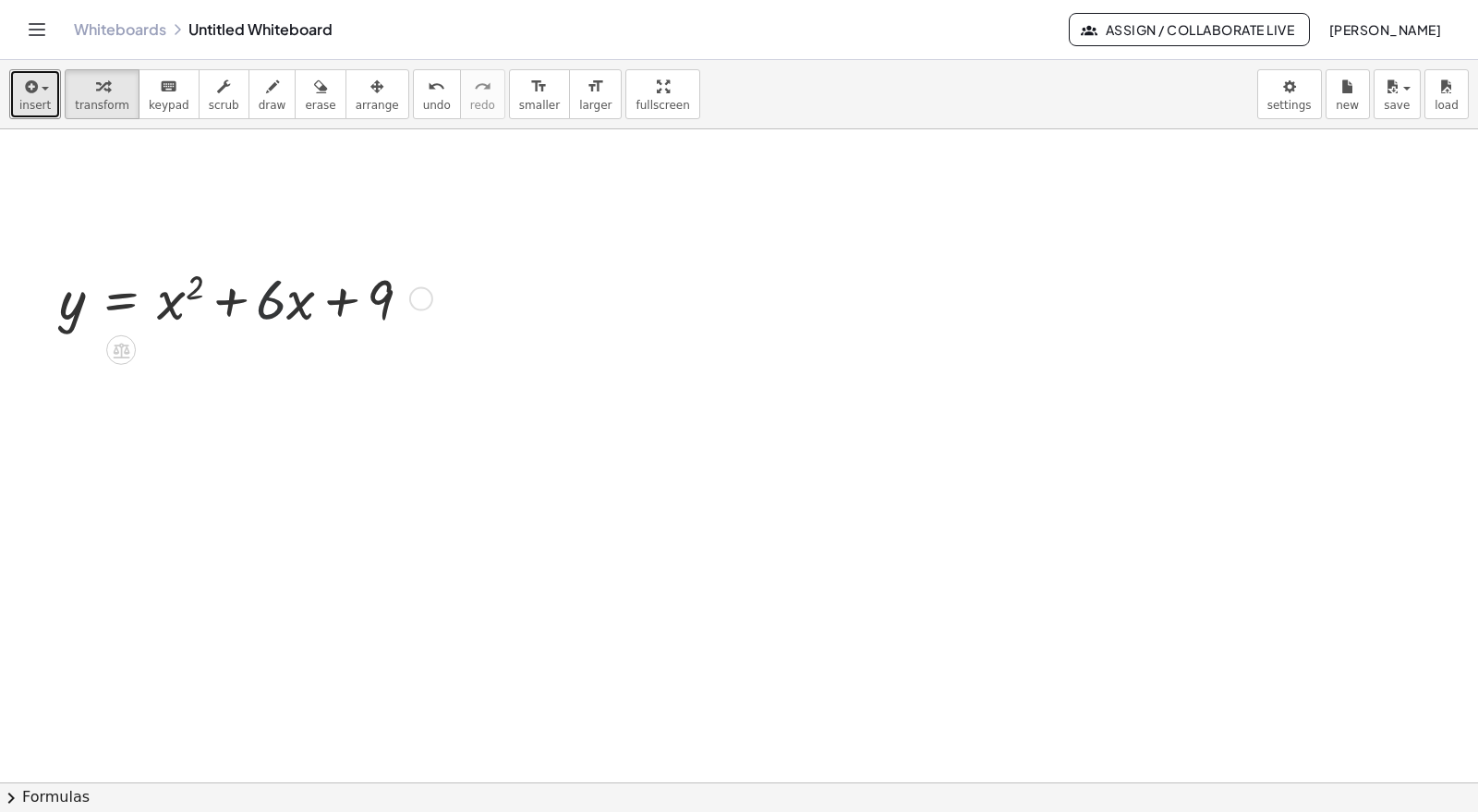
drag, startPoint x: 282, startPoint y: 312, endPoint x: 294, endPoint y: 312, distance: 12.0
click at [283, 312] on div at bounding box center [242, 298] width 385 height 73
click at [44, 90] on div "button" at bounding box center [35, 86] width 31 height 23
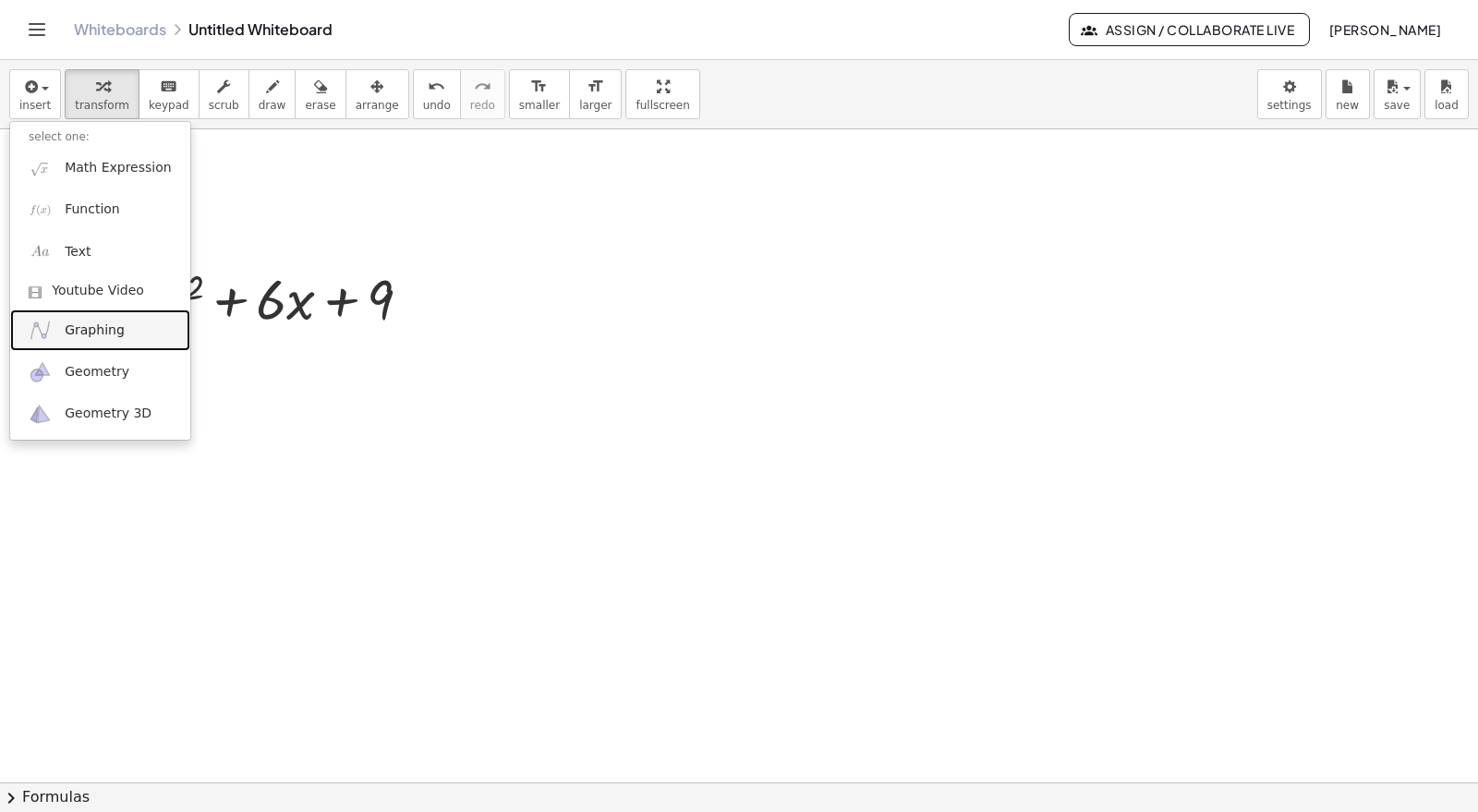
click at [112, 326] on span "Graphing" at bounding box center [95, 331] width 60 height 19
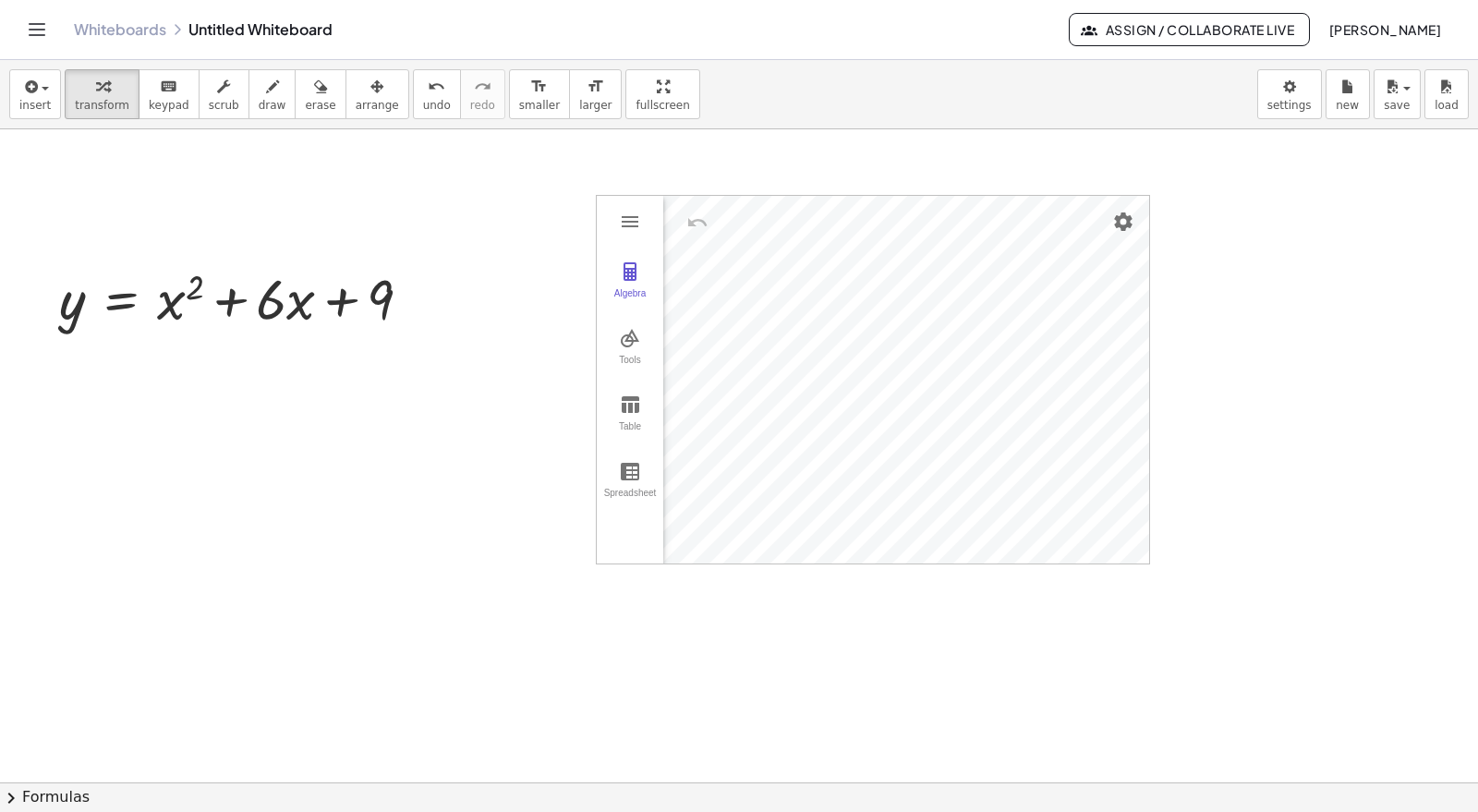
click at [647, 268] on button "Algebra" at bounding box center [630, 281] width 67 height 67
click at [724, 221] on div "Algebra" at bounding box center [708, 215] width 91 height 41
click at [735, 216] on img "Options" at bounding box center [733, 218] width 23 height 23
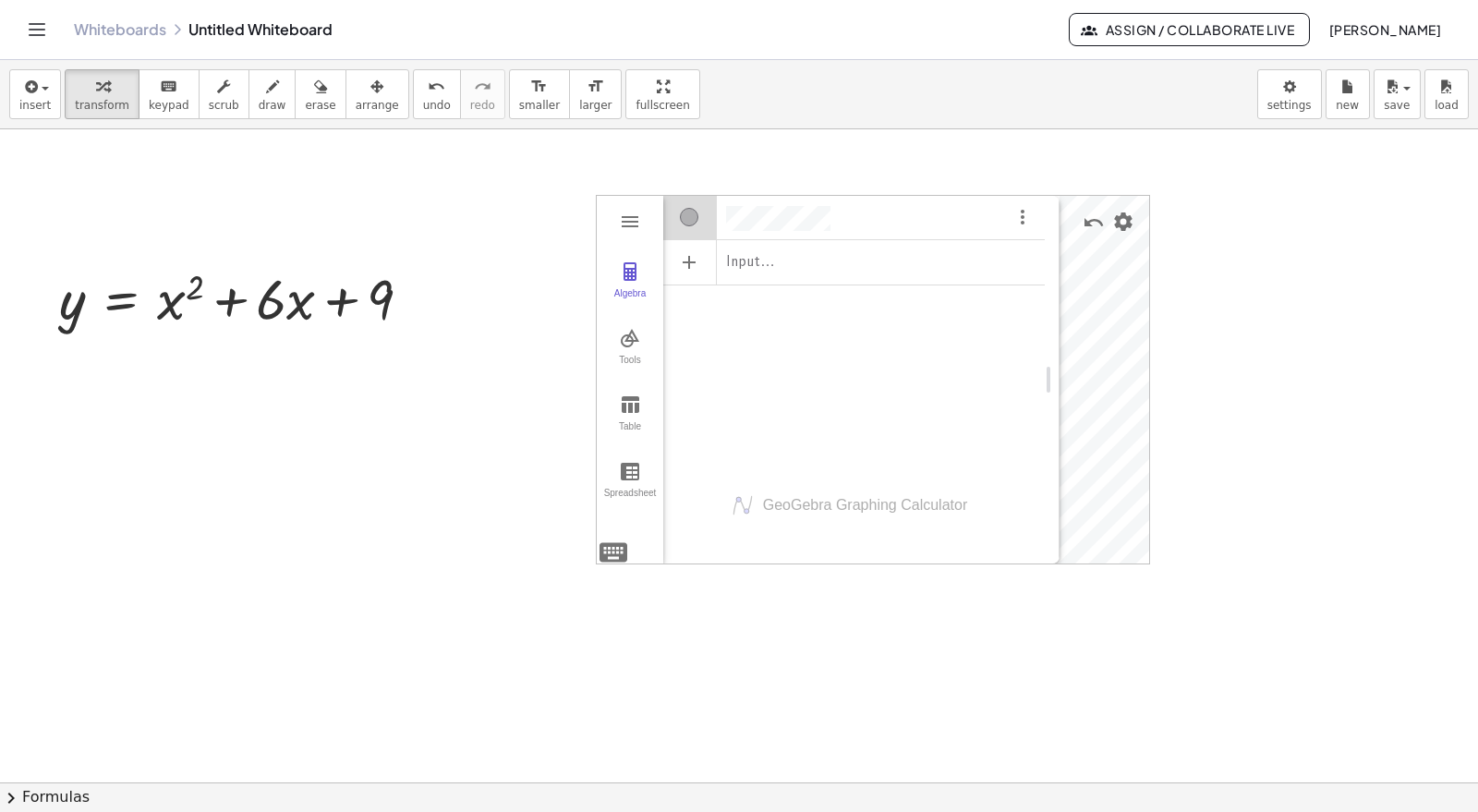
drag, startPoint x: 759, startPoint y: 380, endPoint x: 1049, endPoint y: 375, distance: 290.0
click at [881, 205] on div "Algebra" at bounding box center [853, 215] width 382 height 41
click at [1330, 426] on div at bounding box center [739, 181] width 1478 height 1307
drag, startPoint x: 1052, startPoint y: 371, endPoint x: 596, endPoint y: 401, distance: 457.0
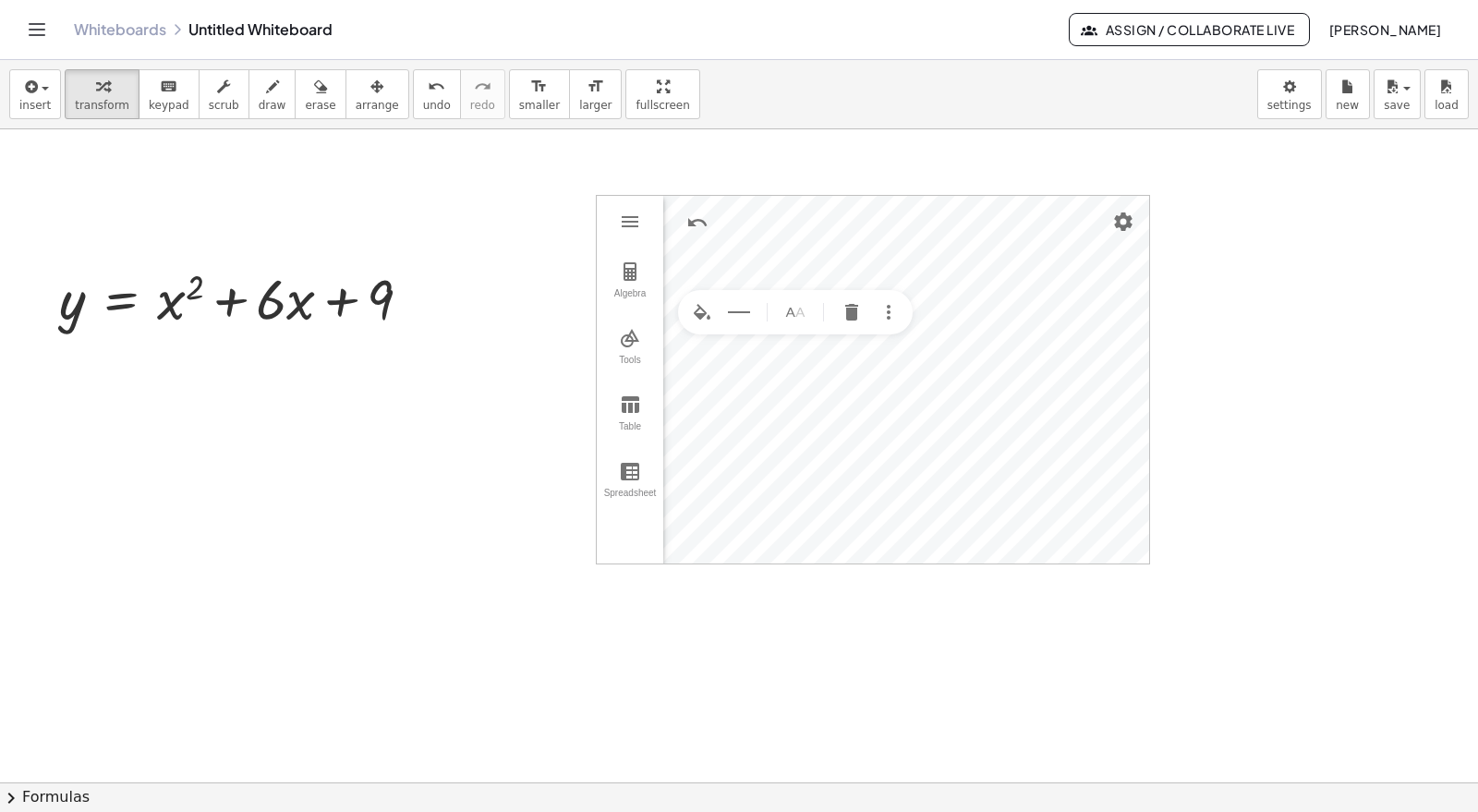
click at [630, 225] on img "Graphing Calculator" at bounding box center [630, 222] width 23 height 23
click at [634, 206] on button "Graphing Calculator" at bounding box center [629, 221] width 33 height 33
click at [614, 275] on button "Algebra" at bounding box center [630, 281] width 67 height 67
click at [769, 261] on div "Algebra" at bounding box center [805, 260] width 284 height 41
drag, startPoint x: 956, startPoint y: 379, endPoint x: 533, endPoint y: 389, distance: 423.1
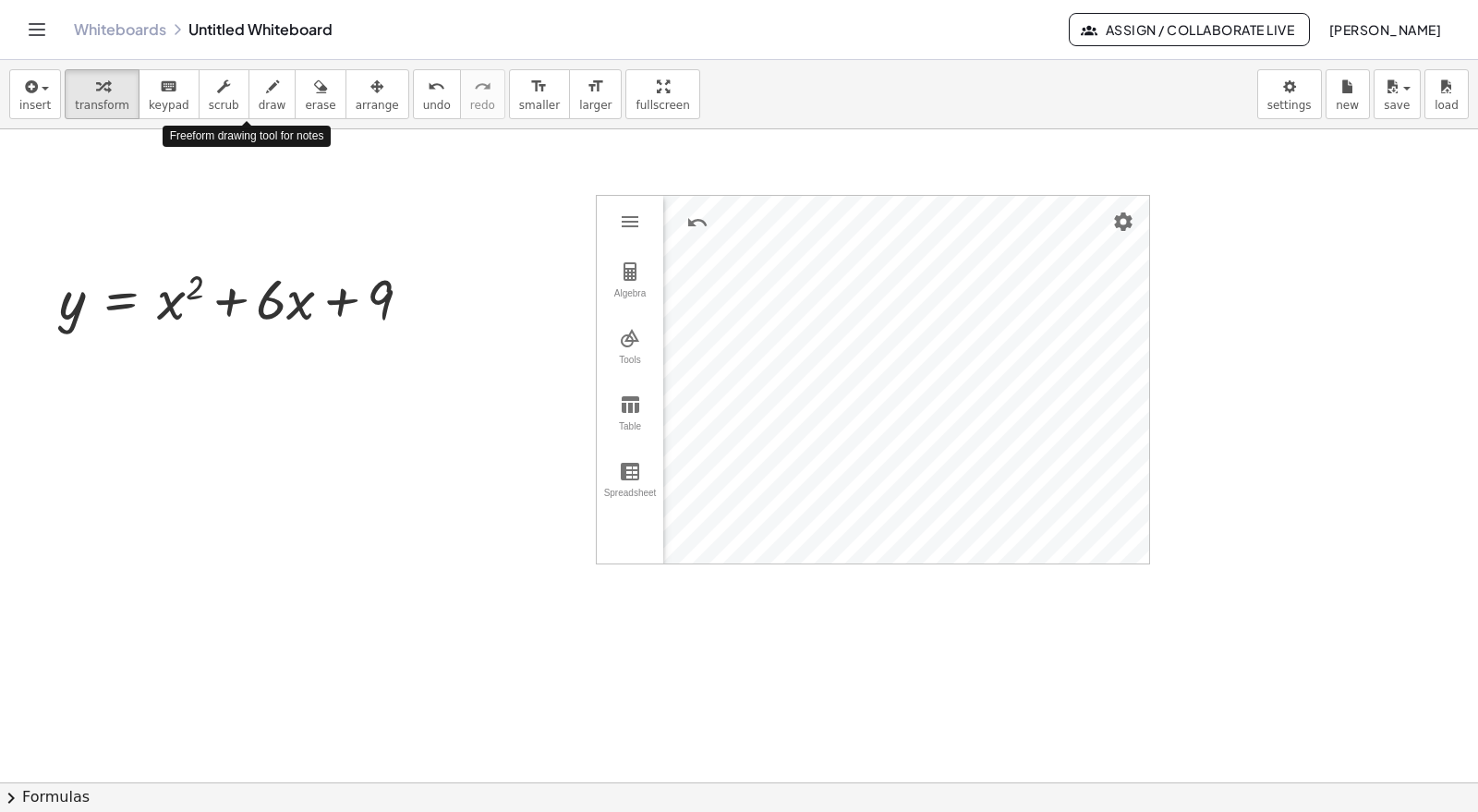
click at [259, 104] on span "draw" at bounding box center [272, 106] width 27 height 13
click at [633, 221] on div at bounding box center [739, 181] width 1478 height 1307
click at [636, 219] on div at bounding box center [739, 181] width 1478 height 1307
click at [631, 270] on div at bounding box center [739, 181] width 1478 height 1307
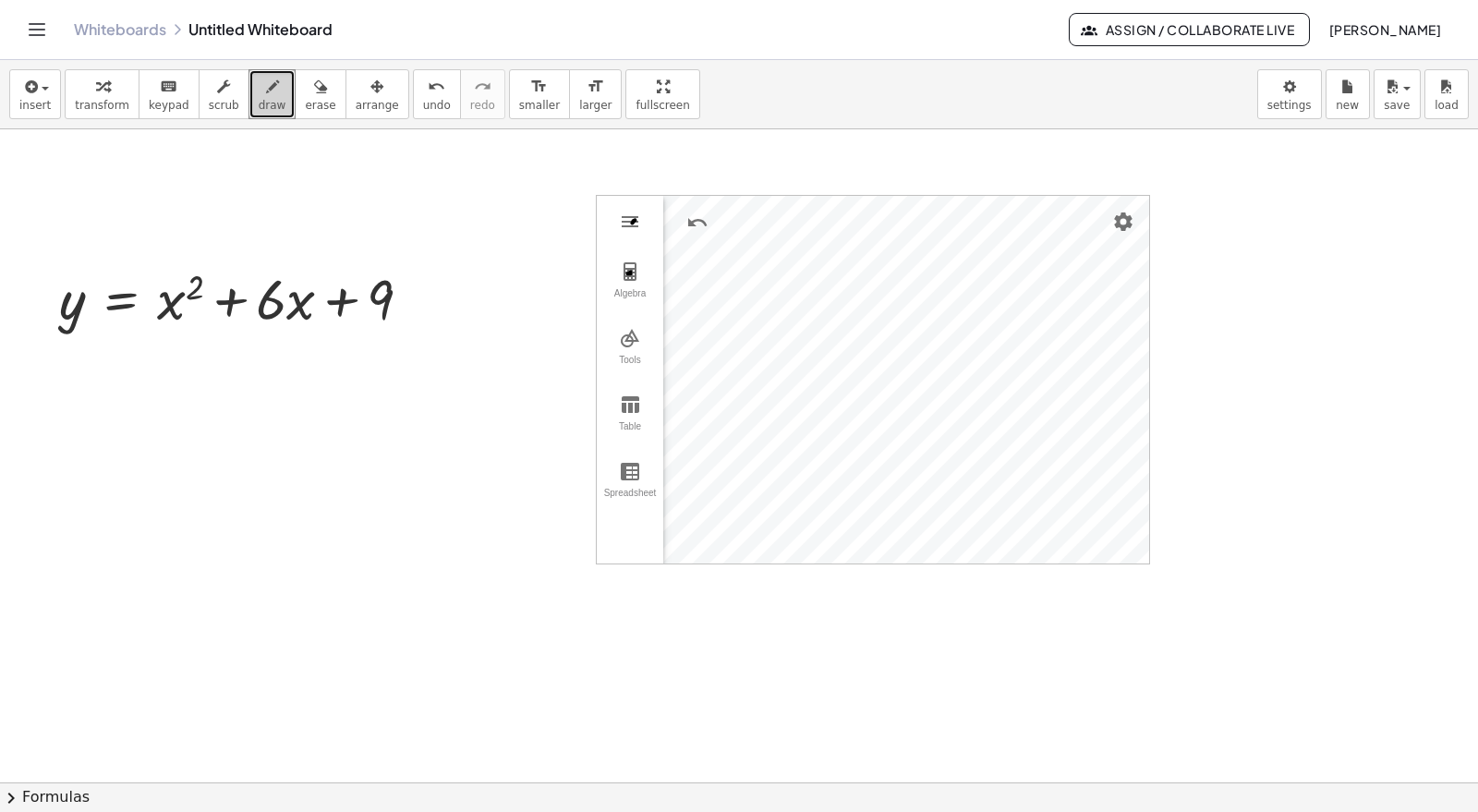
click at [249, 100] on button "draw" at bounding box center [272, 94] width 48 height 50
click at [358, 101] on span "arrange" at bounding box center [378, 106] width 43 height 13
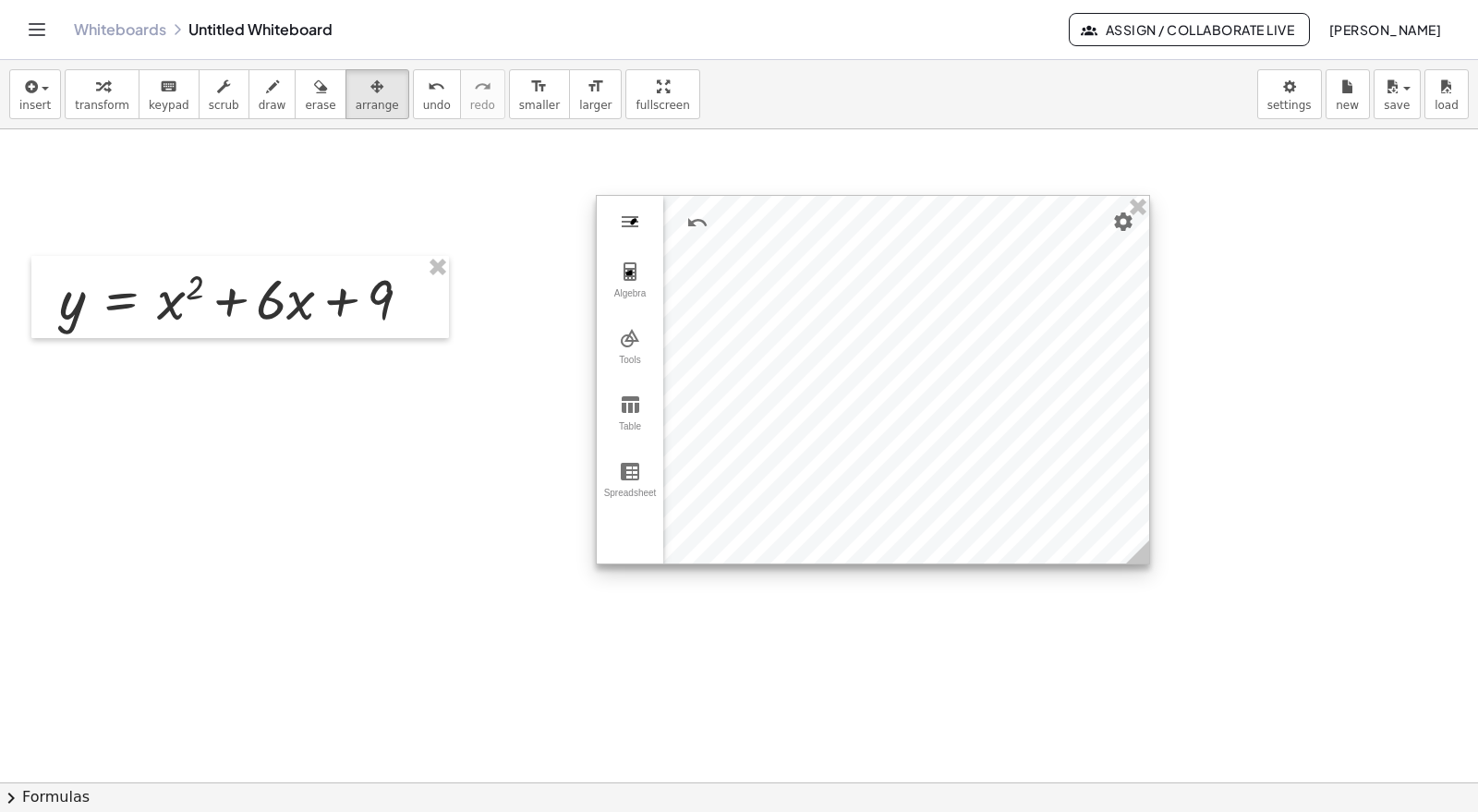
click at [626, 223] on img "Graphing Calculator" at bounding box center [630, 222] width 23 height 23
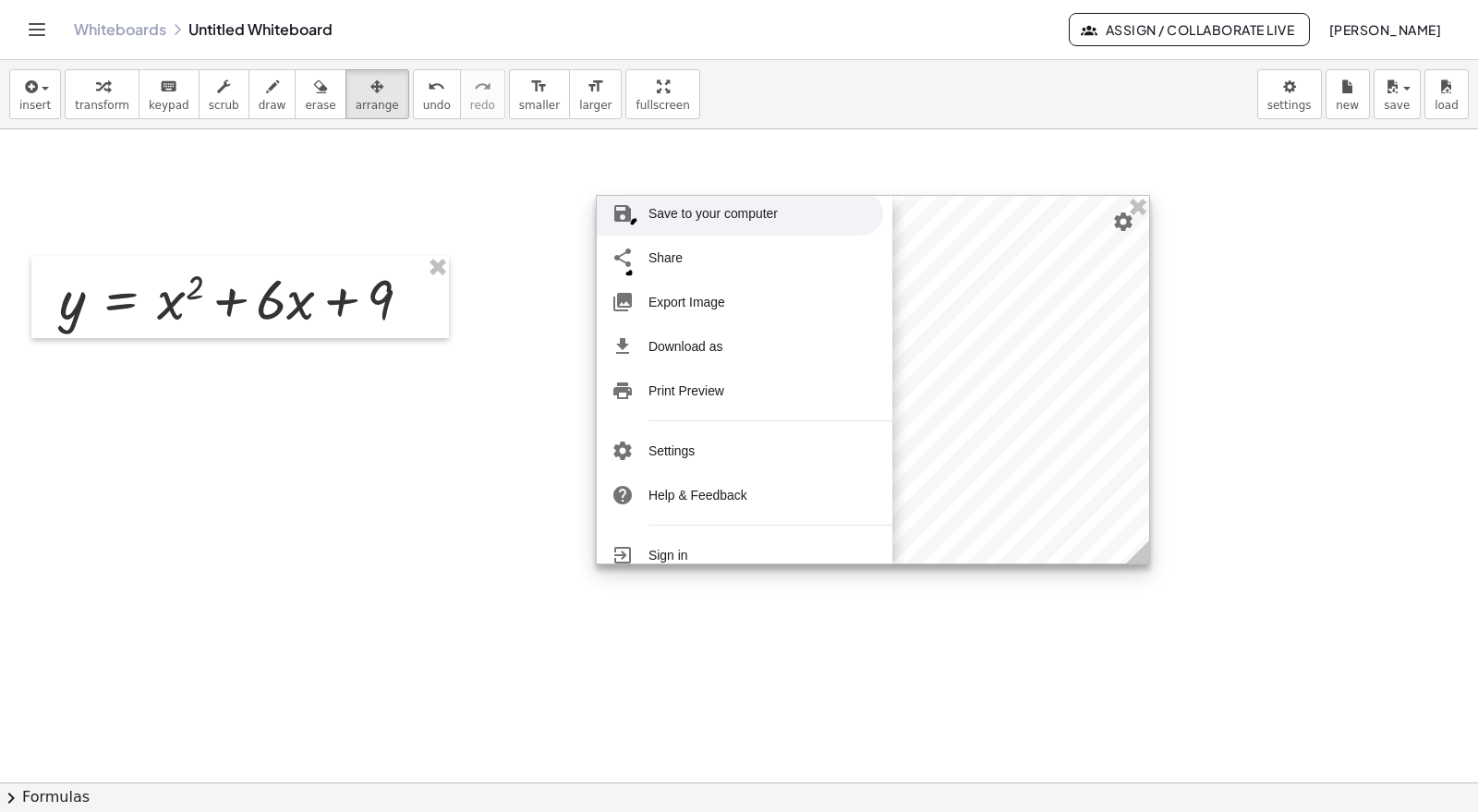
scroll to position [0, 0]
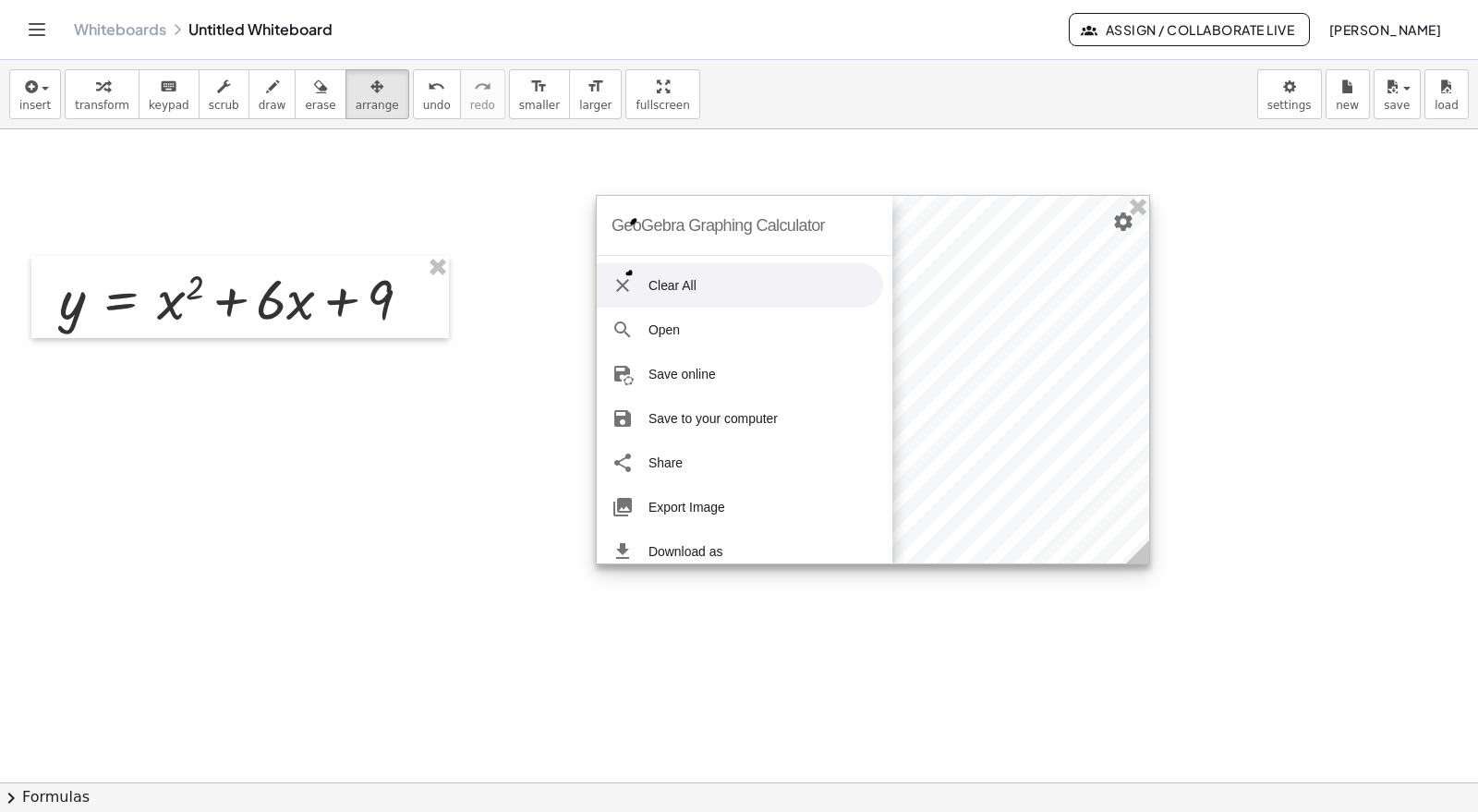
click at [728, 282] on li "Clear All" at bounding box center [740, 285] width 286 height 44
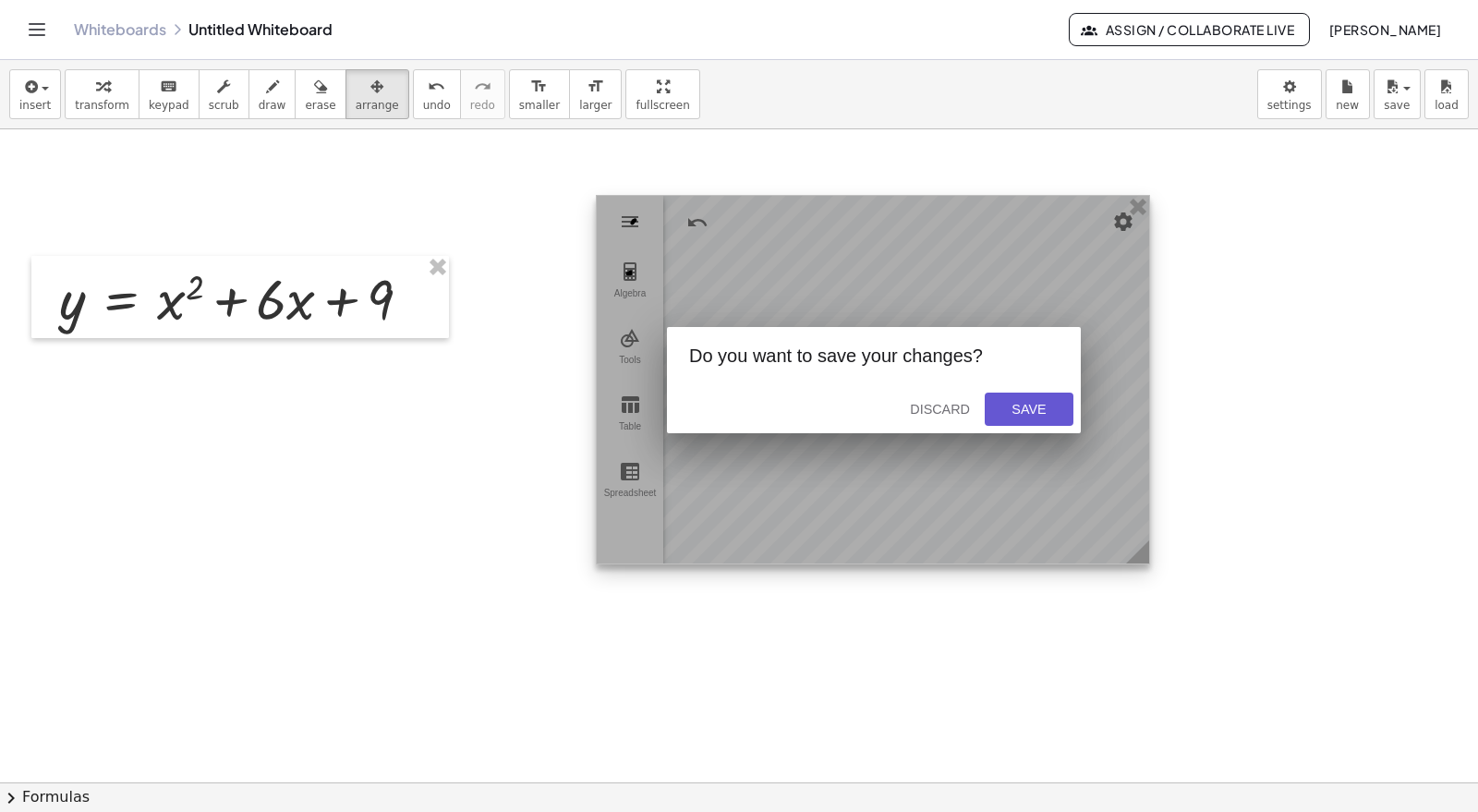
click at [1014, 402] on div "Save" at bounding box center [1029, 410] width 59 height 15
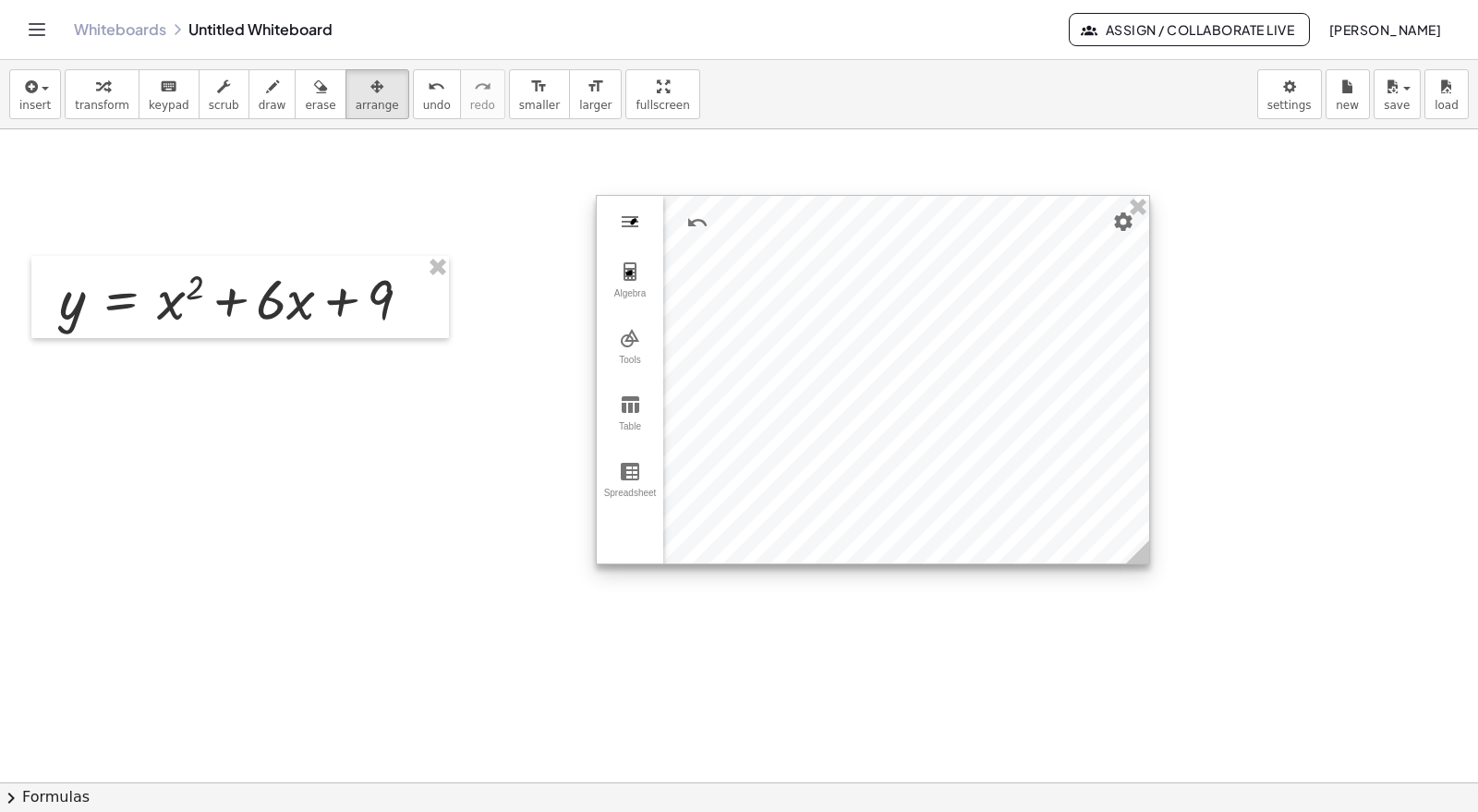
click at [631, 282] on button "Algebra" at bounding box center [630, 281] width 67 height 67
click at [789, 302] on div "Input…" at bounding box center [805, 306] width 284 height 41
click at [1115, 505] on div at bounding box center [873, 380] width 553 height 367
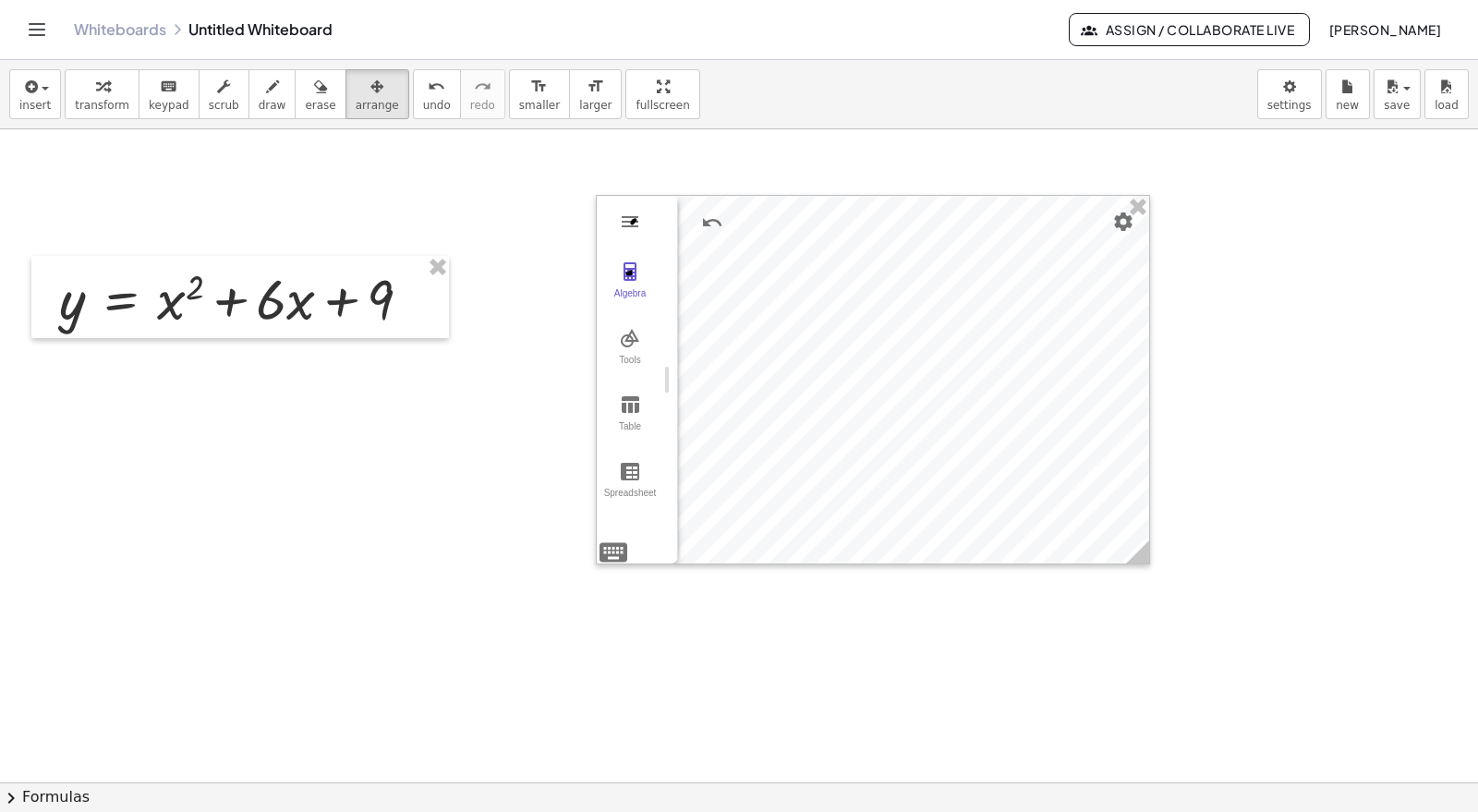
drag, startPoint x: 954, startPoint y: 370, endPoint x: 575, endPoint y: 389, distance: 379.5
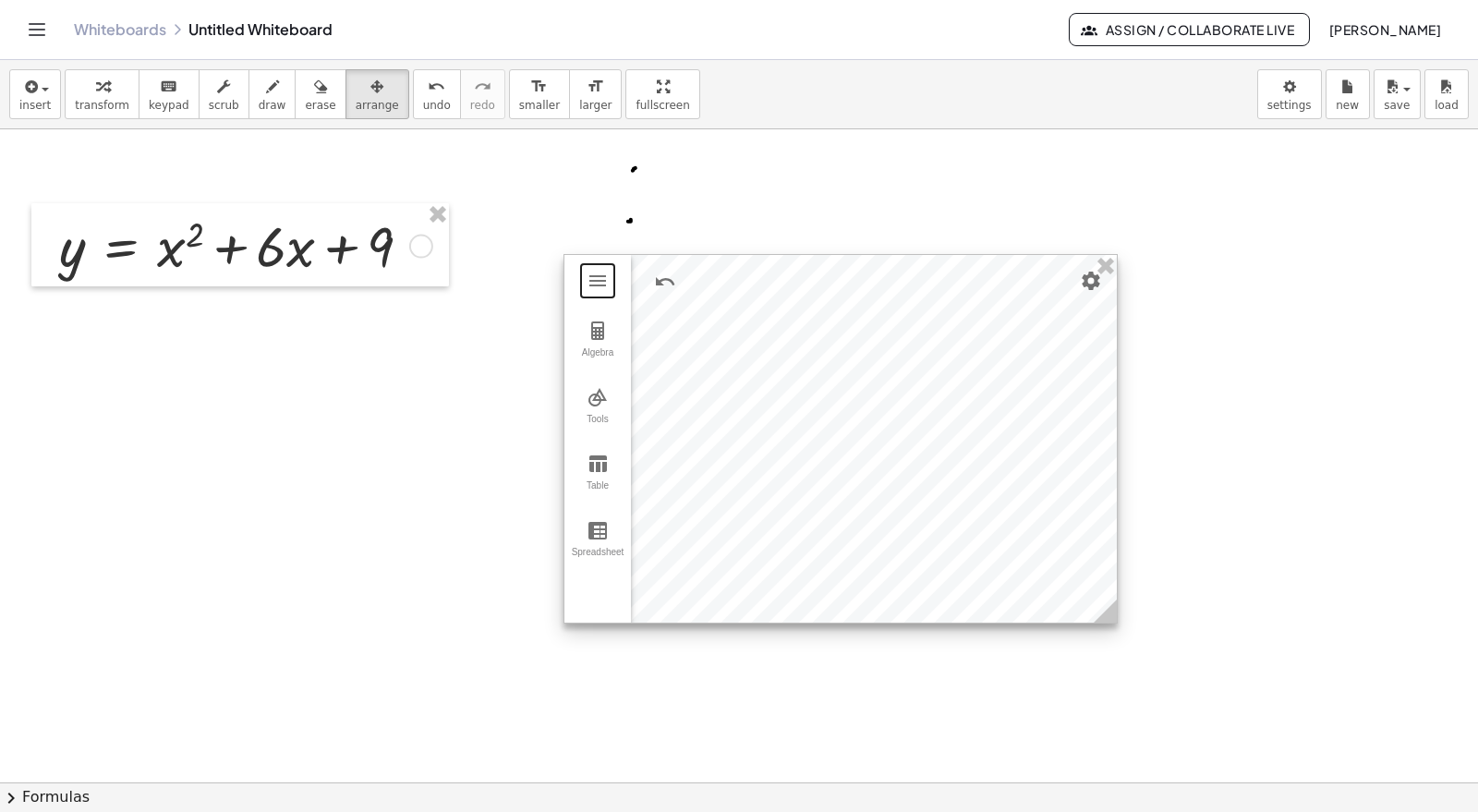
scroll to position [654, 0]
click at [963, 463] on div at bounding box center [840, 440] width 553 height 367
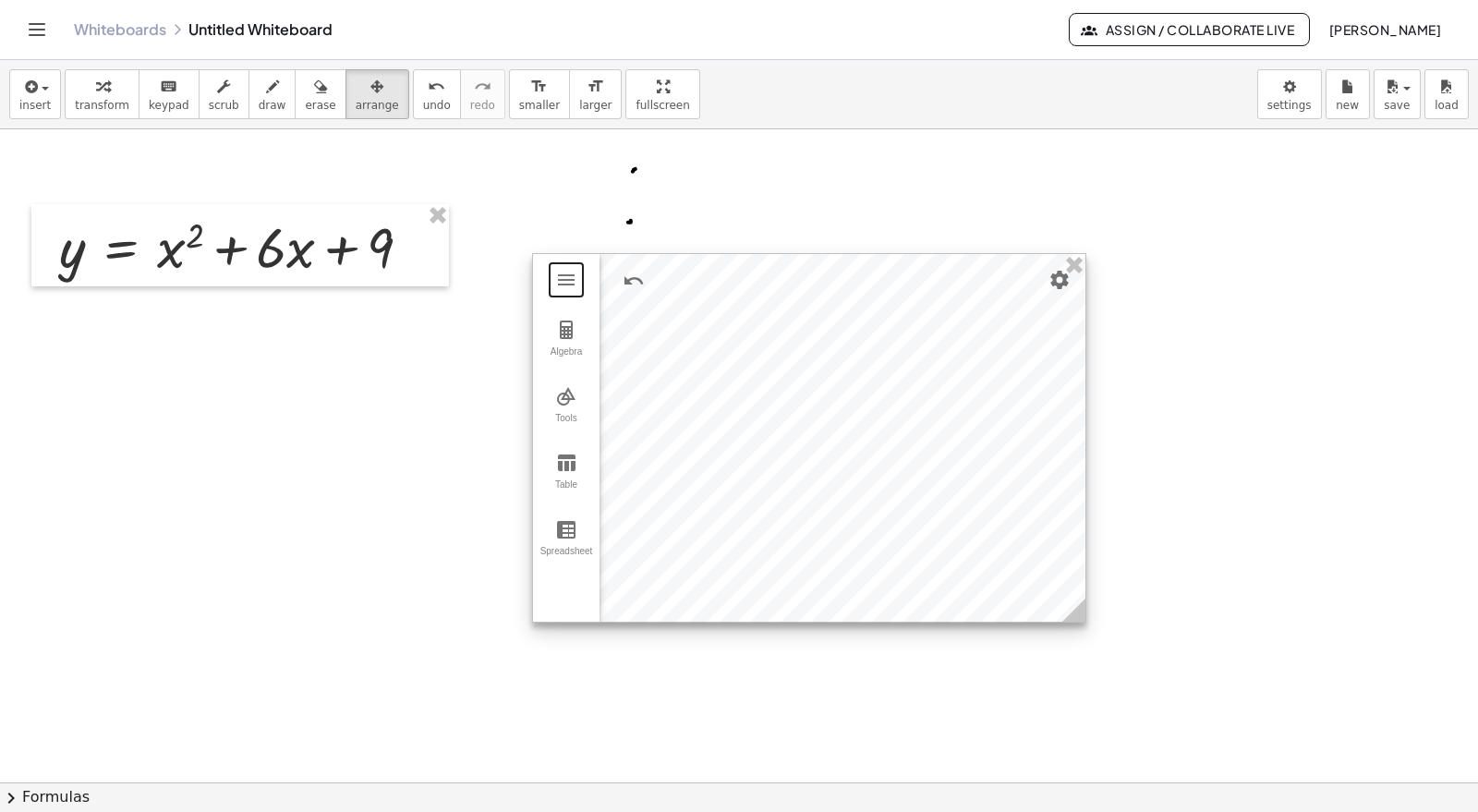
drag, startPoint x: 948, startPoint y: 392, endPoint x: 931, endPoint y: 372, distance: 26.2
click at [931, 372] on div at bounding box center [809, 438] width 553 height 367
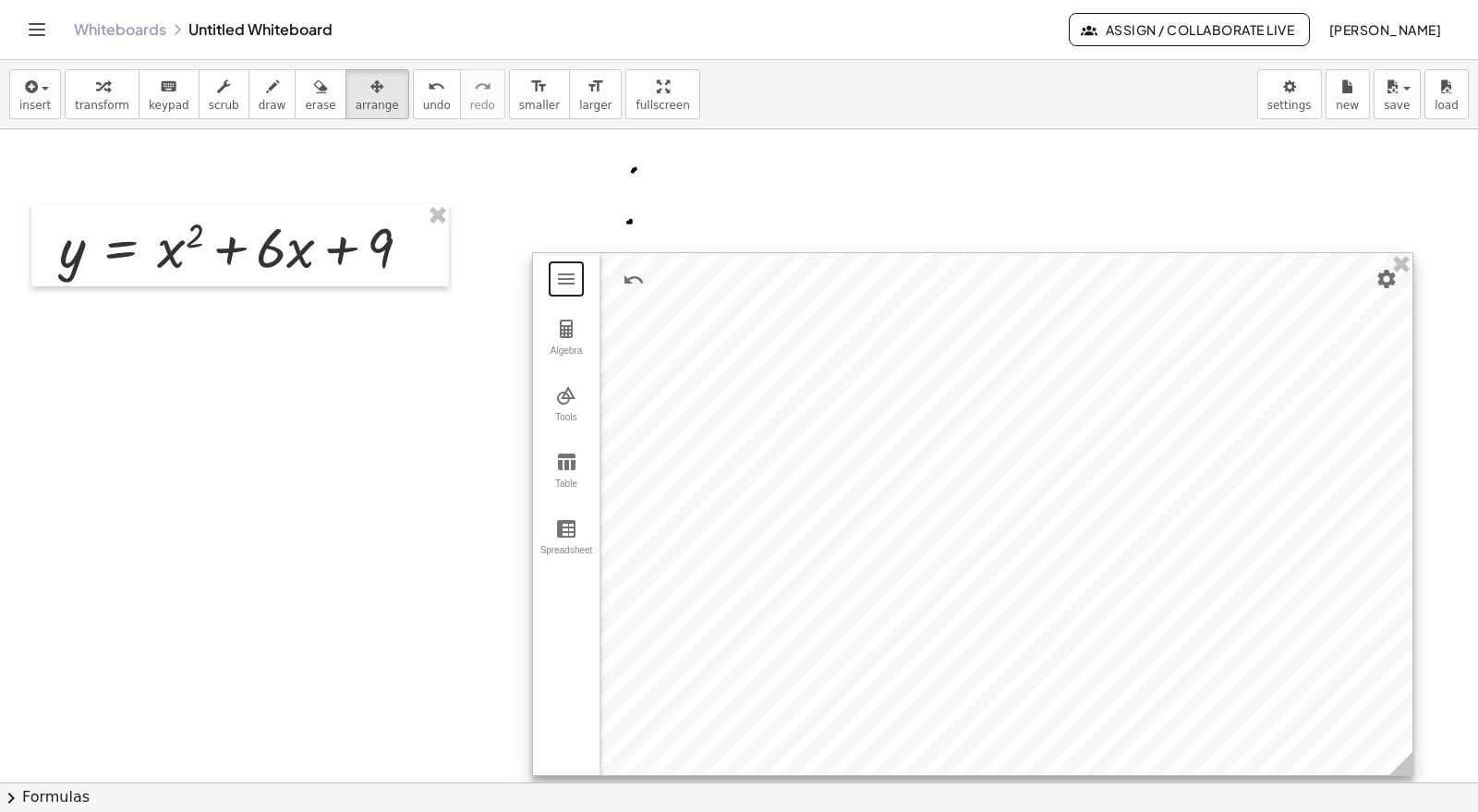
drag, startPoint x: 1083, startPoint y: 614, endPoint x: 1411, endPoint y: 769, distance: 362.8
click at [1330, 730] on icon at bounding box center [1401, 763] width 24 height 24
click at [565, 330] on img "Graphing Calculator" at bounding box center [567, 329] width 23 height 23
click at [822, 360] on div "Algebra" at bounding box center [742, 363] width 284 height 41
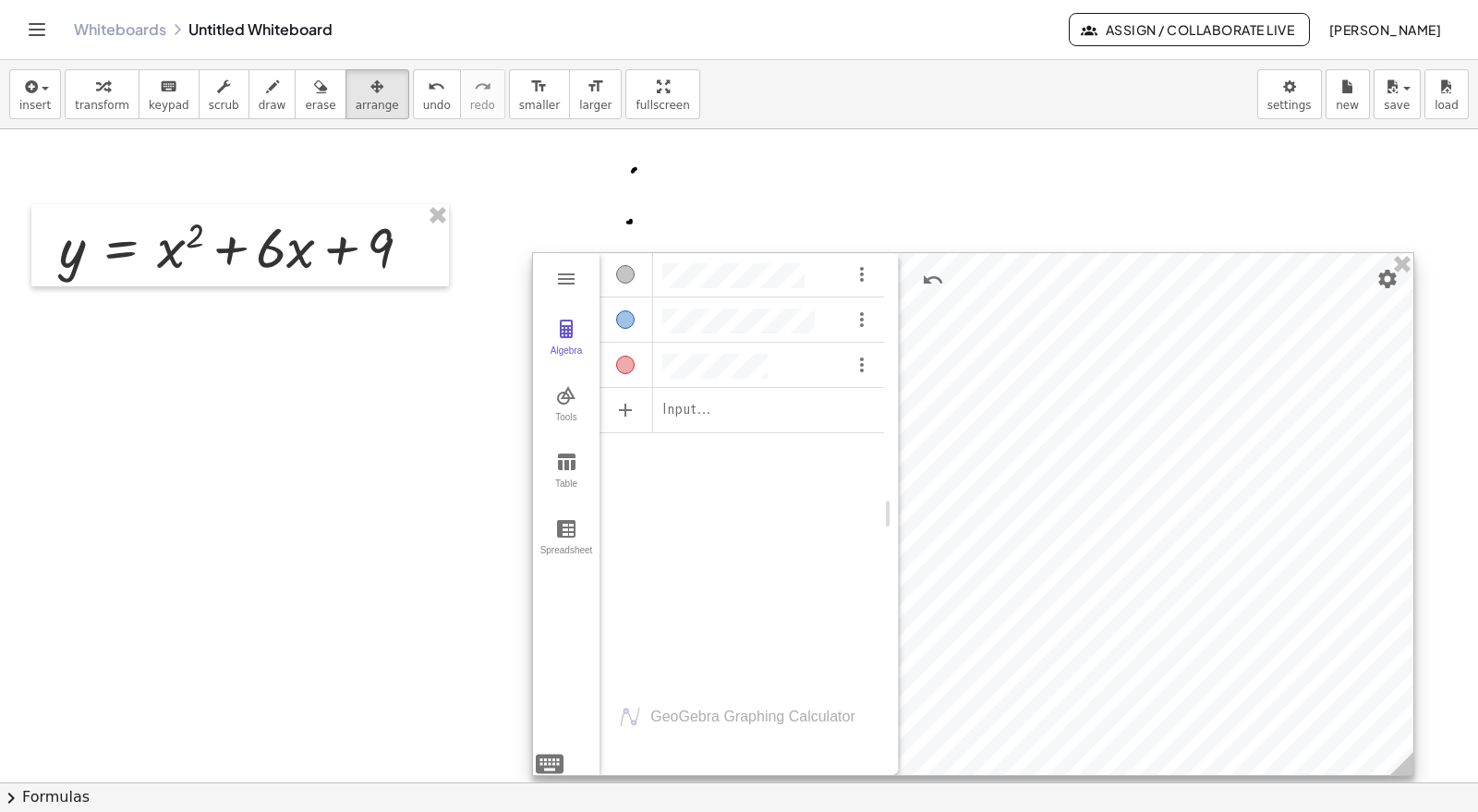
click at [1240, 492] on div at bounding box center [973, 514] width 881 height 522
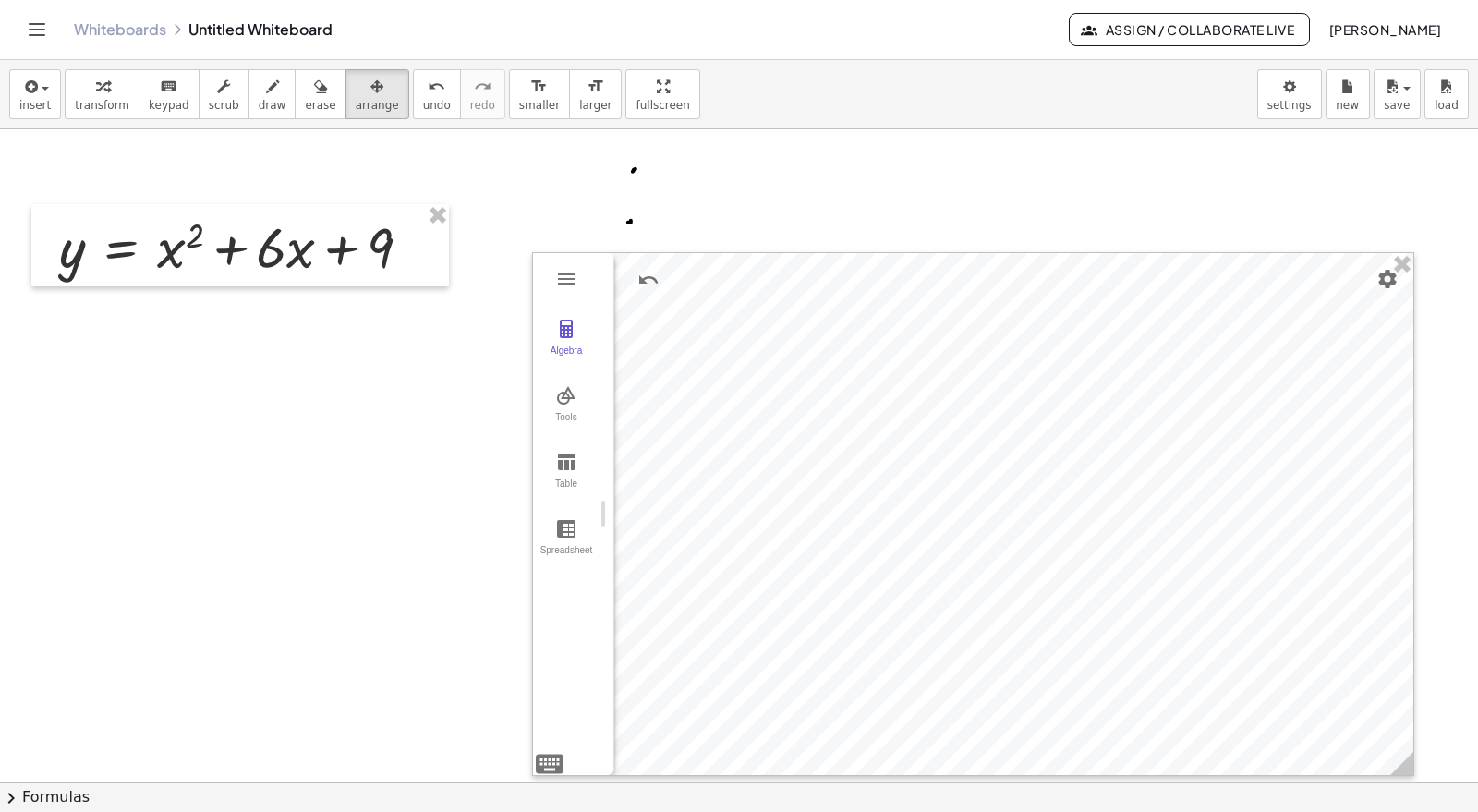
drag, startPoint x: 887, startPoint y: 517, endPoint x: 524, endPoint y: 522, distance: 363.0
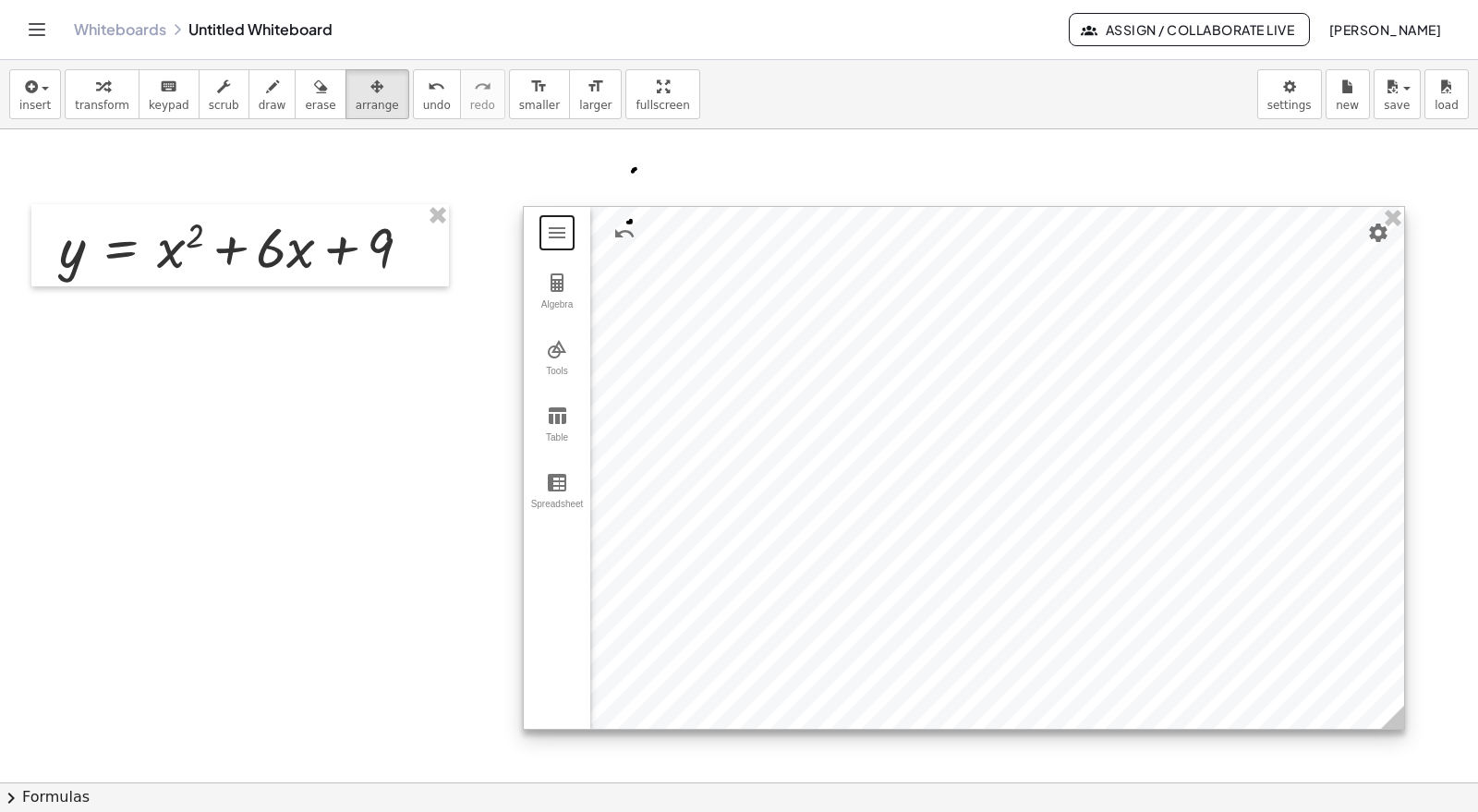
drag, startPoint x: 1149, startPoint y: 364, endPoint x: 1141, endPoint y: 317, distance: 47.7
click at [1141, 317] on div at bounding box center [964, 468] width 881 height 522
click at [628, 218] on button "Undo" at bounding box center [624, 234] width 33 height 33
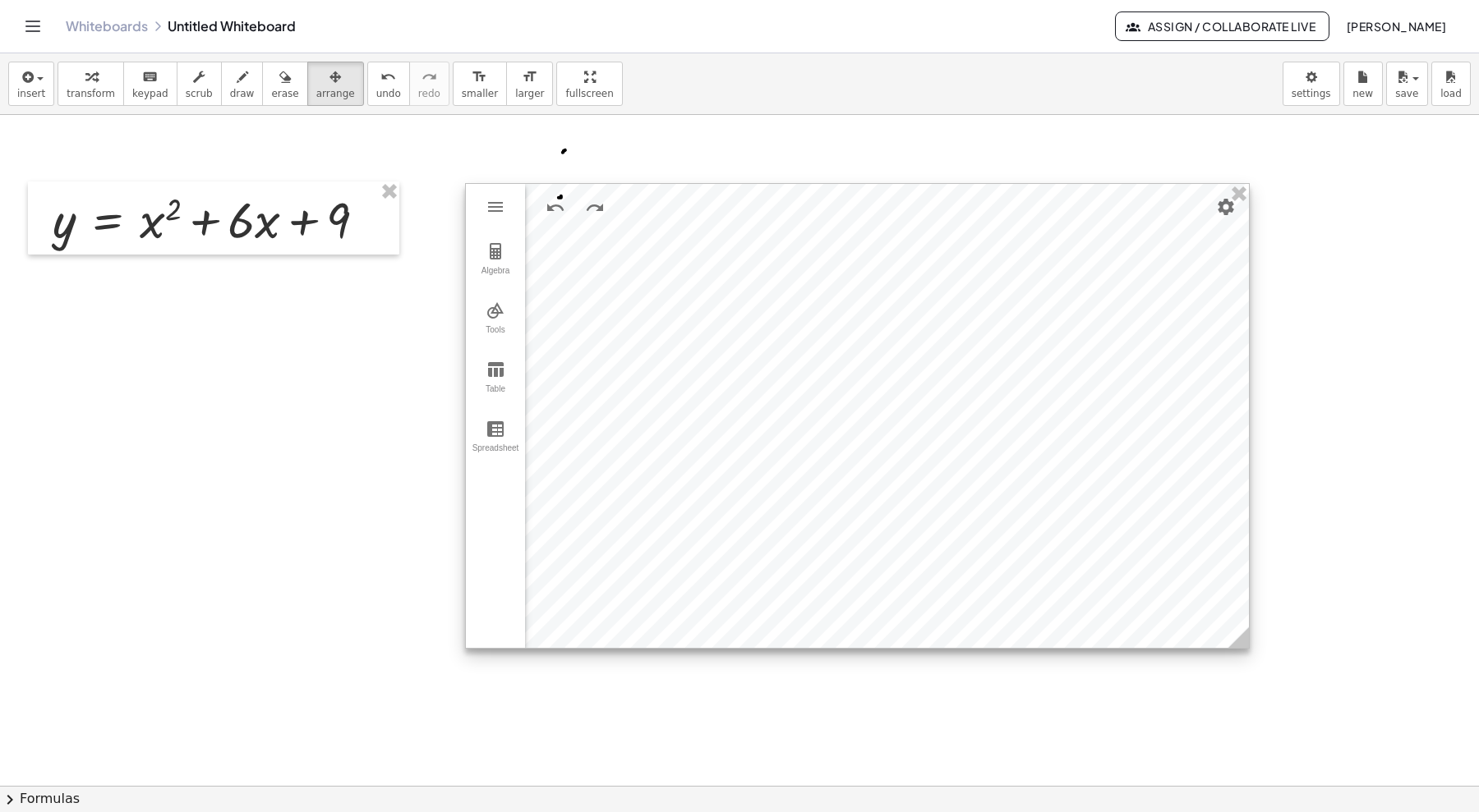
click at [1097, 391] on div at bounding box center [857, 416] width 783 height 464
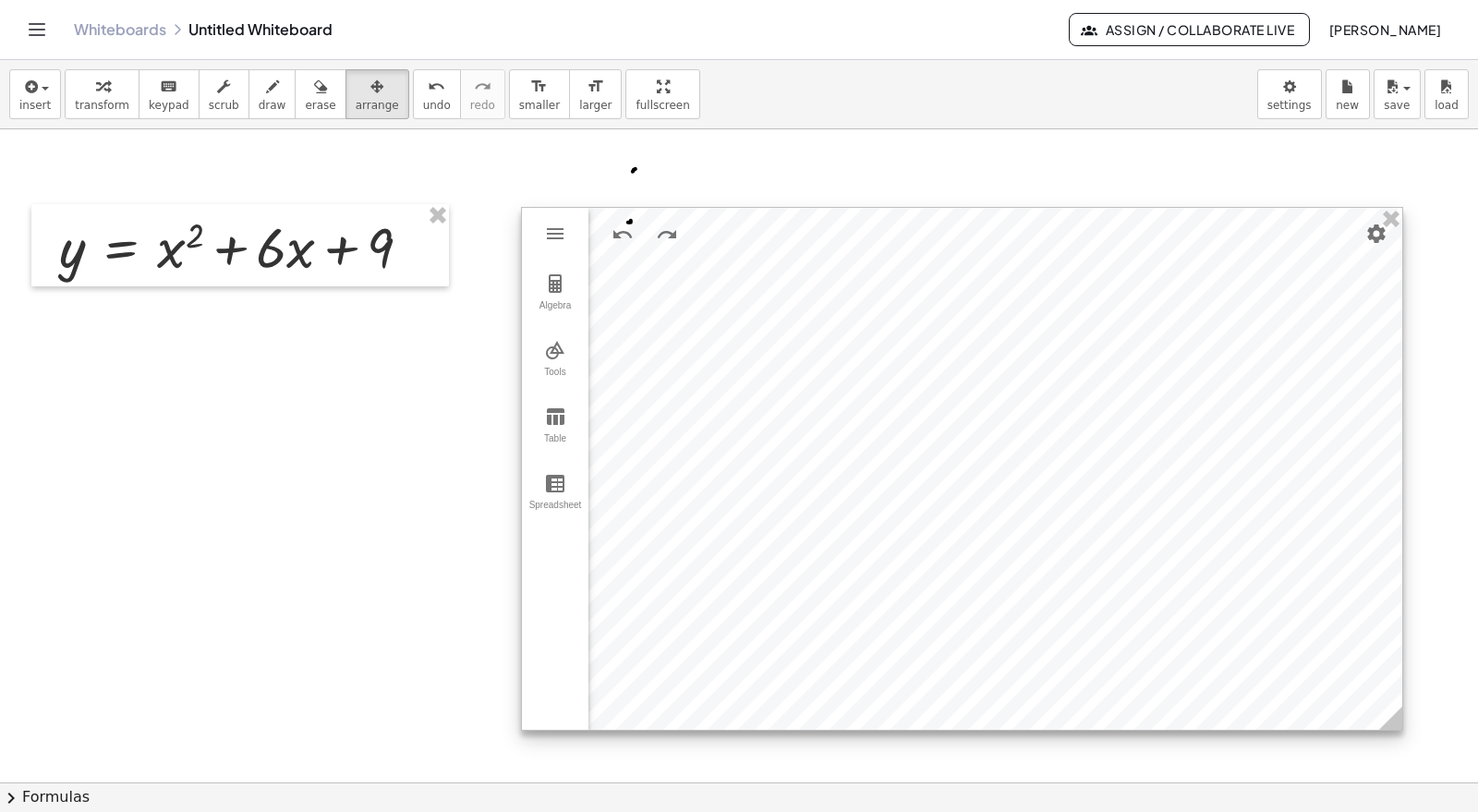
click at [1072, 399] on div at bounding box center [962, 469] width 881 height 522
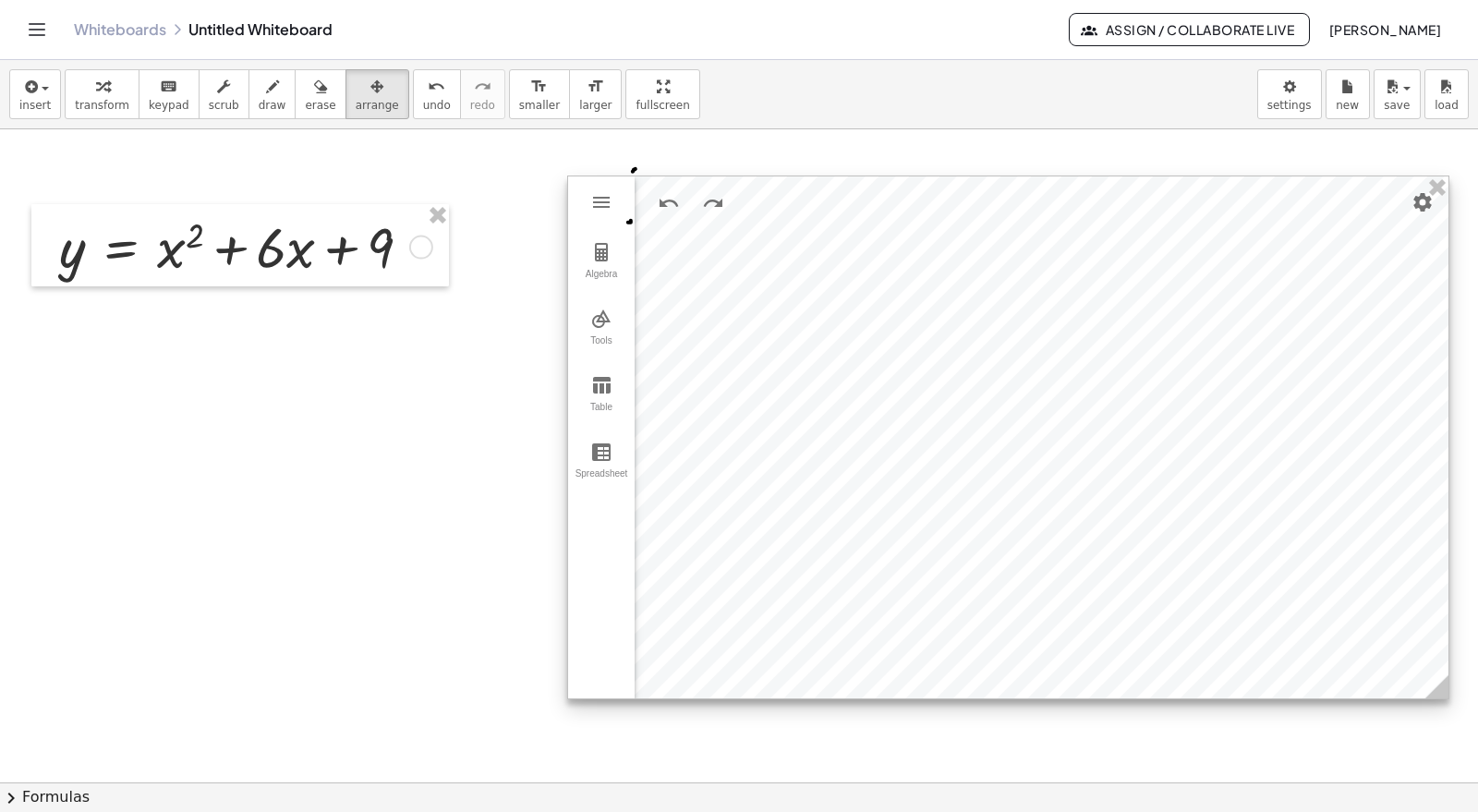
click at [1026, 383] on div at bounding box center [1008, 437] width 881 height 522
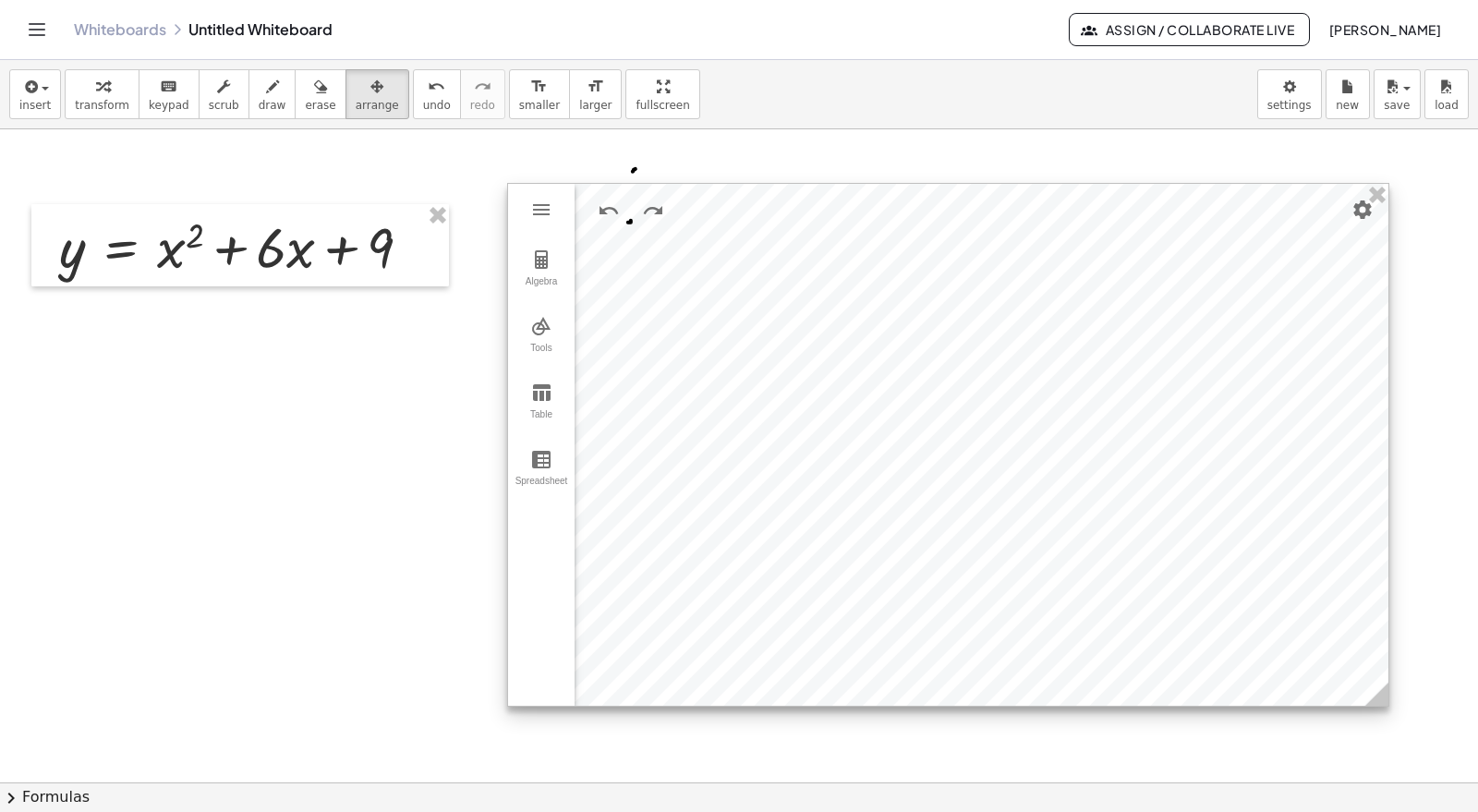
drag, startPoint x: 1107, startPoint y: 418, endPoint x: 1047, endPoint y: 426, distance: 60.5
click at [1047, 426] on div at bounding box center [949, 445] width 881 height 522
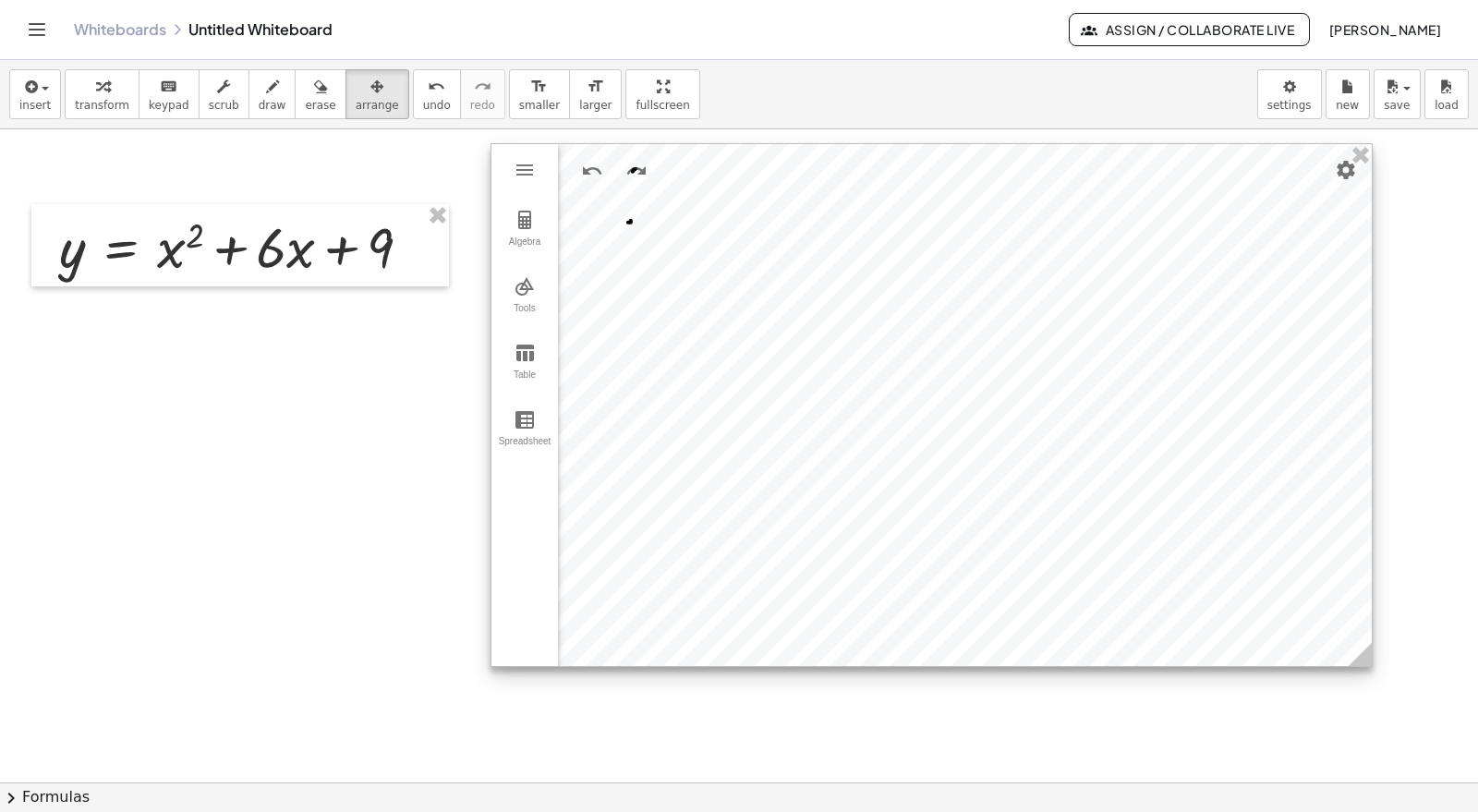
drag, startPoint x: 1027, startPoint y: 430, endPoint x: 1008, endPoint y: 391, distance: 43.4
click at [1008, 391] on div at bounding box center [932, 405] width 881 height 522
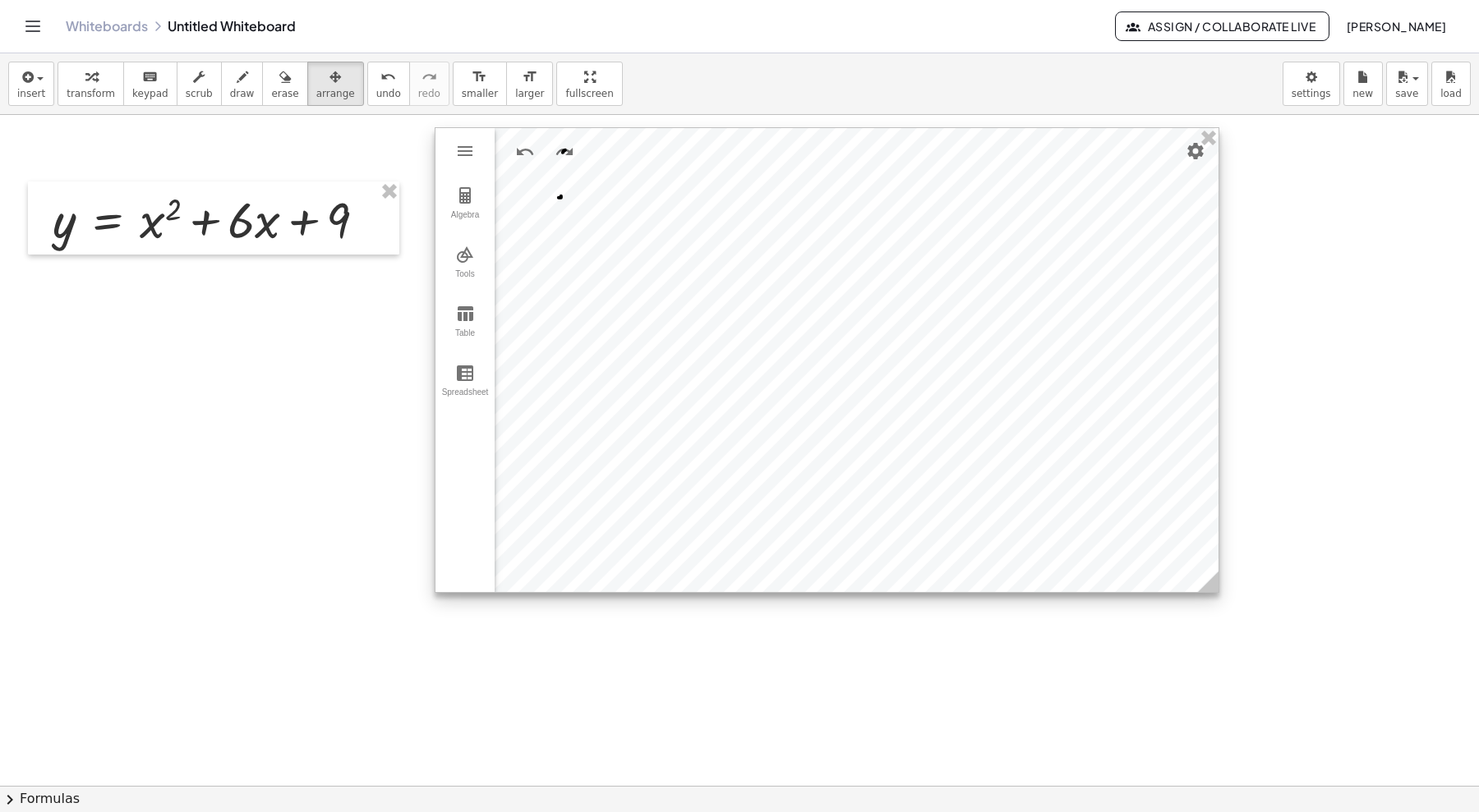
drag, startPoint x: 894, startPoint y: 351, endPoint x: 1006, endPoint y: 395, distance: 120.3
click at [1006, 395] on div at bounding box center [827, 360] width 783 height 464
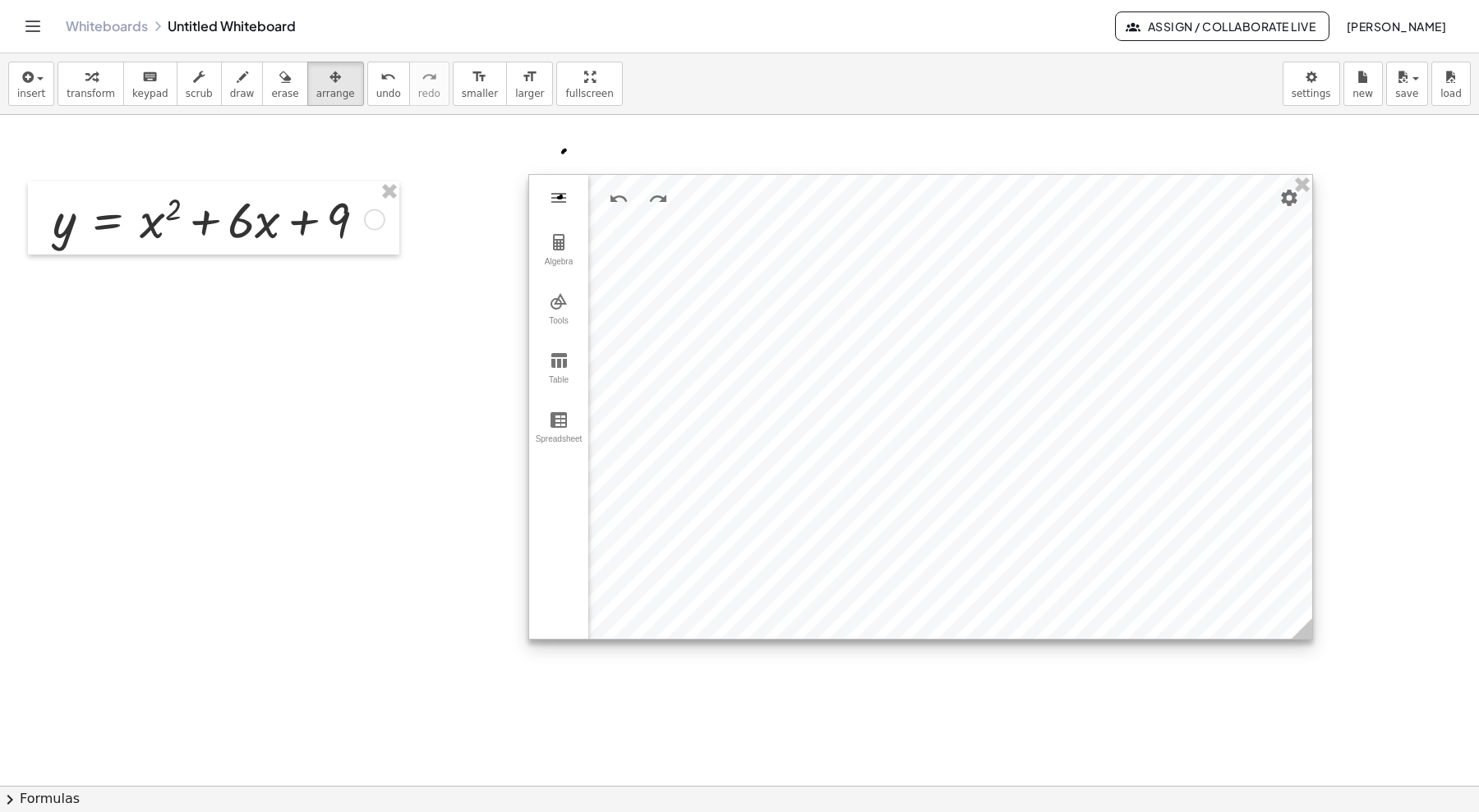
click at [564, 237] on img "Graphing Calculator" at bounding box center [559, 243] width 20 height 20
click at [717, 465] on div "Input…" at bounding box center [714, 363] width 253 height 380
drag, startPoint x: 754, startPoint y: 404, endPoint x: 750, endPoint y: 388, distance: 16.5
click at [755, 403] on div "Input…" at bounding box center [714, 363] width 253 height 380
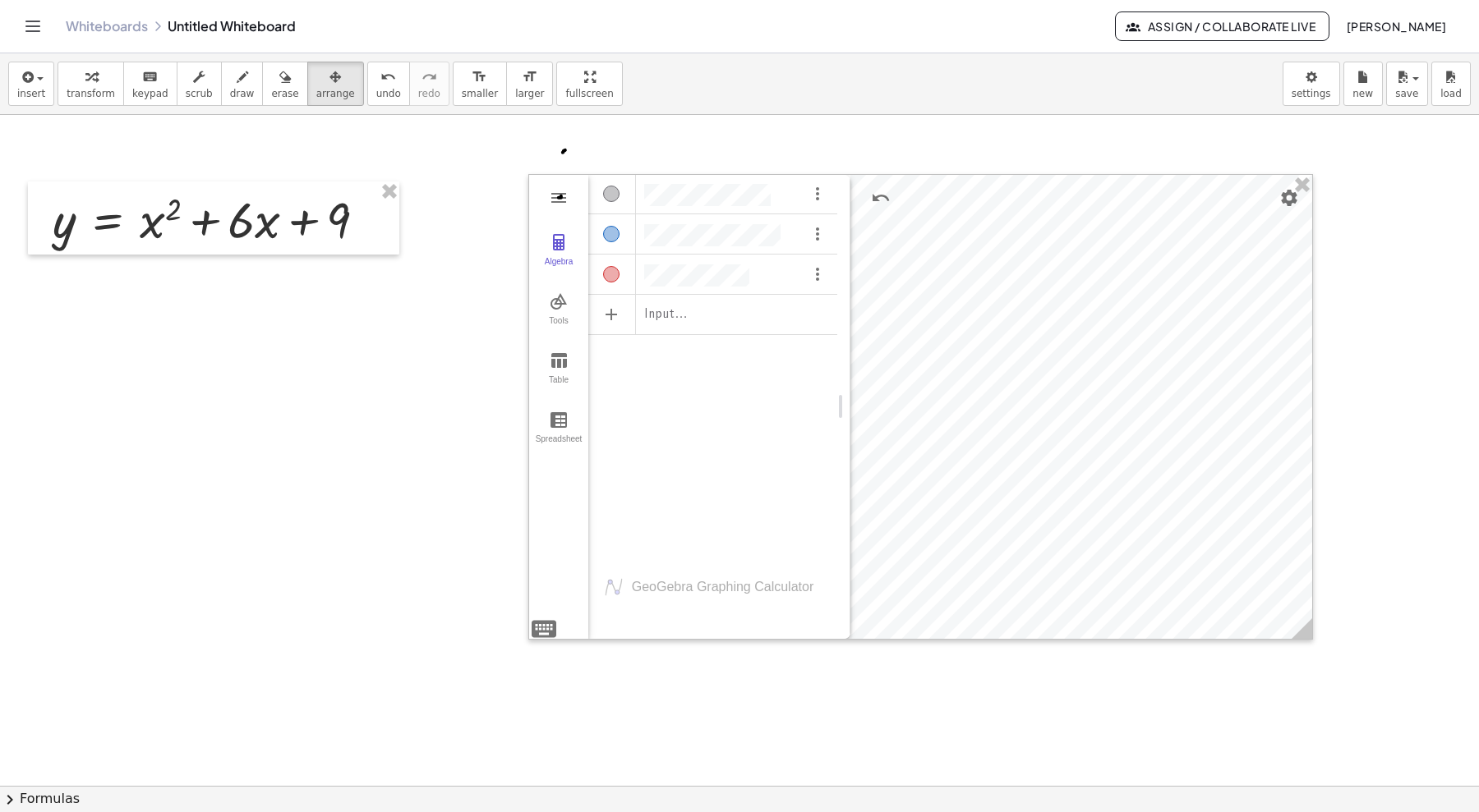
drag, startPoint x: 843, startPoint y: 403, endPoint x: 840, endPoint y: 367, distance: 36.1
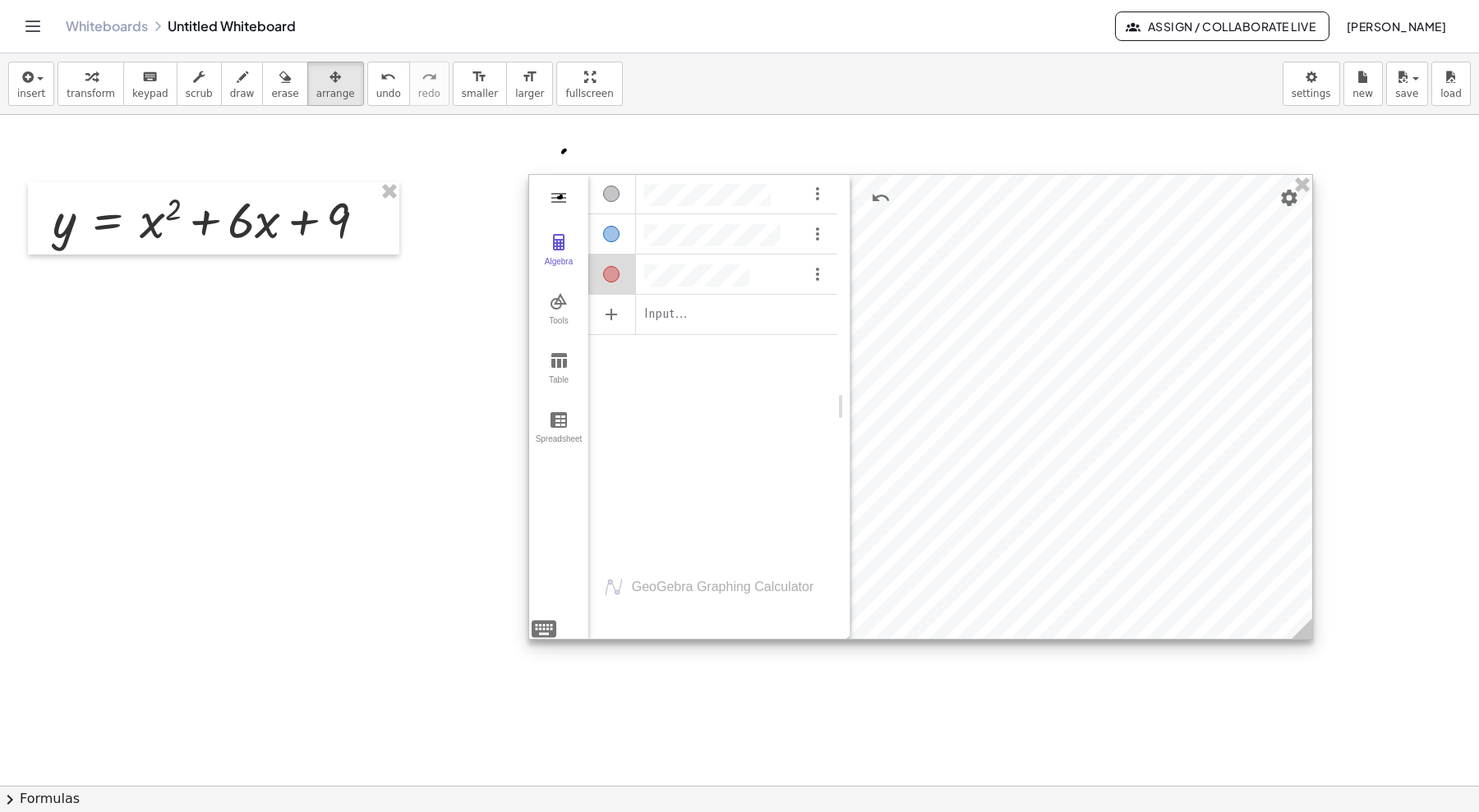
click at [752, 264] on div "Algebra" at bounding box center [712, 273] width 249 height 37
click at [743, 369] on div "Input…" at bounding box center [712, 363] width 249 height 380
click at [799, 387] on div "Input…" at bounding box center [712, 363] width 249 height 380
click at [754, 392] on div "Input…" at bounding box center [712, 363] width 249 height 380
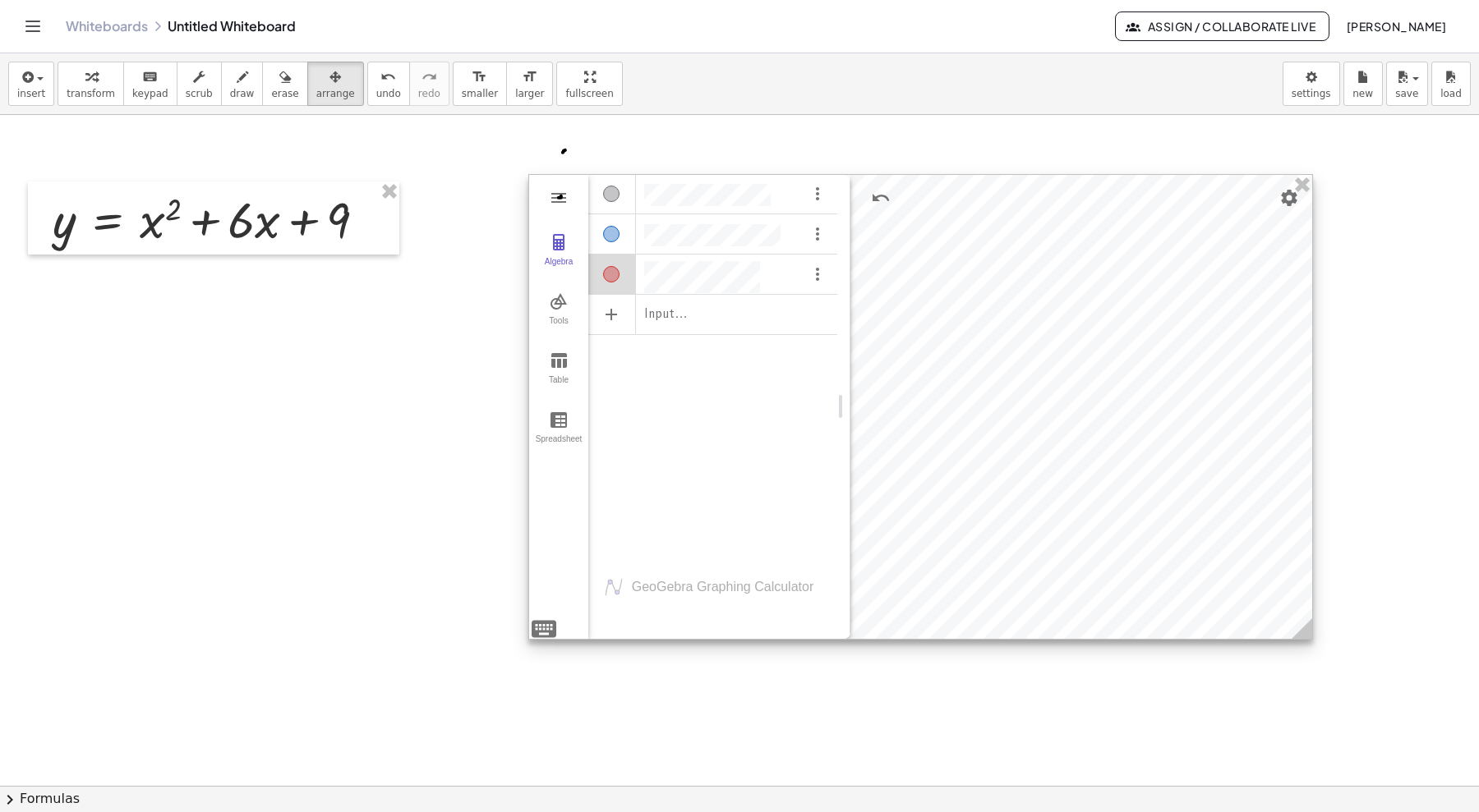
click at [1043, 393] on div at bounding box center [920, 407] width 783 height 464
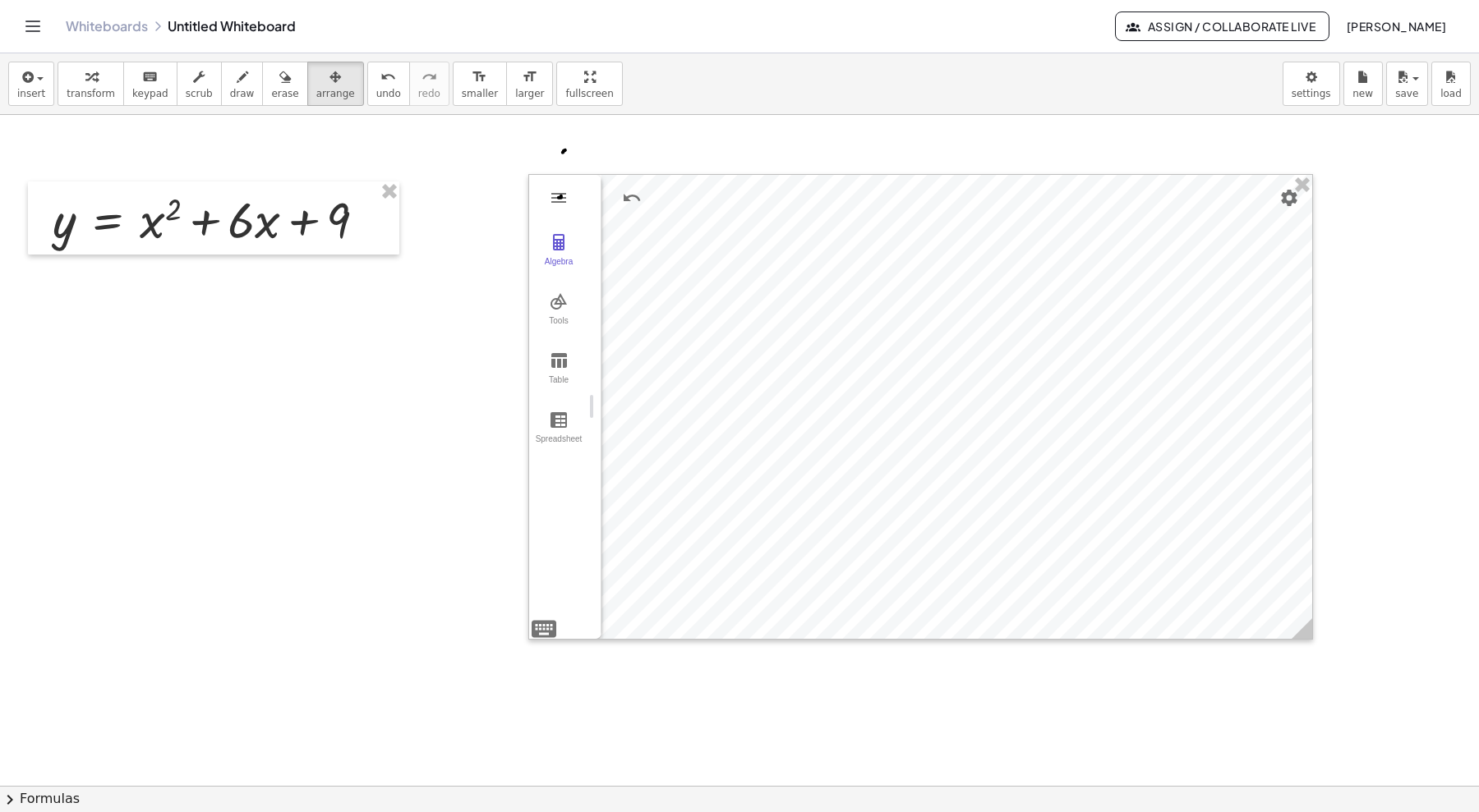
drag, startPoint x: 843, startPoint y: 408, endPoint x: 570, endPoint y: 403, distance: 273.0
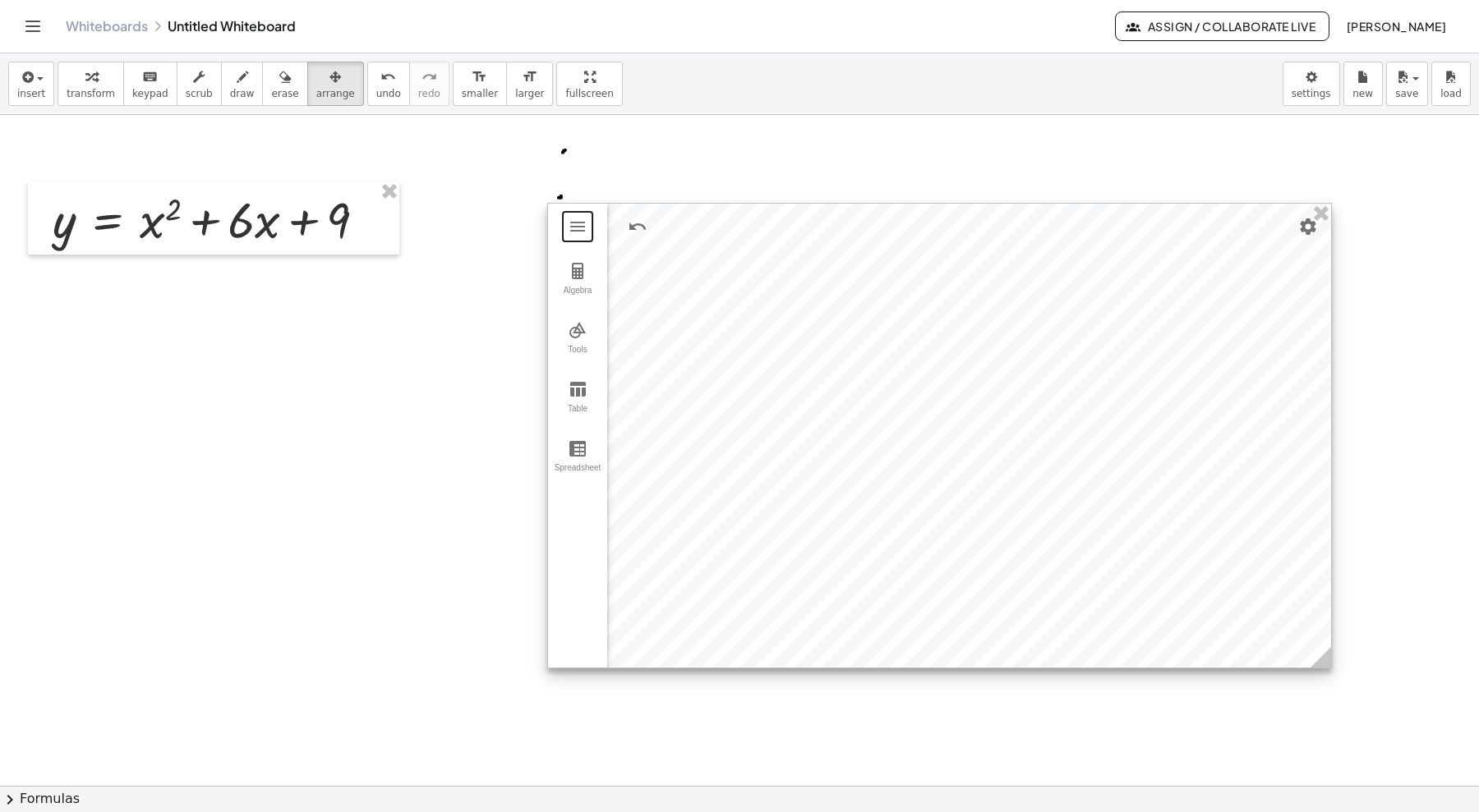
click at [1082, 346] on div at bounding box center [939, 435] width 783 height 464
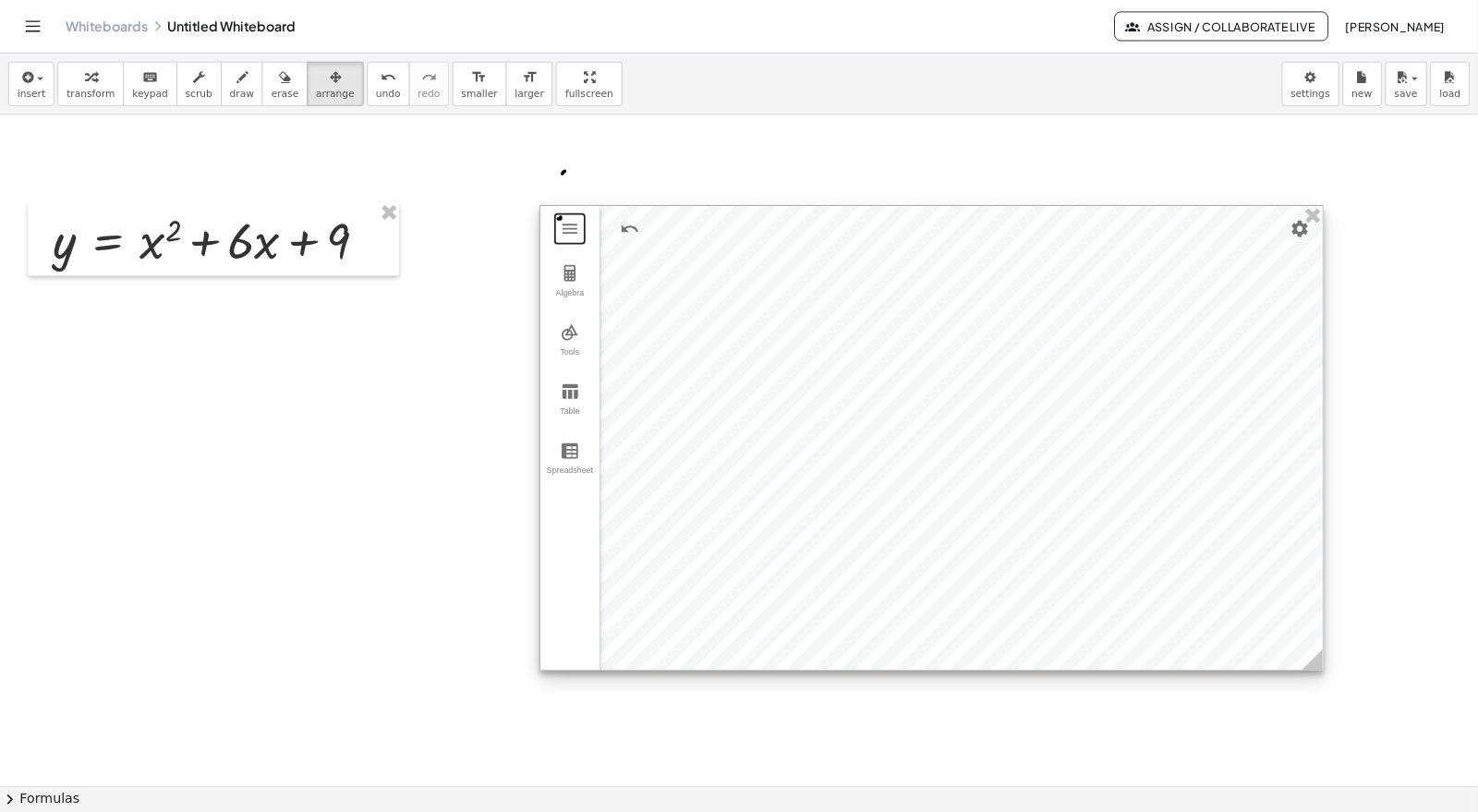
scroll to position [654, 0]
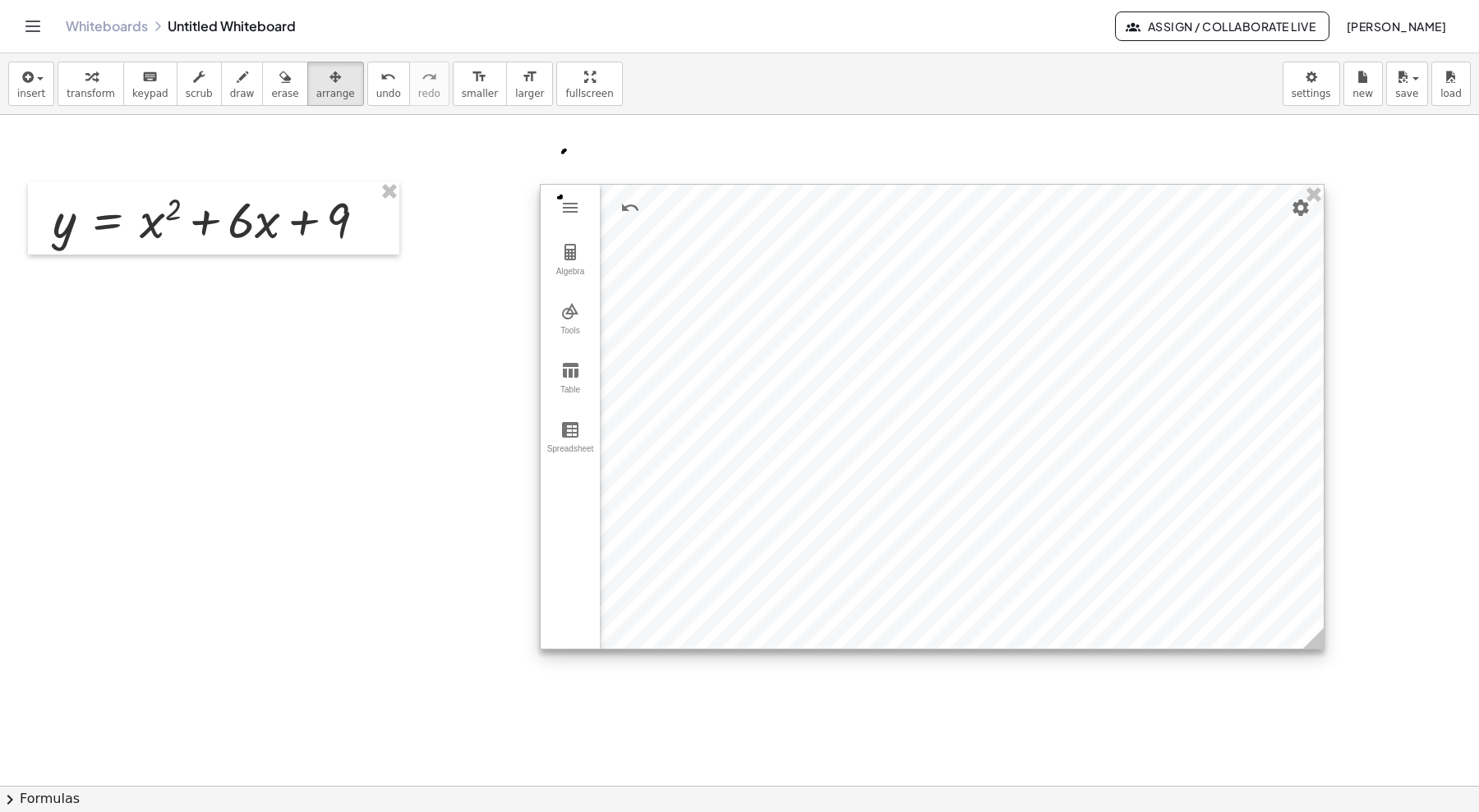
click at [1183, 209] on img "Settings" at bounding box center [1301, 208] width 20 height 20
click at [1013, 316] on div at bounding box center [931, 417] width 783 height 464
click at [954, 293] on div at bounding box center [931, 417] width 783 height 464
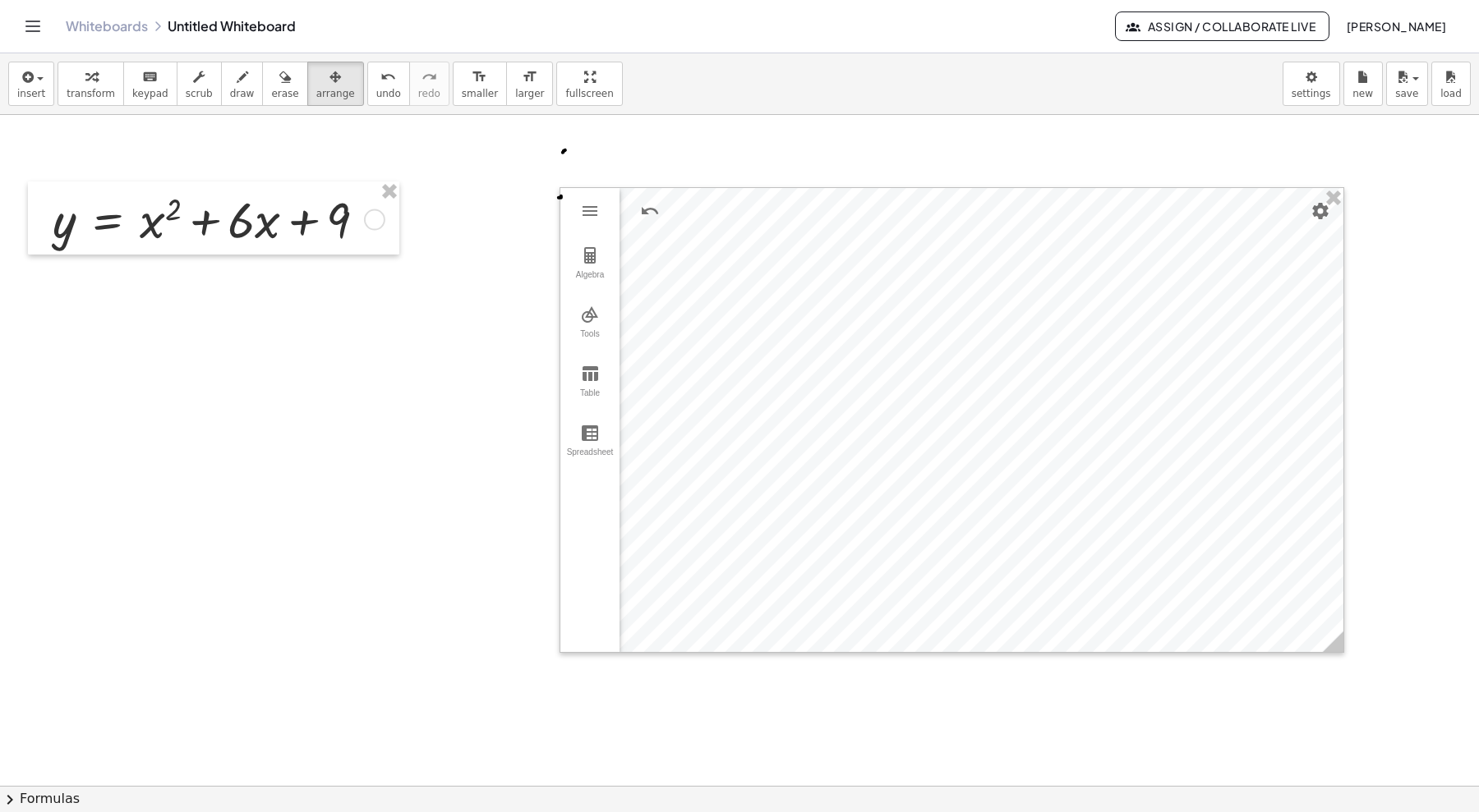
click at [214, 326] on div at bounding box center [740, 406] width 1479 height 1745
click at [33, 93] on span "insert" at bounding box center [31, 94] width 28 height 12
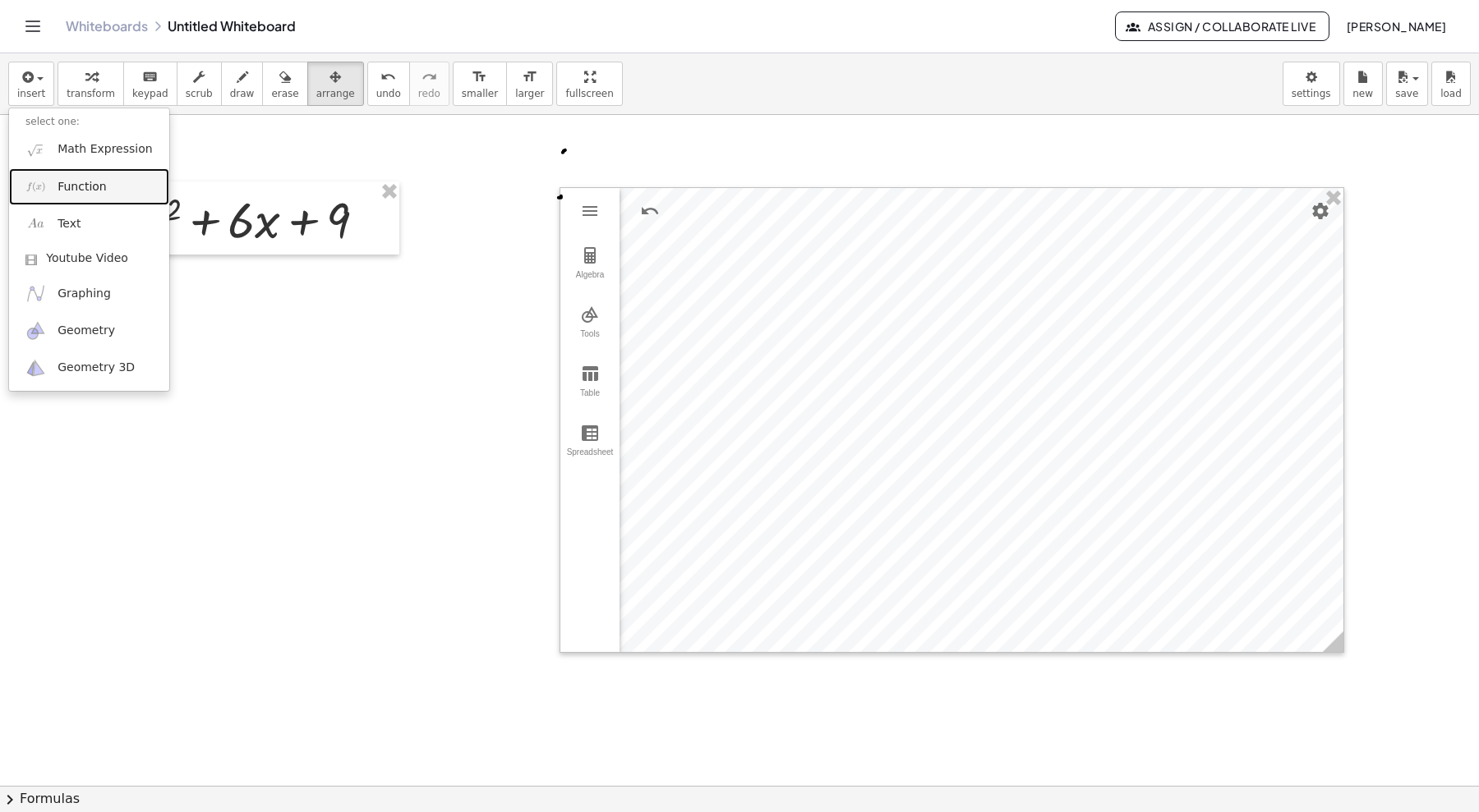
click at [68, 185] on span "Function" at bounding box center [82, 188] width 49 height 17
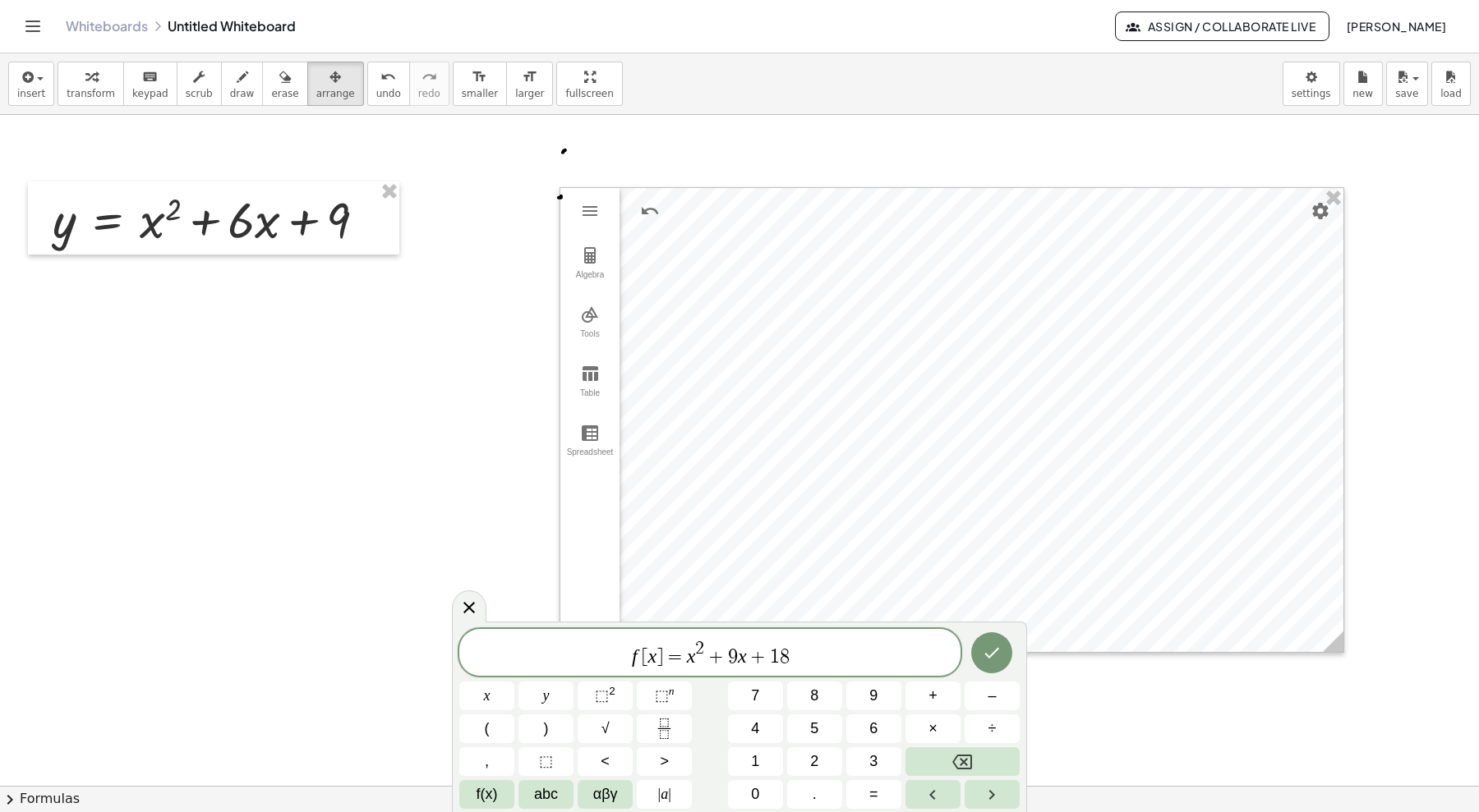
click at [991, 640] on button "Done" at bounding box center [991, 652] width 41 height 41
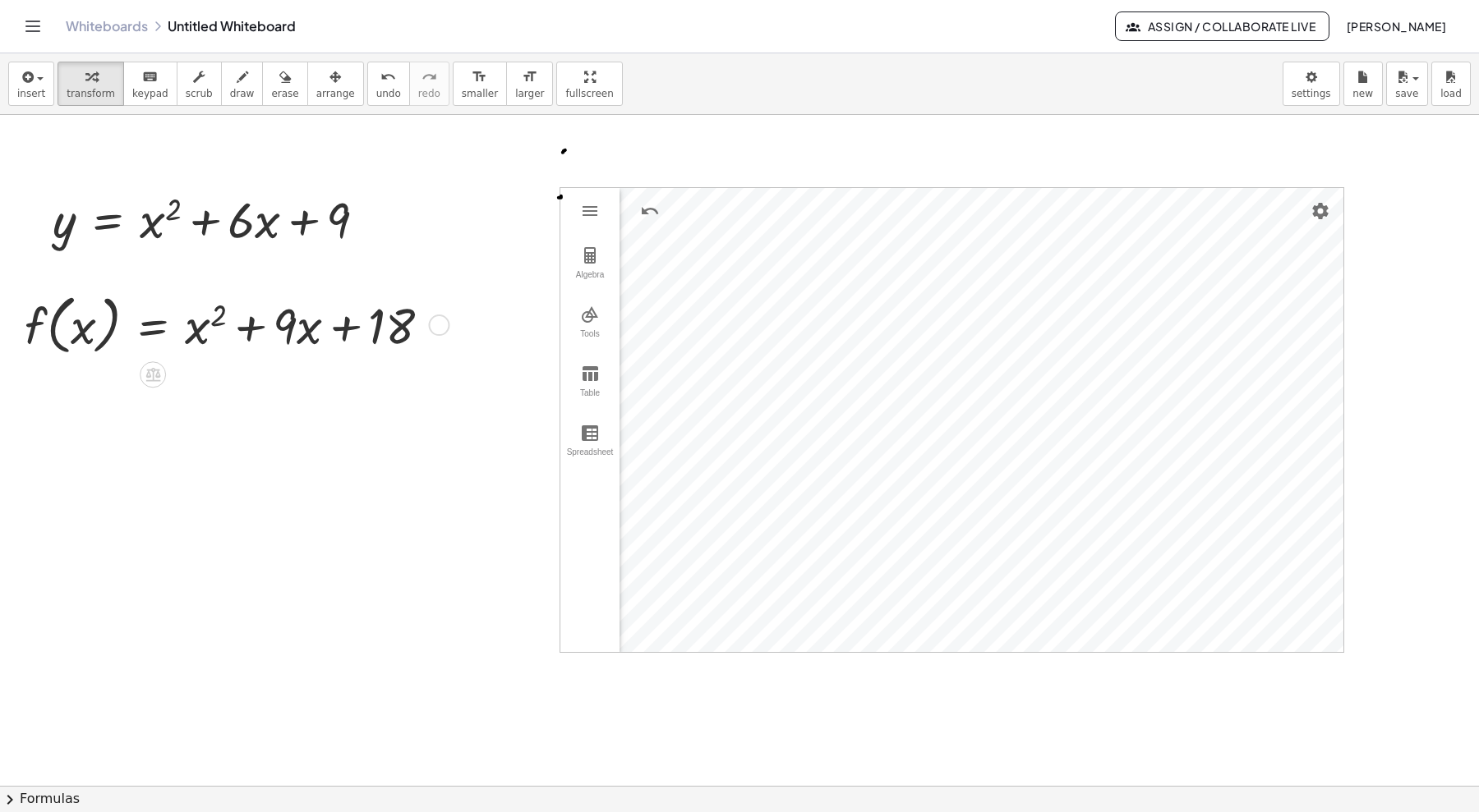
click at [301, 326] on div at bounding box center [234, 323] width 435 height 73
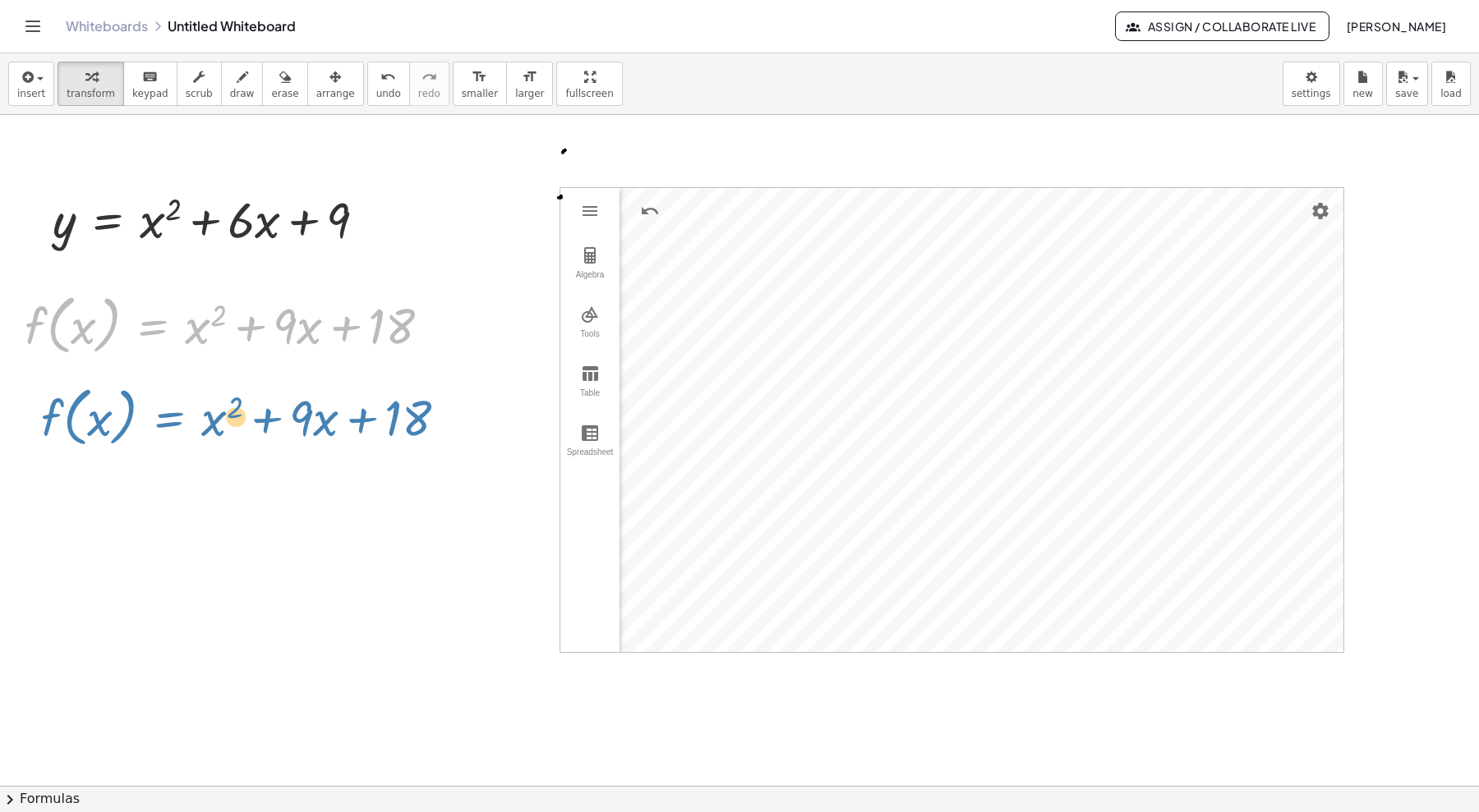
drag, startPoint x: 124, startPoint y: 327, endPoint x: 141, endPoint y: 417, distance: 91.6
click at [141, 417] on div "y = x 2 GeoGebra Graphing Calculator Clear All Open Save online Save to your co…" at bounding box center [740, 406] width 1479 height 1745
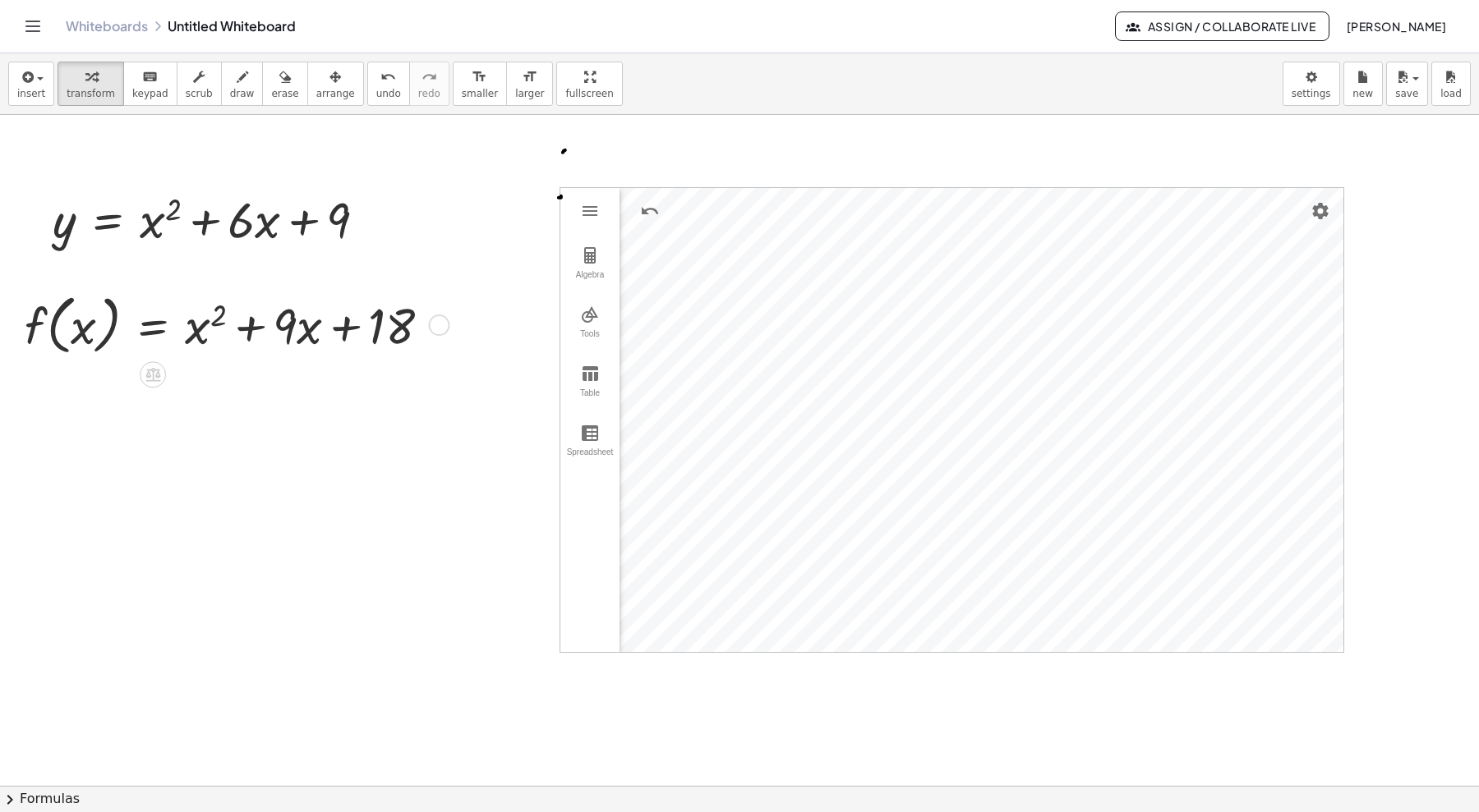
click at [207, 557] on div at bounding box center [740, 406] width 1479 height 1745
drag, startPoint x: 298, startPoint y: 614, endPoint x: 178, endPoint y: 483, distance: 177.7
click at [178, 483] on div "y = x 2 GeoGebra Graphing Calculator Clear All Open Save online Save to your co…" at bounding box center [740, 406] width 1479 height 1745
click at [260, 326] on div at bounding box center [234, 323] width 435 height 73
click at [343, 600] on div at bounding box center [347, 595] width 246 height 65
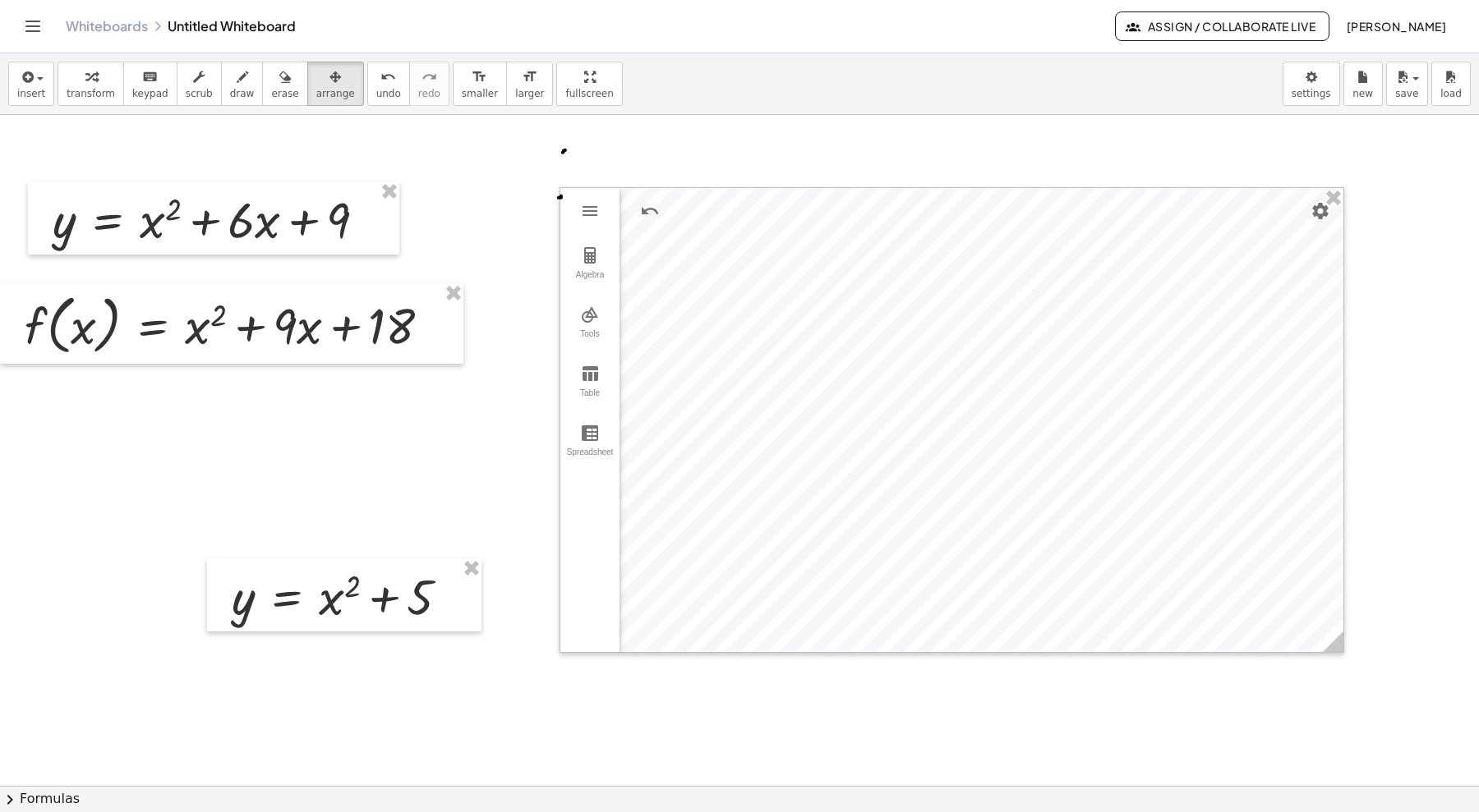
click at [317, 89] on span "arrange" at bounding box center [336, 94] width 39 height 12
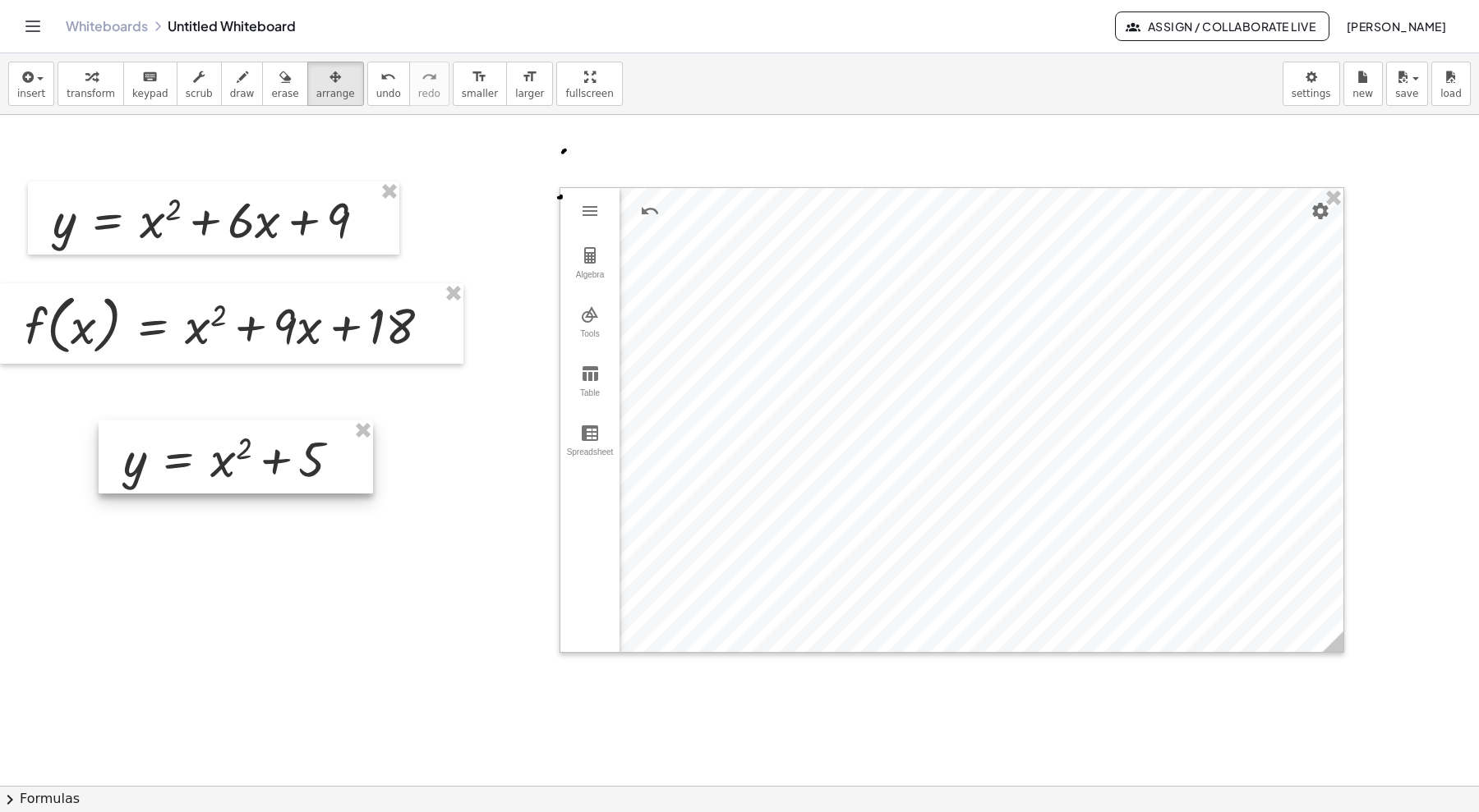
drag, startPoint x: 403, startPoint y: 606, endPoint x: 267, endPoint y: 465, distance: 195.9
click at [267, 465] on div at bounding box center [236, 457] width 275 height 74
drag, startPoint x: 539, startPoint y: 86, endPoint x: 539, endPoint y: 210, distance: 124.0
click at [539, 210] on div "insert select one: Math Expression Function Text Youtube Video Graphing Geometr…" at bounding box center [740, 433] width 1479 height 758
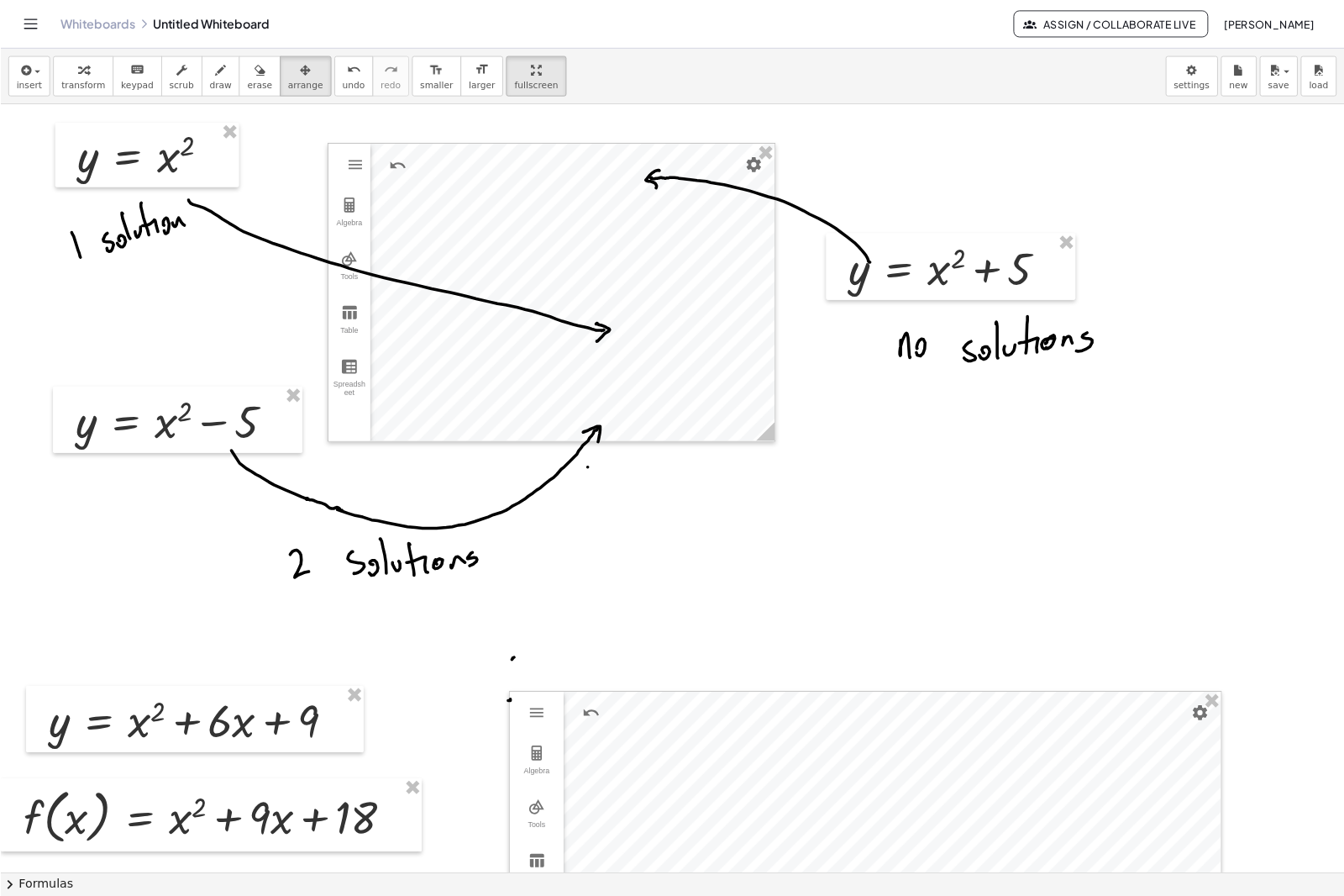
scroll to position [0, 0]
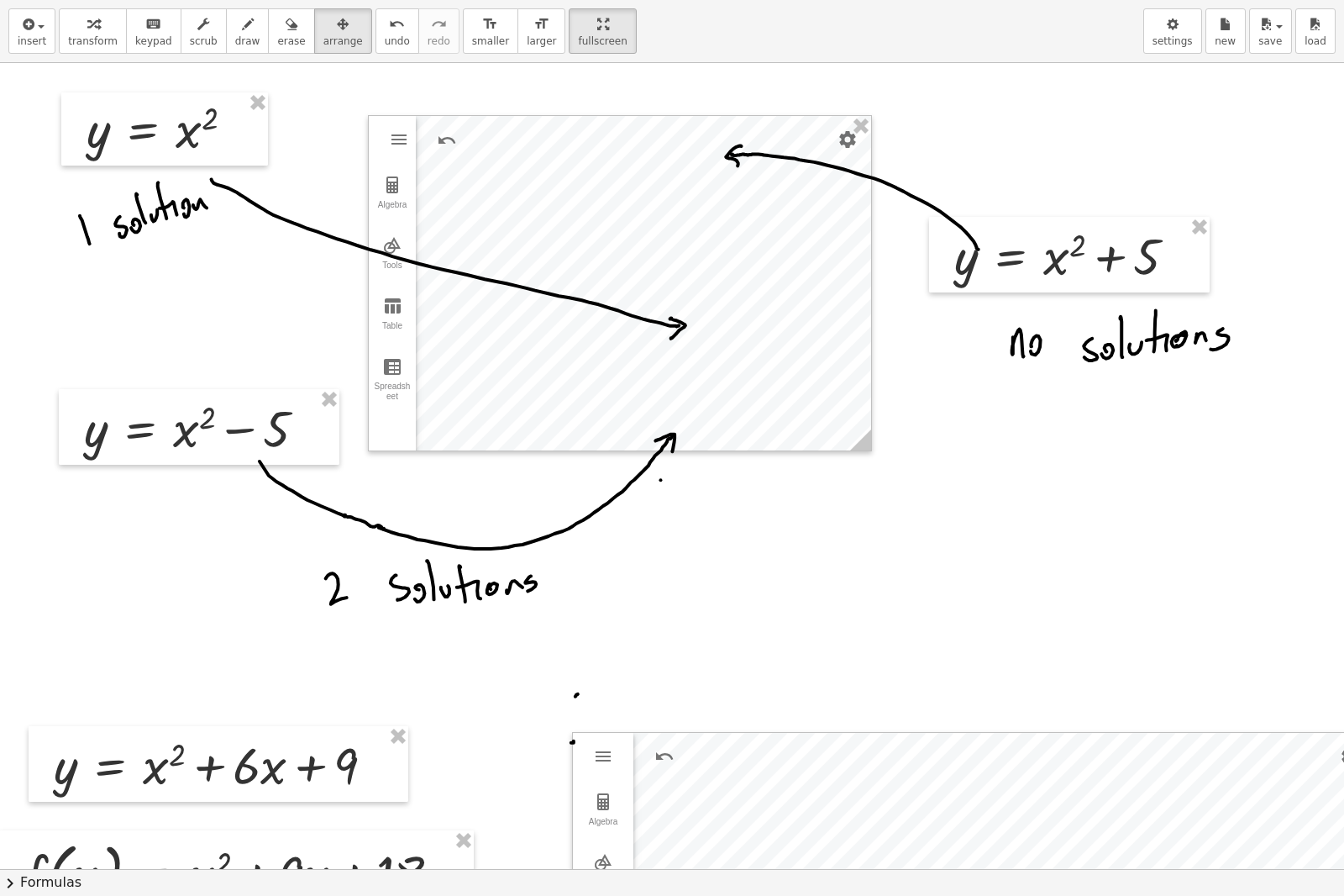
click at [242, 26] on icon "button" at bounding box center [248, 25] width 12 height 21
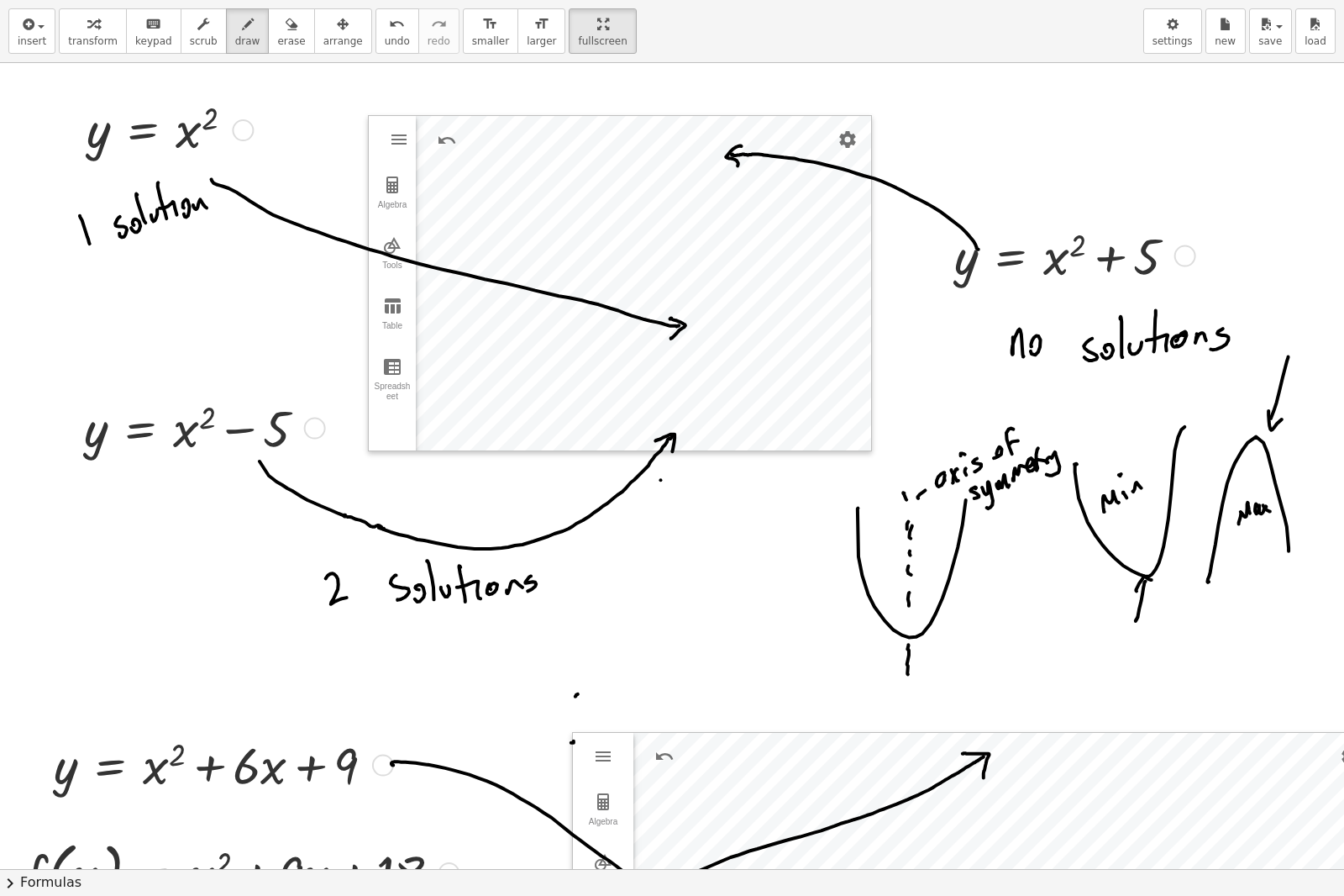
drag, startPoint x: 549, startPoint y: 21, endPoint x: 549, endPoint y: -92, distance: 113.0
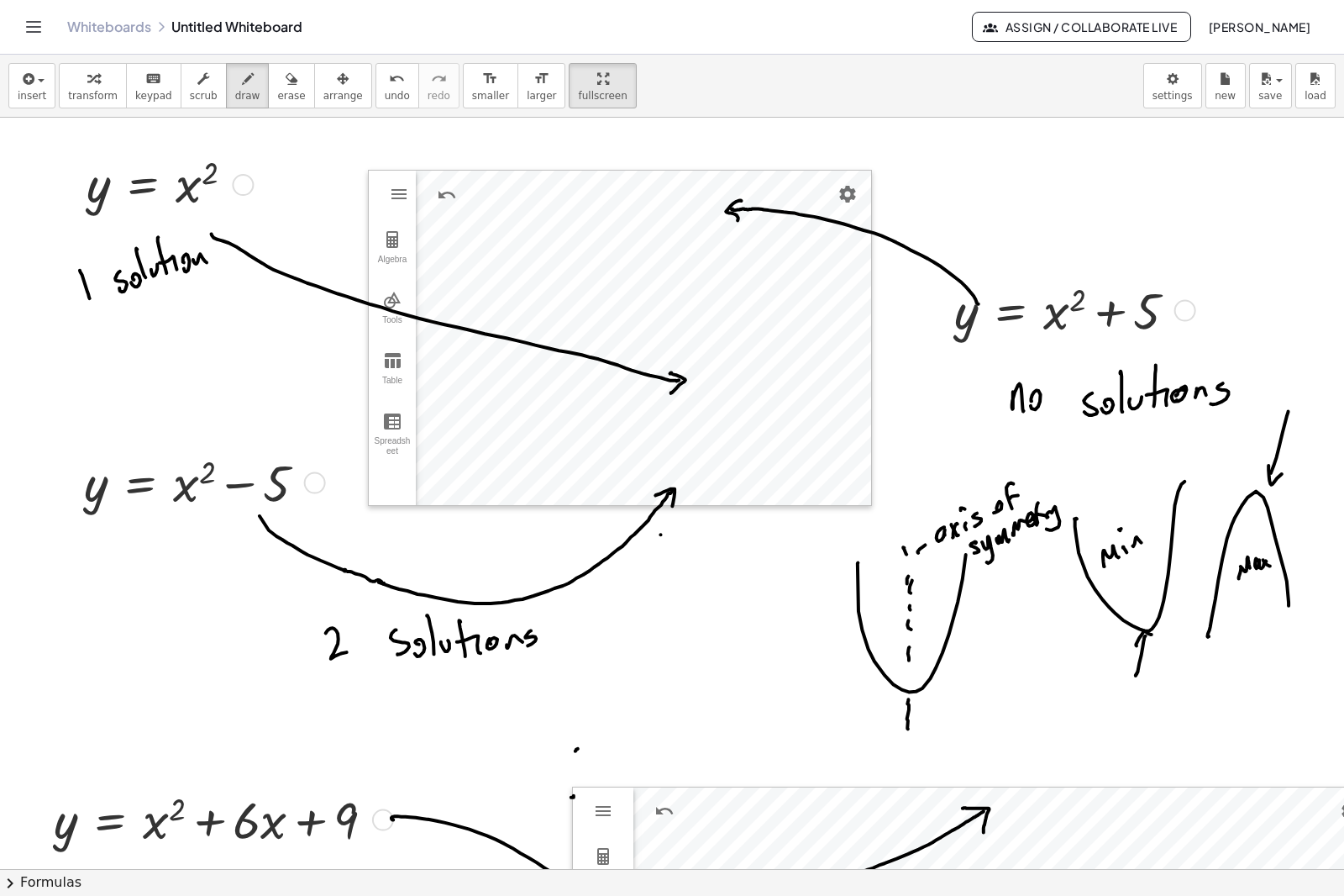
click at [549, 0] on html "Graspable Math Activities Get Started Activity Bank Assigned Work Classes White…" at bounding box center [672, 448] width 1344 height 896
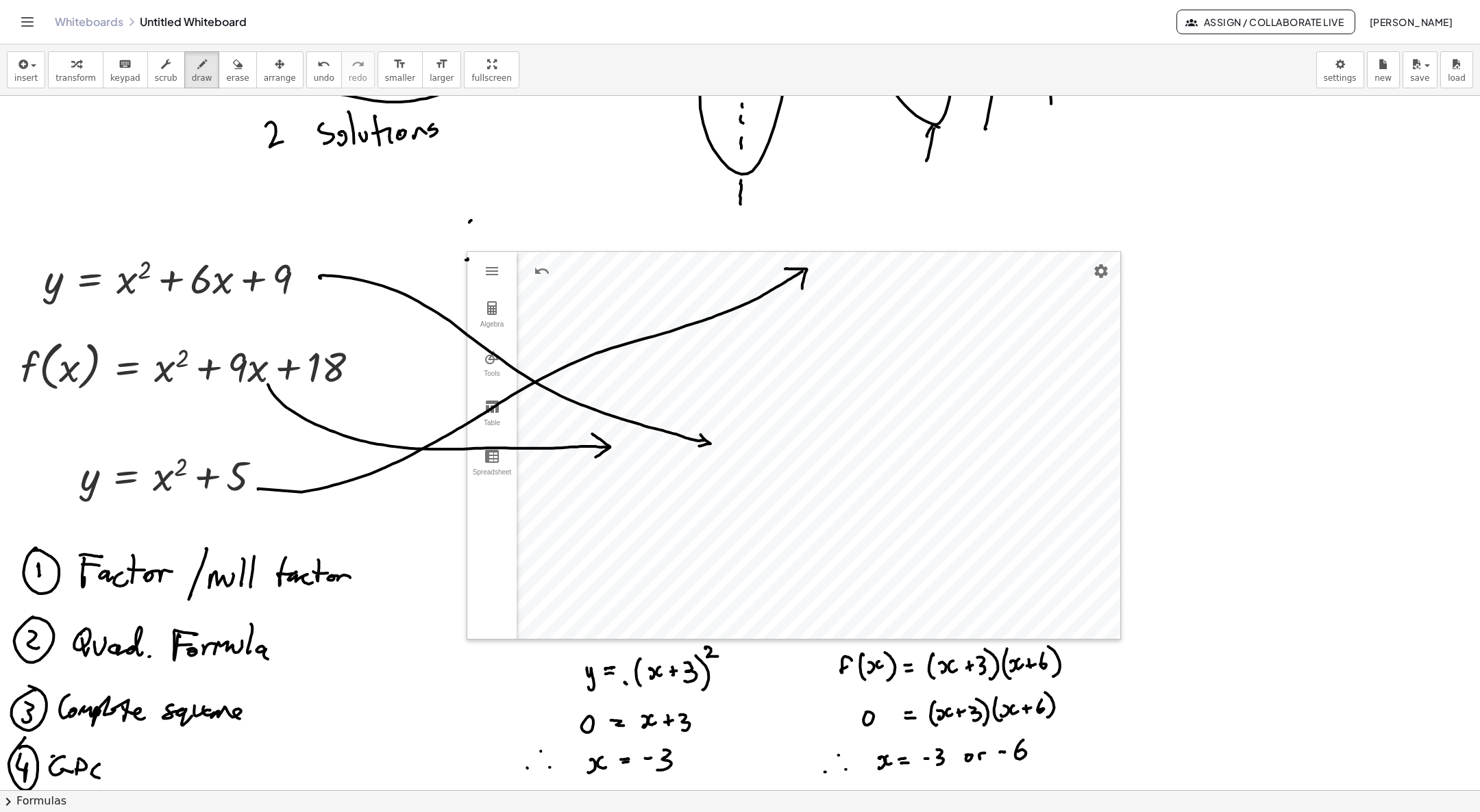
scroll to position [514, 0]
